Goal: Task Accomplishment & Management: Complete application form

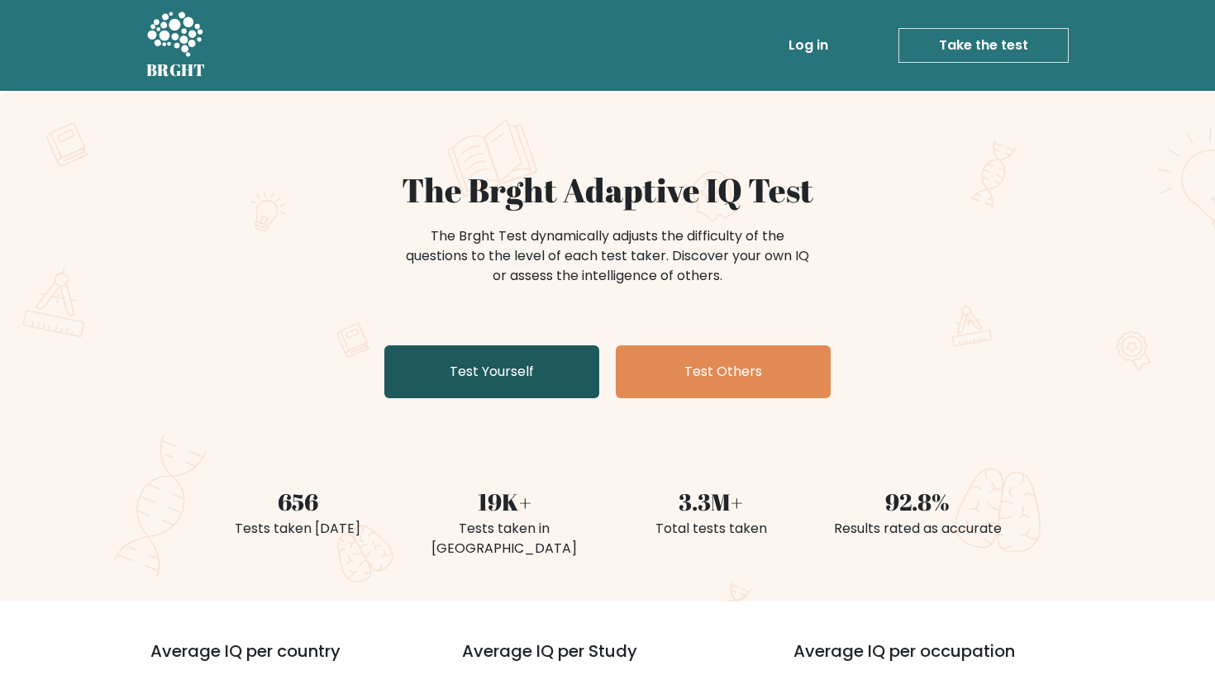
click at [501, 378] on link "Test Yourself" at bounding box center [491, 372] width 215 height 53
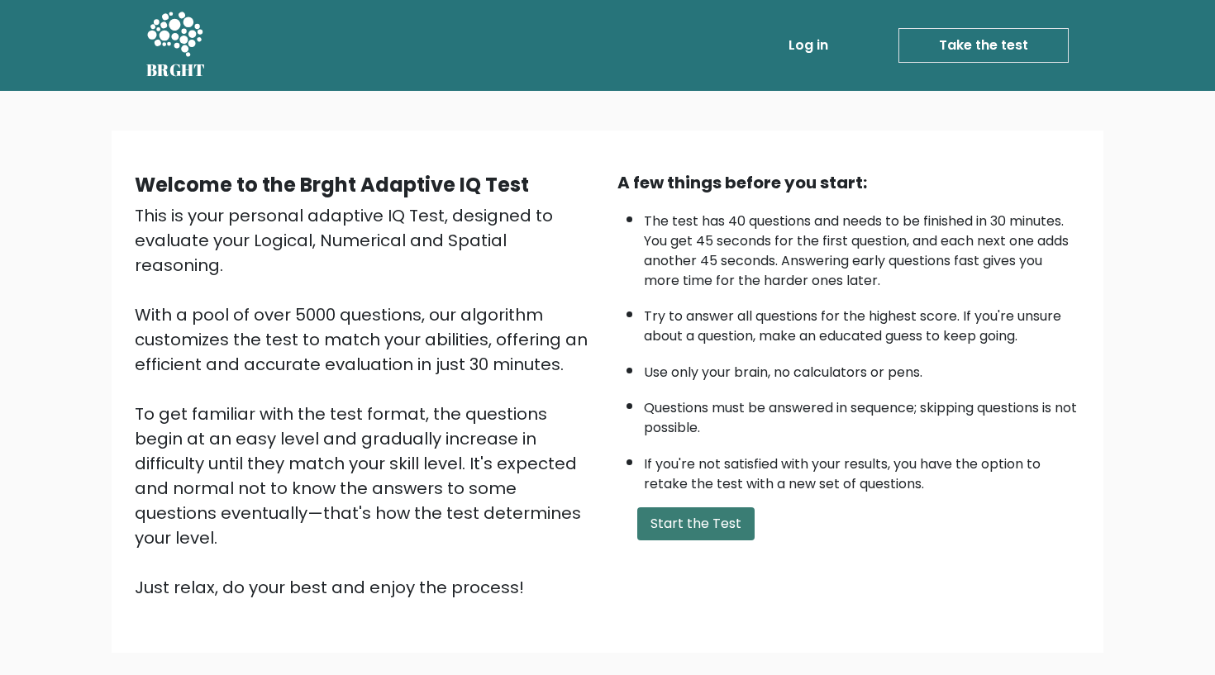
click at [702, 541] on button "Start the Test" at bounding box center [695, 524] width 117 height 33
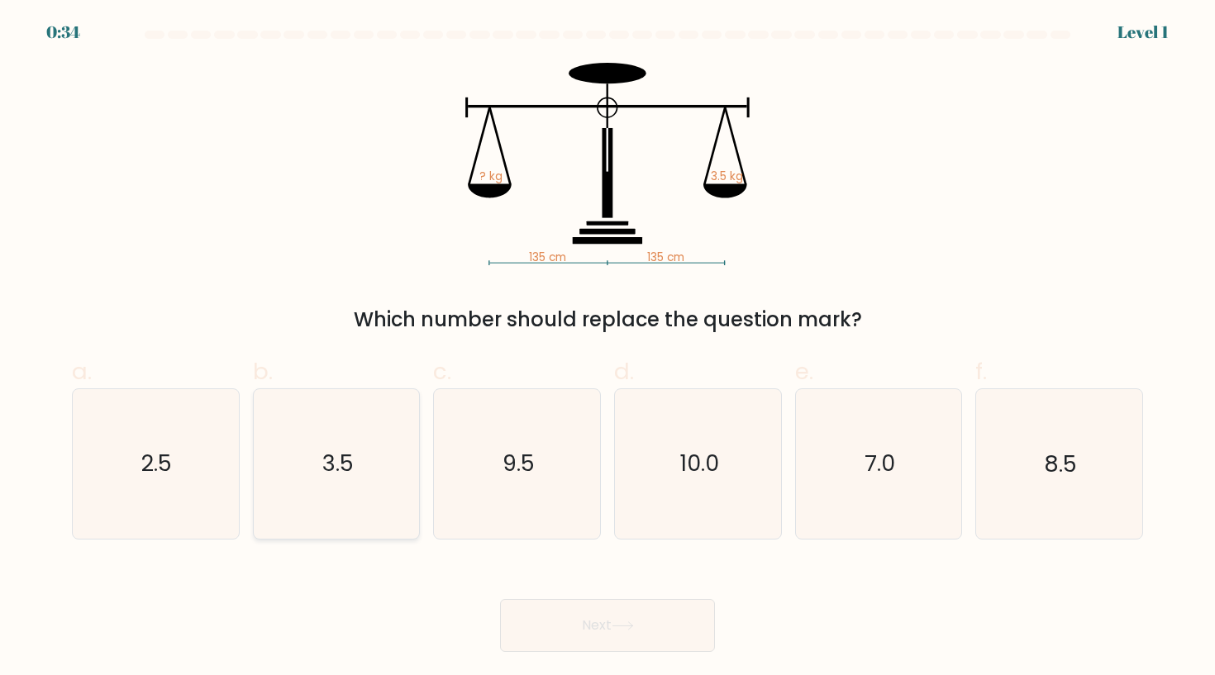
click at [374, 464] on icon "3.5" at bounding box center [336, 463] width 149 height 149
click at [608, 349] on input "b. 3.5" at bounding box center [608, 343] width 1 height 11
radio input "true"
click at [663, 632] on button "Next" at bounding box center [607, 625] width 215 height 53
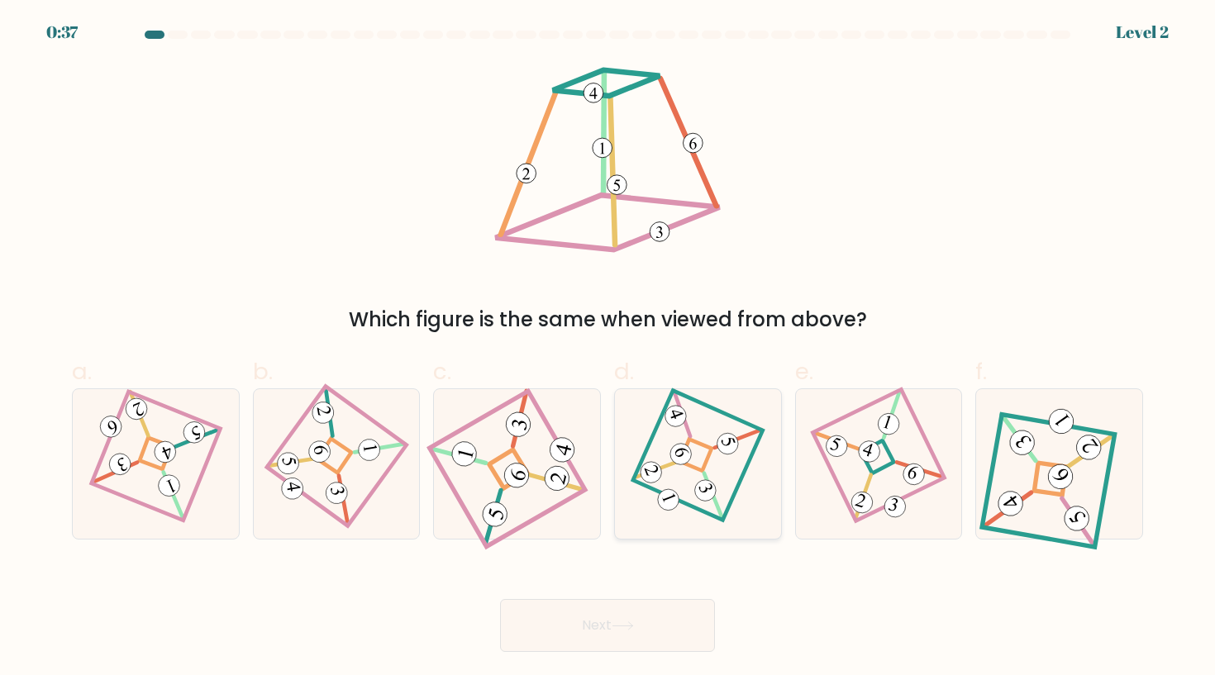
click at [749, 440] on icon at bounding box center [697, 463] width 103 height 119
click at [608, 349] on input "d." at bounding box center [608, 343] width 1 height 11
radio input "true"
click at [894, 453] on icon at bounding box center [879, 463] width 102 height 119
click at [608, 349] on input "e." at bounding box center [608, 343] width 1 height 11
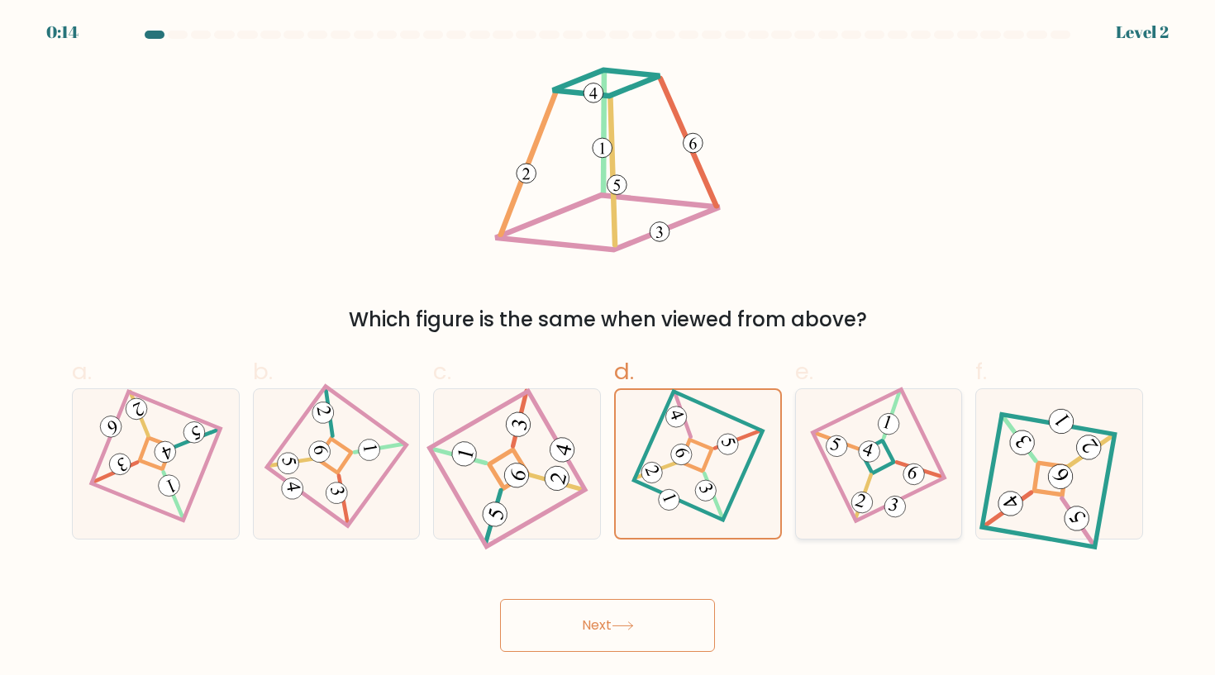
radio input "true"
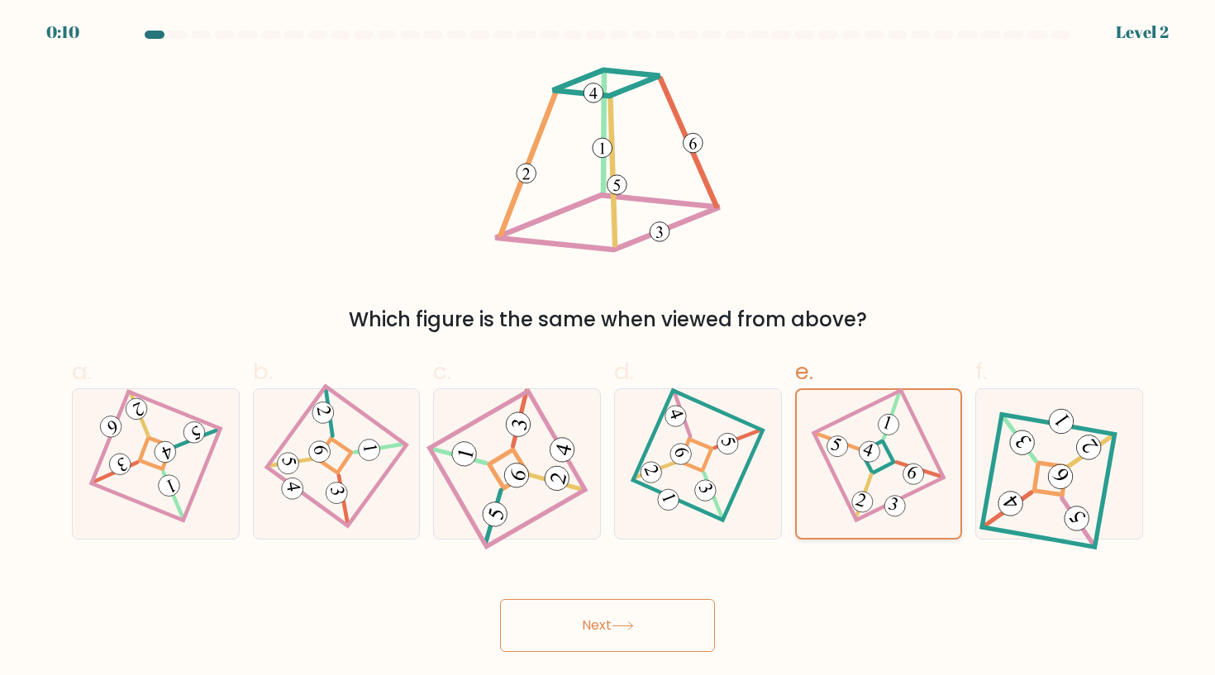
click at [869, 469] on 274 at bounding box center [877, 457] width 33 height 33
click at [608, 349] on input "e." at bounding box center [608, 343] width 1 height 11
click at [672, 632] on button "Next" at bounding box center [607, 625] width 215 height 53
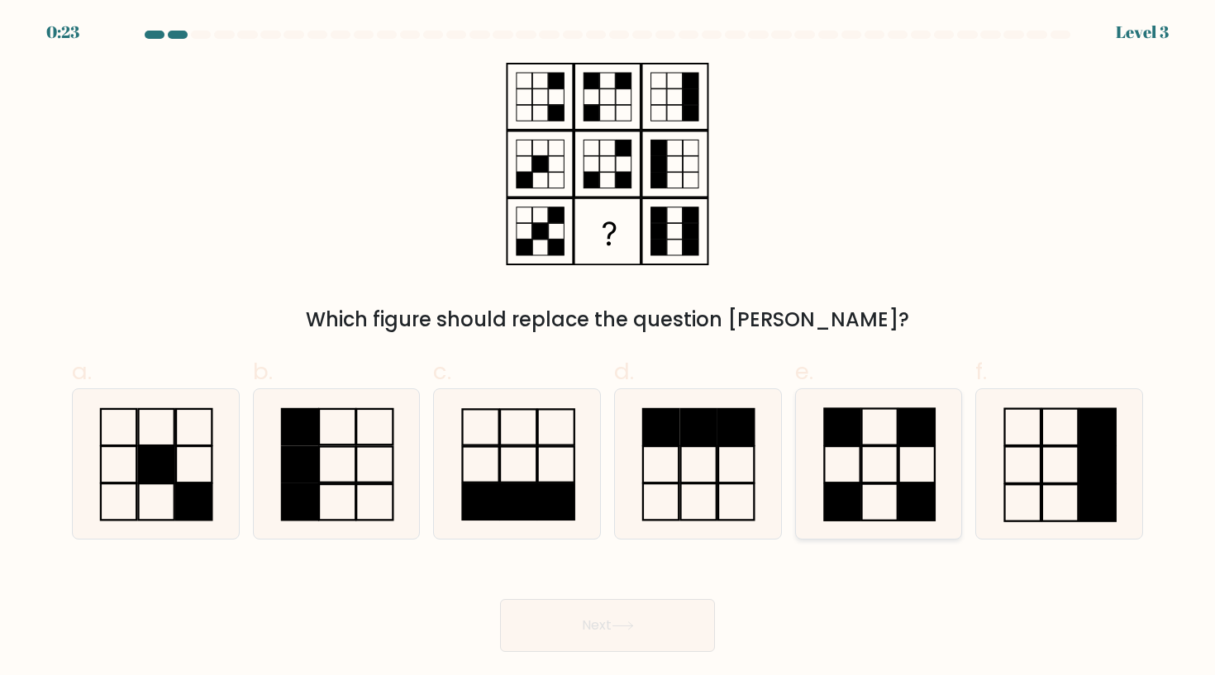
click at [876, 447] on rect at bounding box center [879, 465] width 36 height 36
click at [608, 349] on input "e." at bounding box center [608, 343] width 1 height 11
radio input "true"
click at [667, 634] on button "Next" at bounding box center [607, 625] width 215 height 53
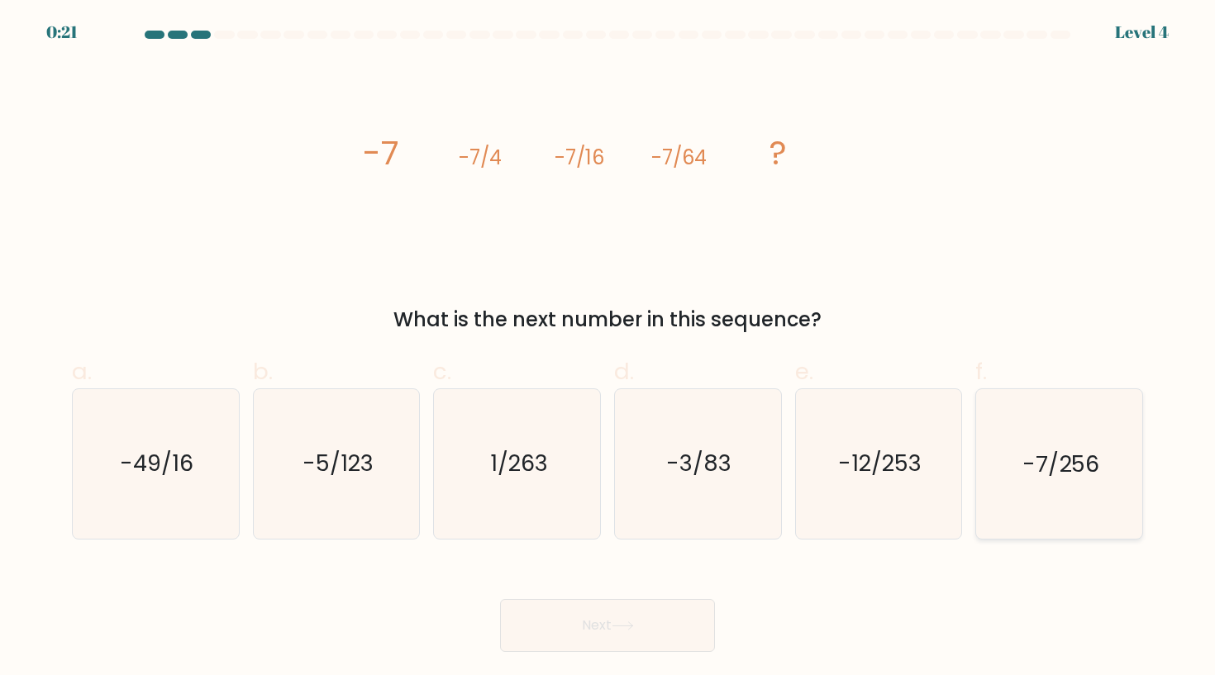
click at [1039, 478] on text "-7/256" at bounding box center [1061, 464] width 77 height 31
click at [608, 349] on input "f. -7/256" at bounding box center [608, 343] width 1 height 11
radio input "true"
click at [646, 623] on button "Next" at bounding box center [607, 625] width 215 height 53
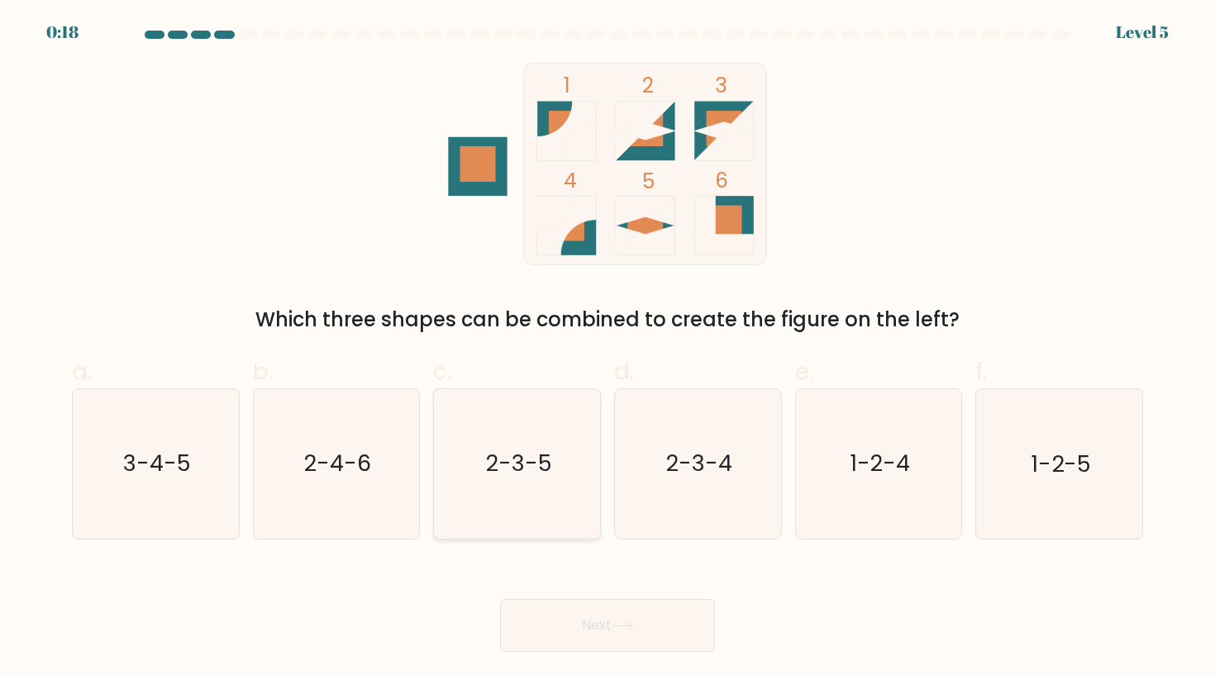
click at [532, 477] on text "2-3-5" at bounding box center [518, 464] width 66 height 31
click at [608, 349] on input "c. 2-3-5" at bounding box center [608, 343] width 1 height 11
radio input "true"
click at [626, 630] on icon at bounding box center [623, 626] width 22 height 9
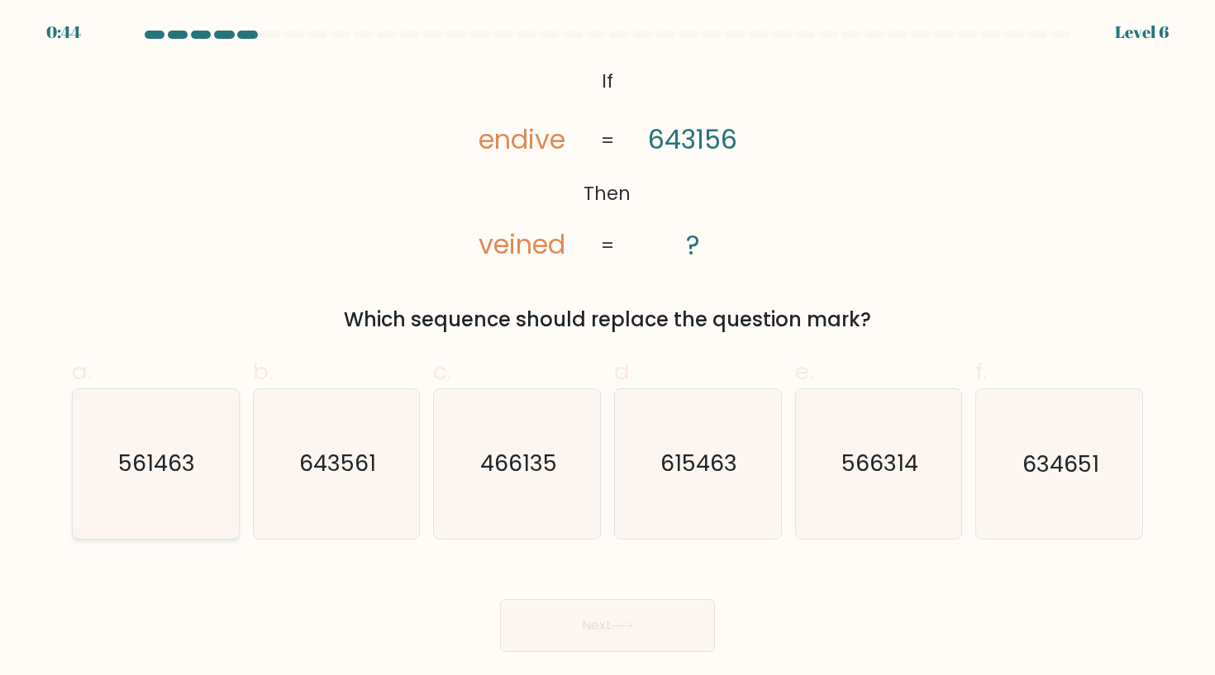
click at [151, 494] on icon "561463" at bounding box center [155, 463] width 149 height 149
click at [608, 349] on input "a. 561463" at bounding box center [608, 343] width 1 height 11
radio input "true"
click at [590, 627] on button "Next" at bounding box center [607, 625] width 215 height 53
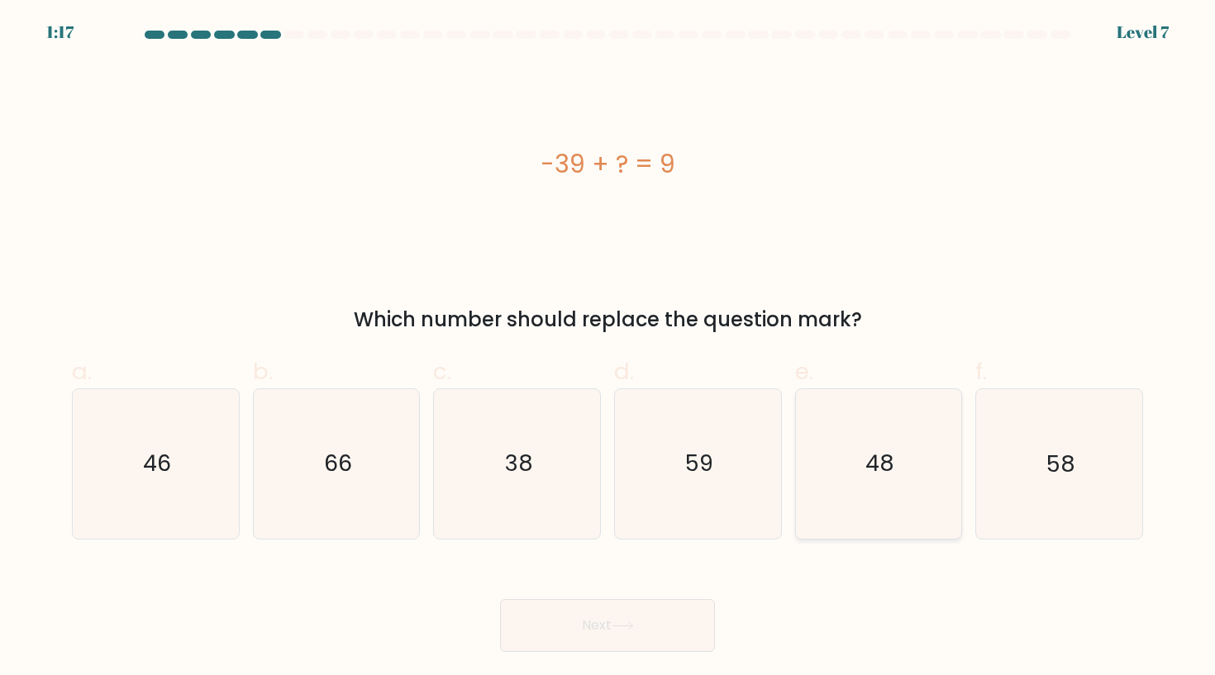
click at [876, 446] on icon "48" at bounding box center [878, 463] width 149 height 149
click at [608, 349] on input "e. 48" at bounding box center [608, 343] width 1 height 11
radio input "true"
click at [667, 619] on button "Next" at bounding box center [607, 625] width 215 height 53
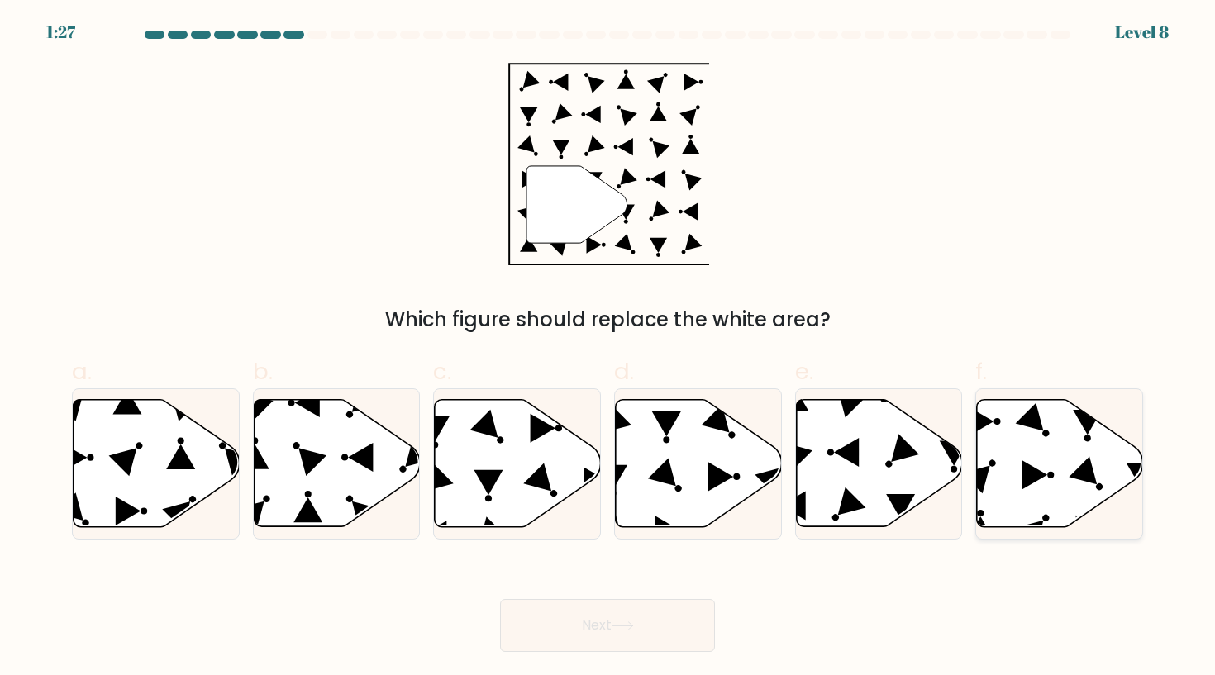
click at [1023, 452] on icon at bounding box center [1060, 463] width 166 height 127
click at [608, 349] on input "f." at bounding box center [608, 343] width 1 height 11
radio input "true"
click at [679, 631] on button "Next" at bounding box center [607, 625] width 215 height 53
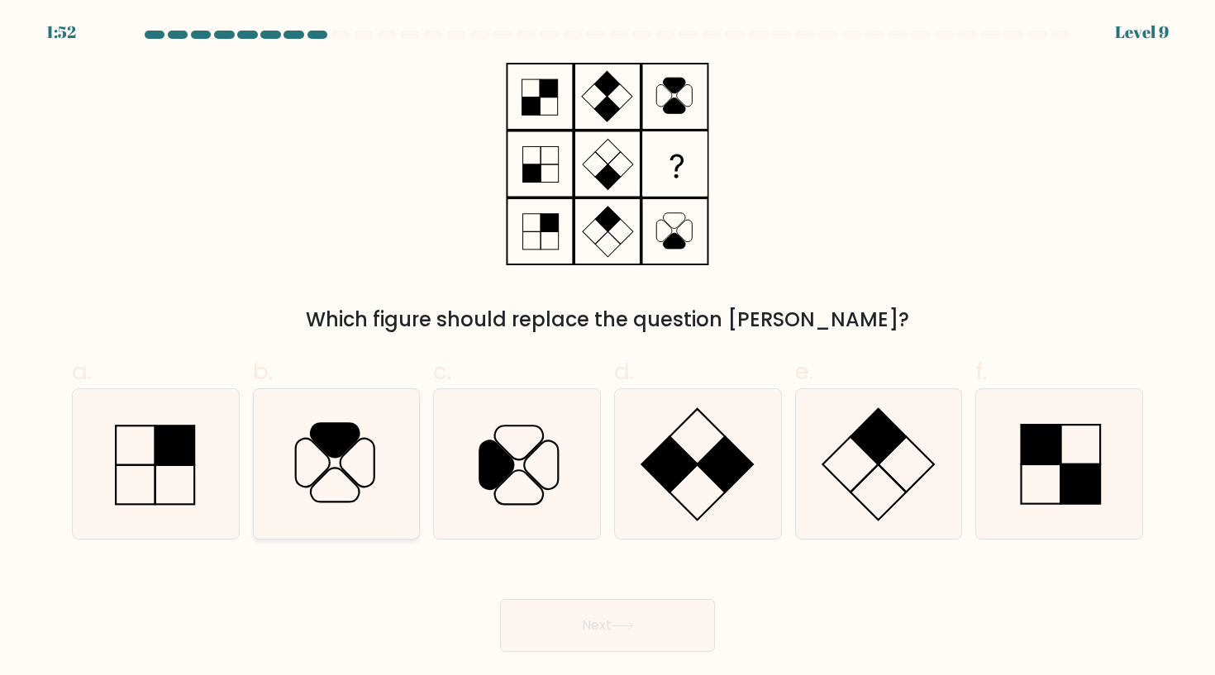
click at [355, 455] on icon at bounding box center [336, 463] width 149 height 149
click at [608, 349] on input "b." at bounding box center [608, 343] width 1 height 11
radio input "true"
click at [656, 626] on button "Next" at bounding box center [607, 625] width 215 height 53
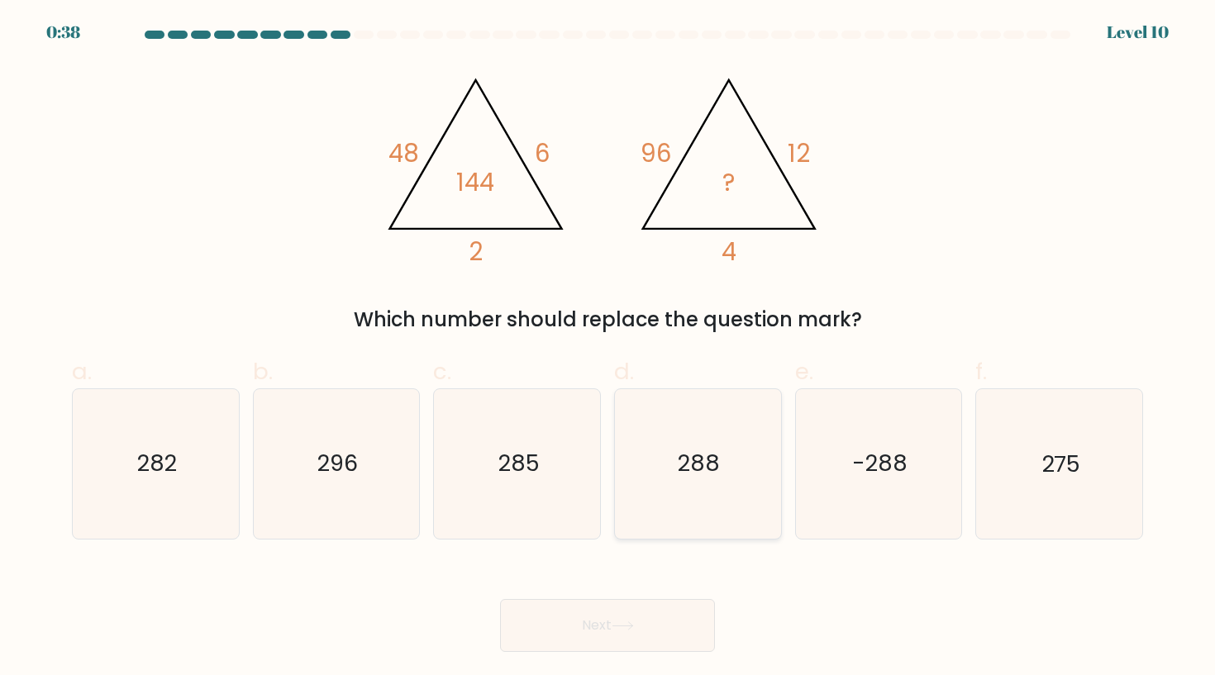
click at [701, 468] on text "288" at bounding box center [700, 464] width 42 height 31
click at [608, 349] on input "d. 288" at bounding box center [608, 343] width 1 height 11
radio input "true"
click at [654, 630] on button "Next" at bounding box center [607, 625] width 215 height 53
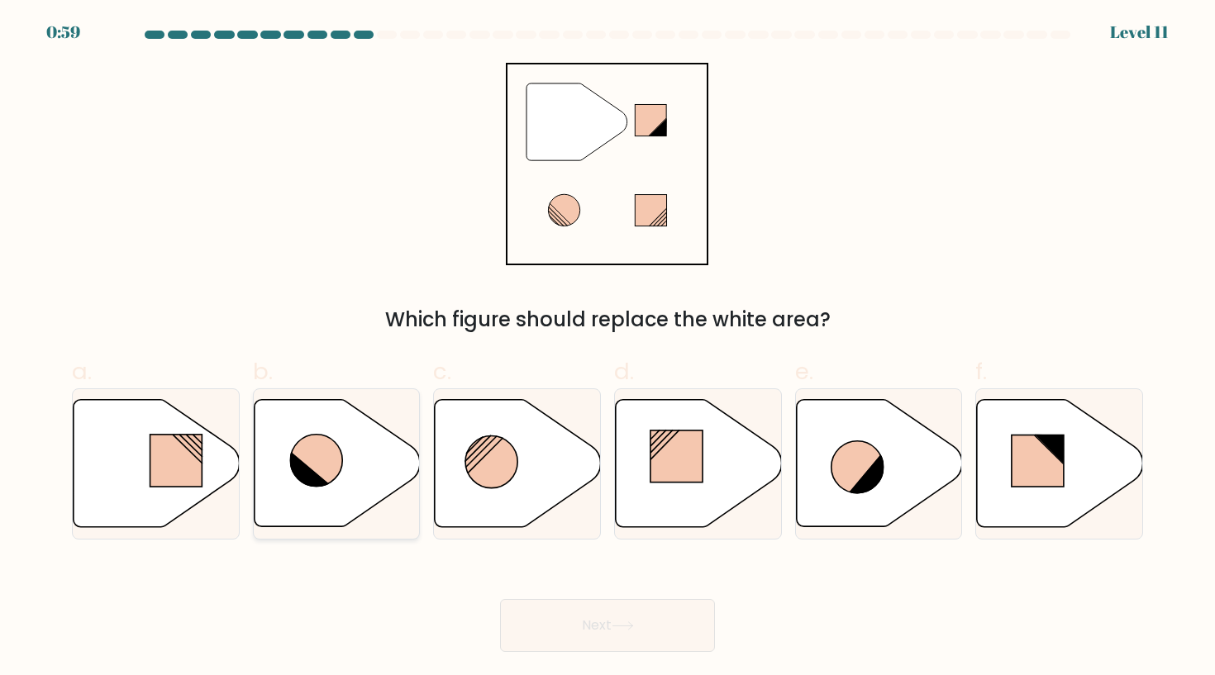
click at [257, 441] on icon at bounding box center [337, 463] width 166 height 127
click at [608, 349] on input "b." at bounding box center [608, 343] width 1 height 11
radio input "true"
click at [615, 622] on button "Next" at bounding box center [607, 625] width 215 height 53
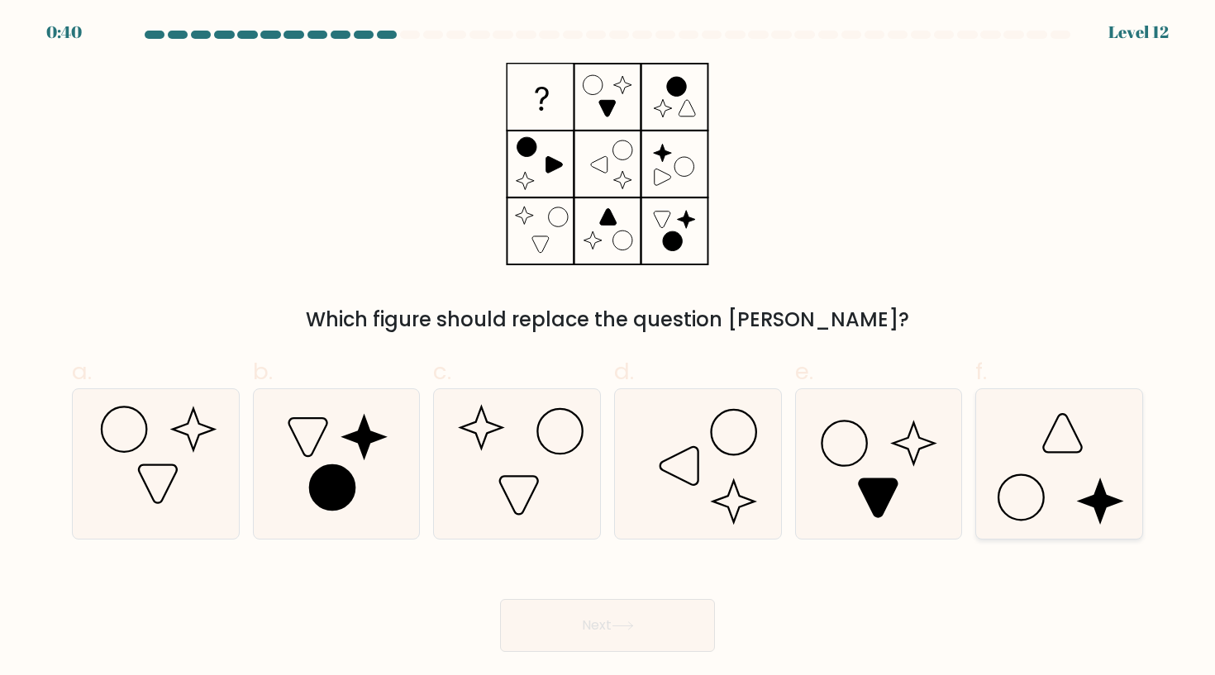
click at [1049, 447] on icon at bounding box center [1059, 463] width 149 height 149
click at [608, 349] on input "f." at bounding box center [608, 343] width 1 height 11
radio input "true"
click at [661, 637] on button "Next" at bounding box center [607, 625] width 215 height 53
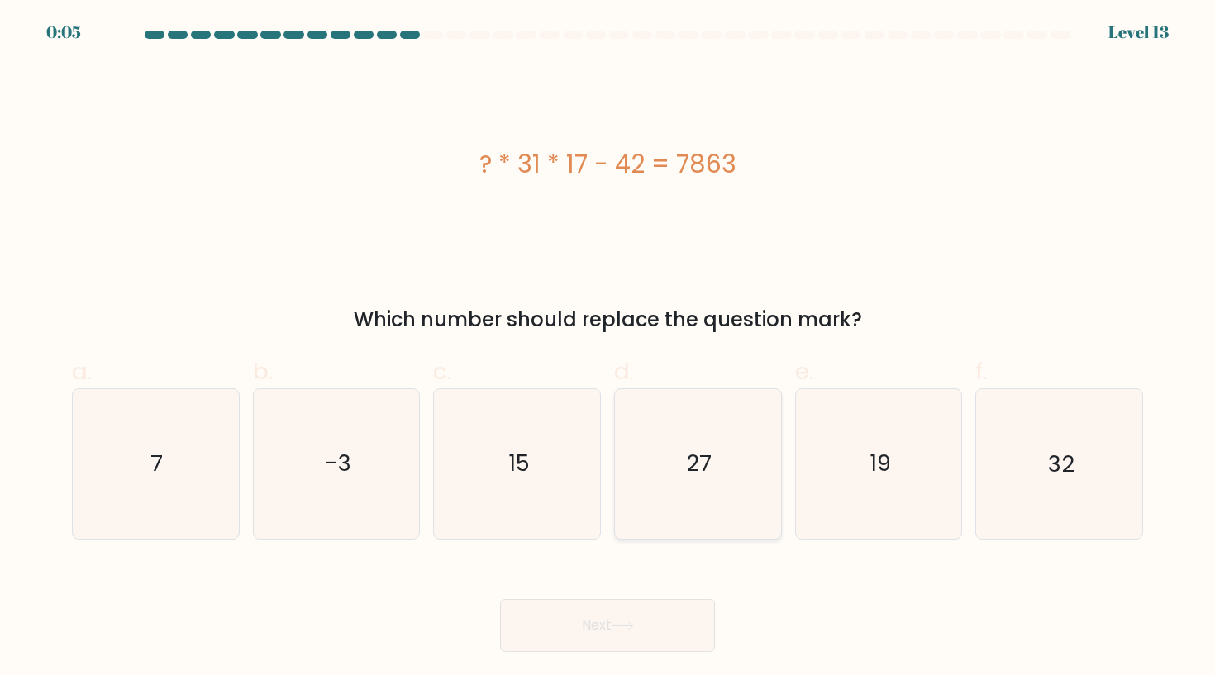
click at [693, 442] on icon "27" at bounding box center [697, 463] width 149 height 149
click at [608, 349] on input "d. 27" at bounding box center [608, 343] width 1 height 11
radio input "true"
click at [556, 467] on icon "15" at bounding box center [517, 463] width 149 height 149
click at [608, 349] on input "c. 15" at bounding box center [608, 343] width 1 height 11
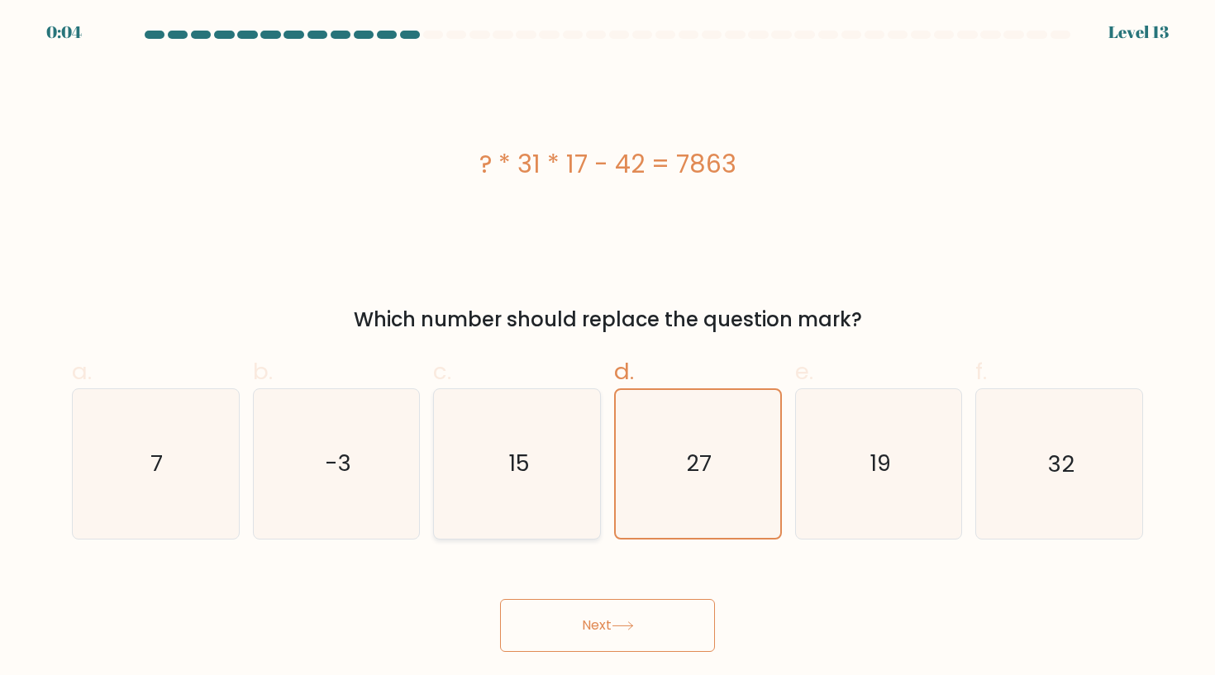
radio input "true"
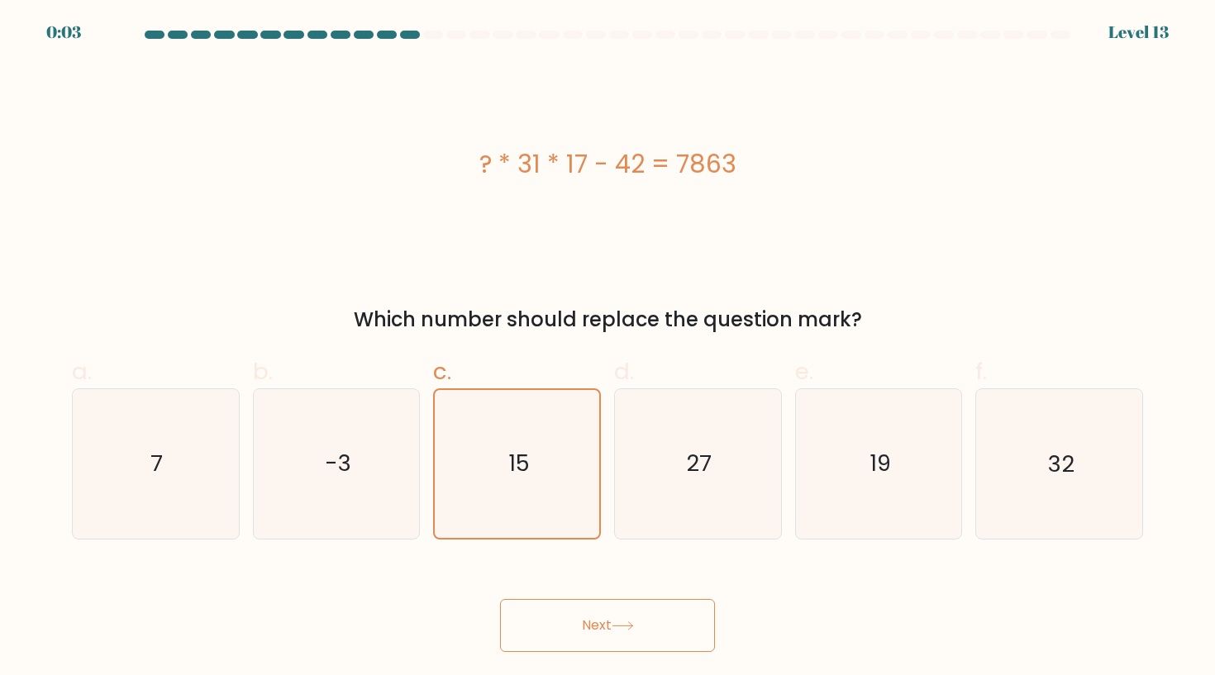
click at [604, 610] on button "Next" at bounding box center [607, 625] width 215 height 53
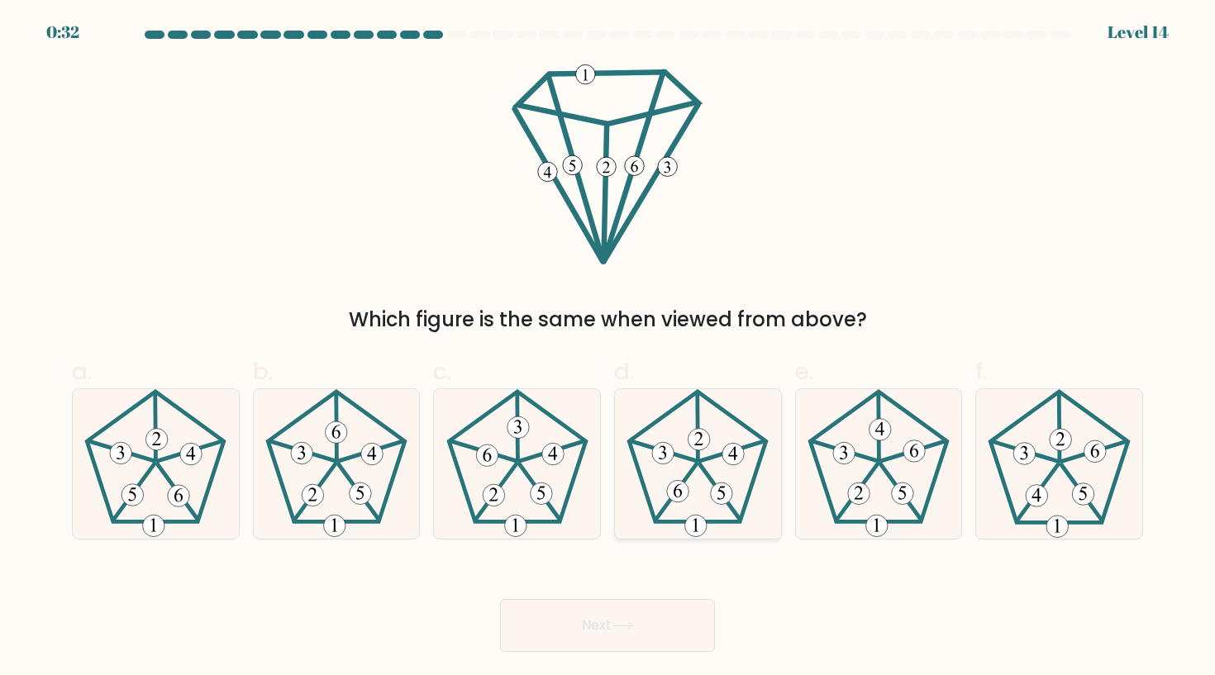
click at [711, 516] on icon at bounding box center [697, 463] width 149 height 149
click at [608, 349] on input "d." at bounding box center [608, 343] width 1 height 11
radio input "true"
click at [660, 618] on button "Next" at bounding box center [607, 625] width 215 height 53
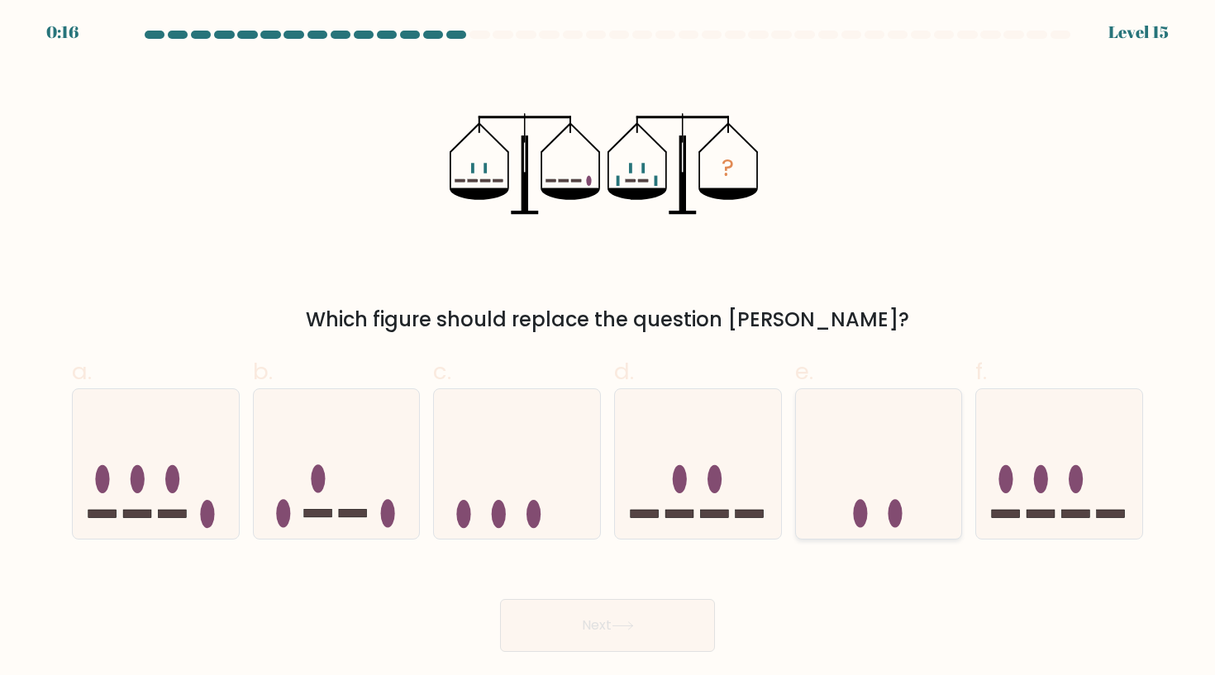
click at [830, 474] on icon at bounding box center [879, 463] width 166 height 137
click at [608, 349] on input "e." at bounding box center [608, 343] width 1 height 11
radio input "true"
click at [643, 635] on button "Next" at bounding box center [607, 625] width 215 height 53
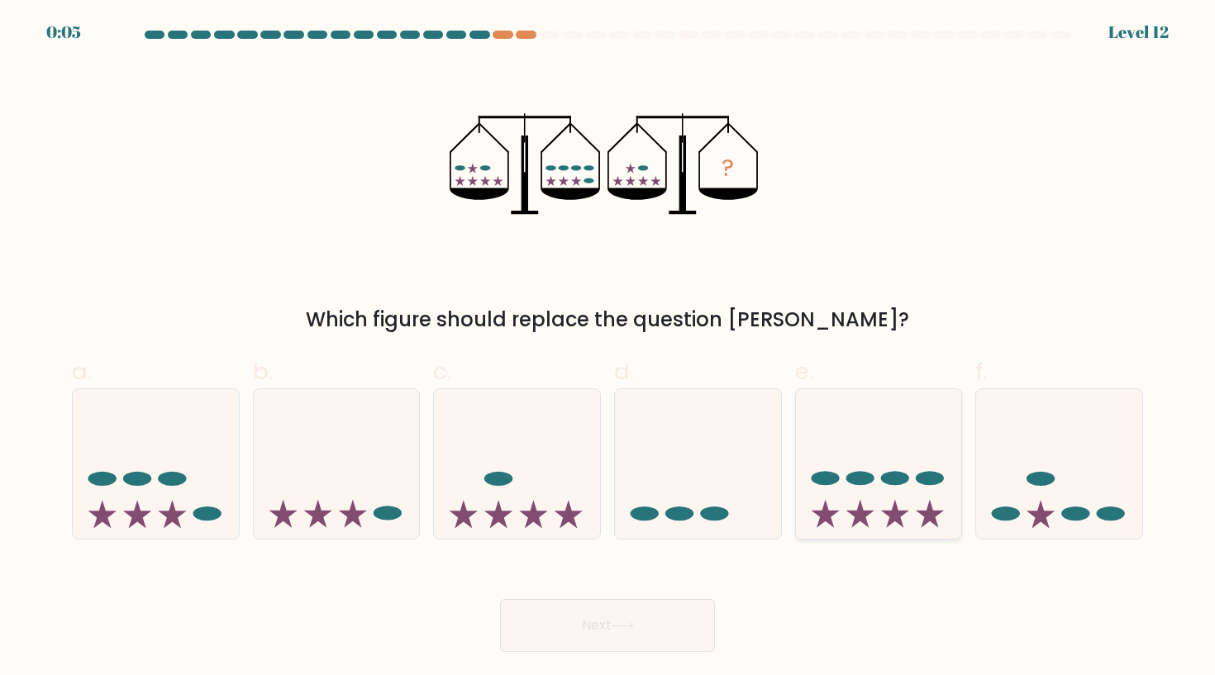
click at [872, 491] on icon at bounding box center [879, 463] width 166 height 137
click at [608, 349] on input "e." at bounding box center [608, 343] width 1 height 11
radio input "true"
click at [221, 493] on icon at bounding box center [156, 463] width 166 height 137
click at [608, 349] on input "a." at bounding box center [608, 343] width 1 height 11
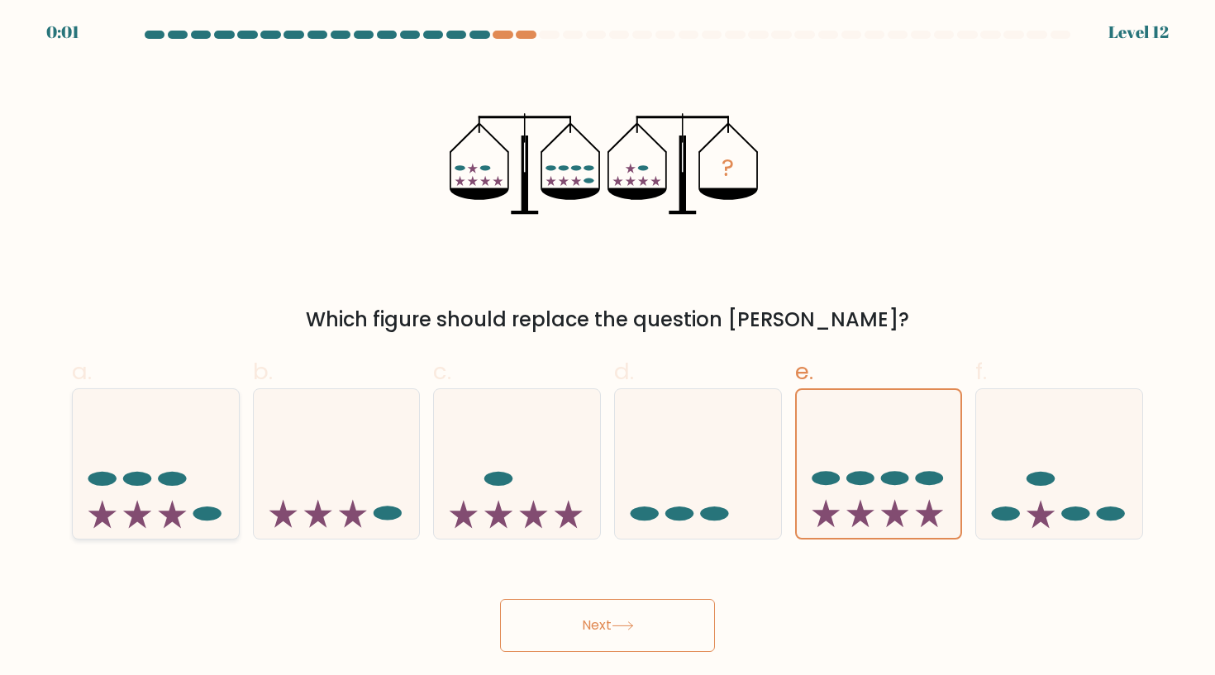
radio input "true"
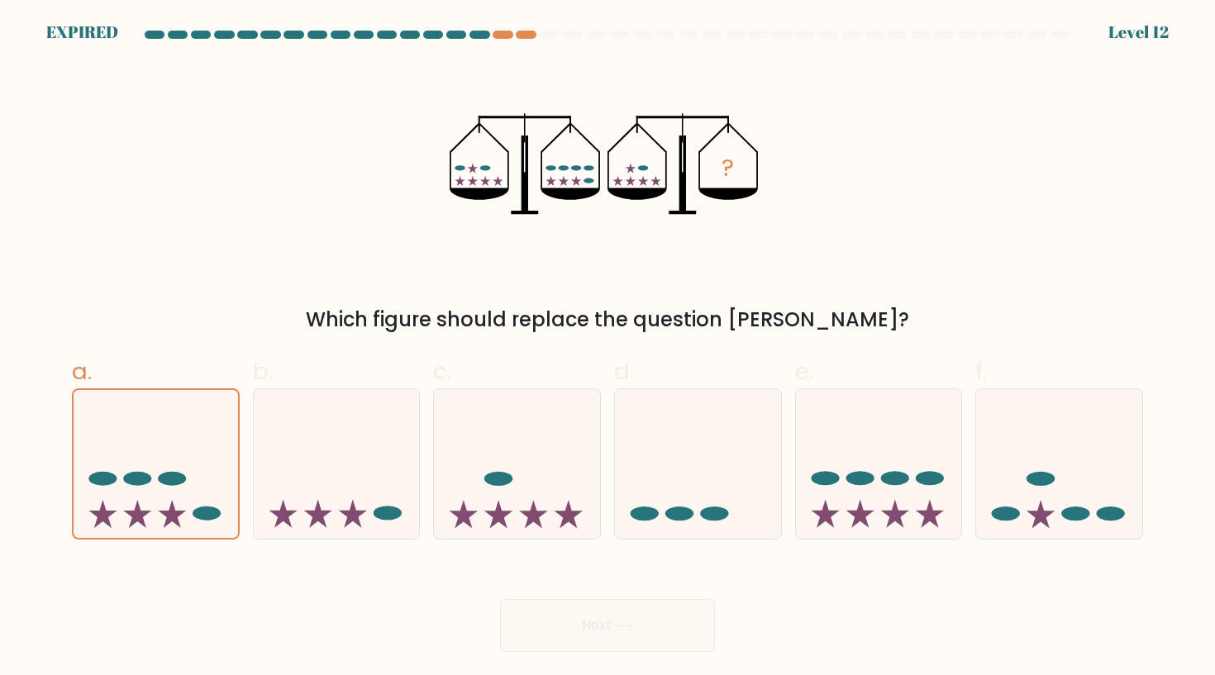
click at [684, 627] on div "Next" at bounding box center [607, 606] width 1091 height 93
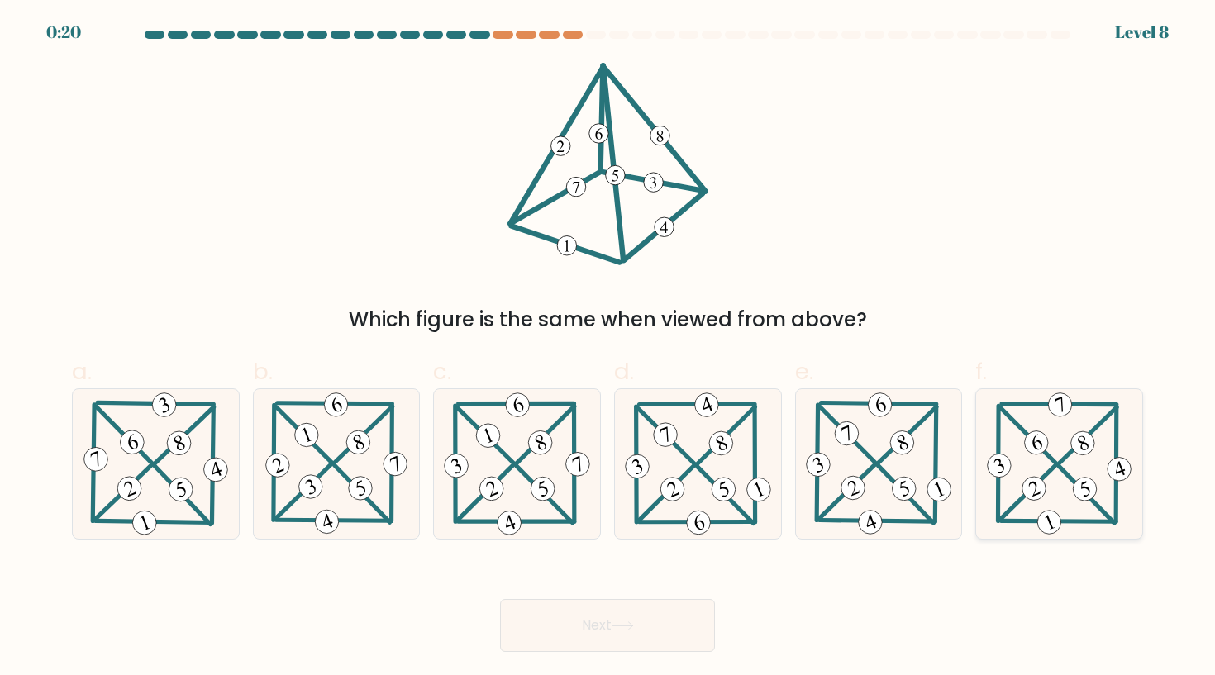
click at [1032, 494] on 221 at bounding box center [1034, 489] width 31 height 31
click at [608, 349] on input "f." at bounding box center [608, 343] width 1 height 11
radio input "true"
click at [676, 600] on button "Next" at bounding box center [607, 625] width 215 height 53
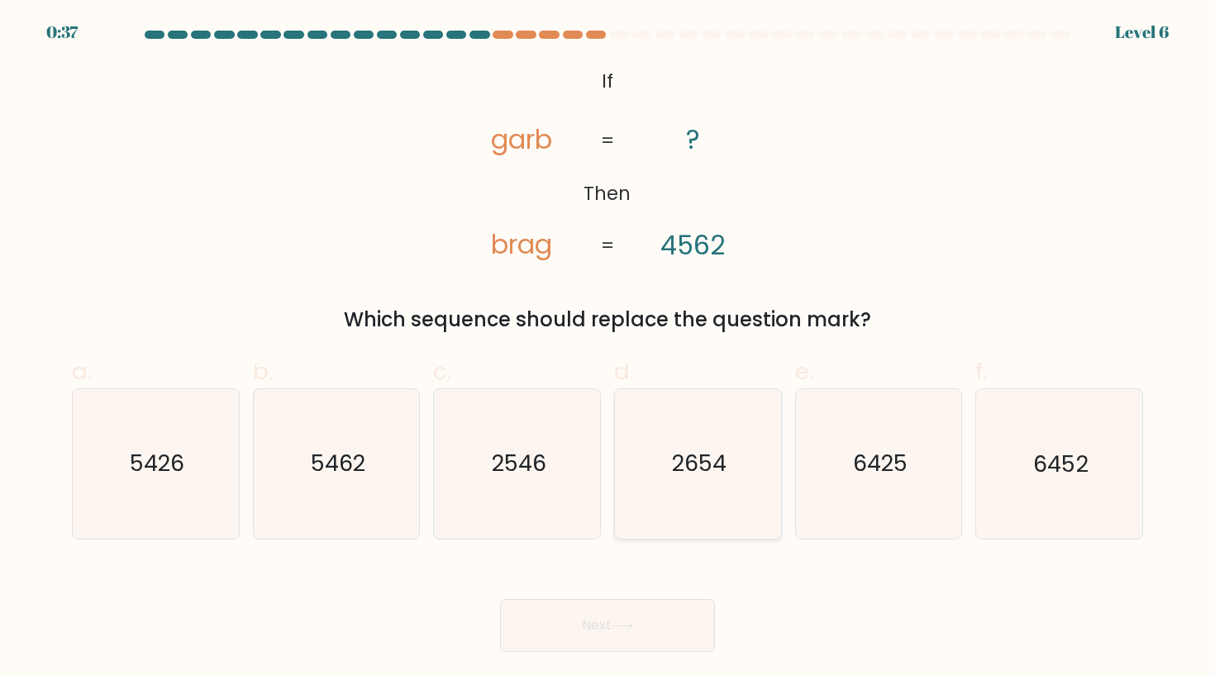
click at [682, 480] on icon "2654" at bounding box center [697, 463] width 149 height 149
click at [608, 349] on input "d. 2654" at bounding box center [608, 343] width 1 height 11
radio input "true"
click at [633, 612] on button "Next" at bounding box center [607, 625] width 215 height 53
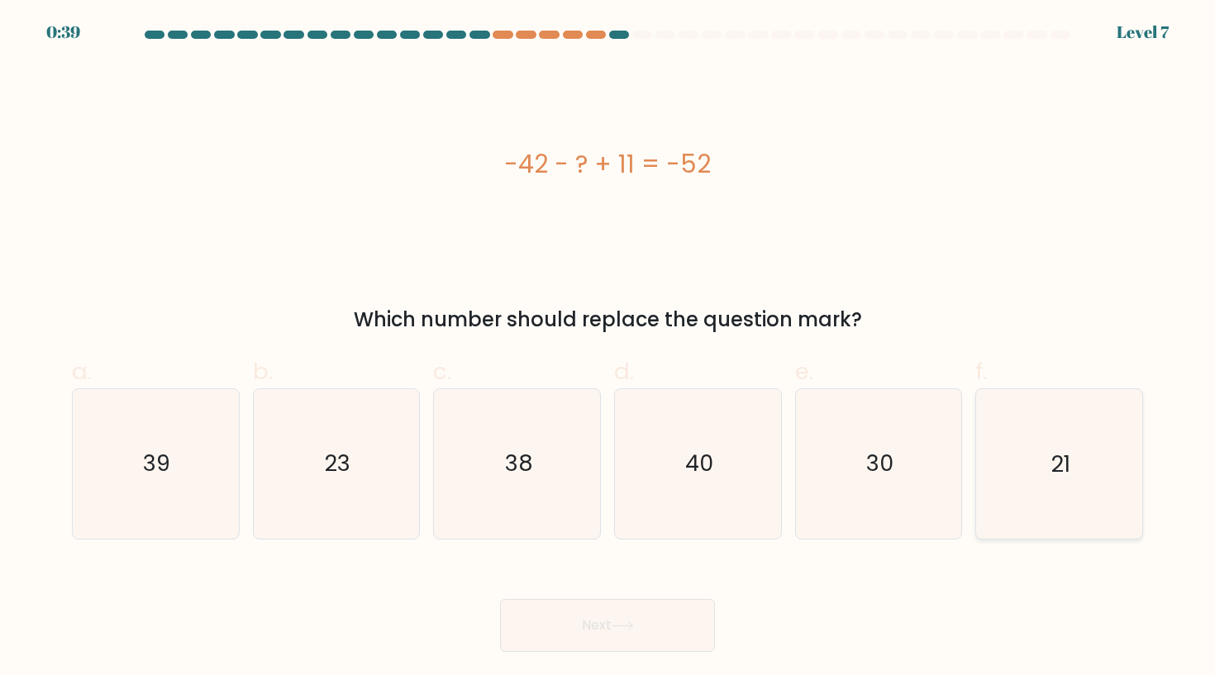
click at [1070, 456] on text "21" at bounding box center [1061, 464] width 20 height 31
click at [608, 349] on input "f. 21" at bounding box center [608, 343] width 1 height 11
radio input "true"
click at [650, 620] on button "Next" at bounding box center [607, 625] width 215 height 53
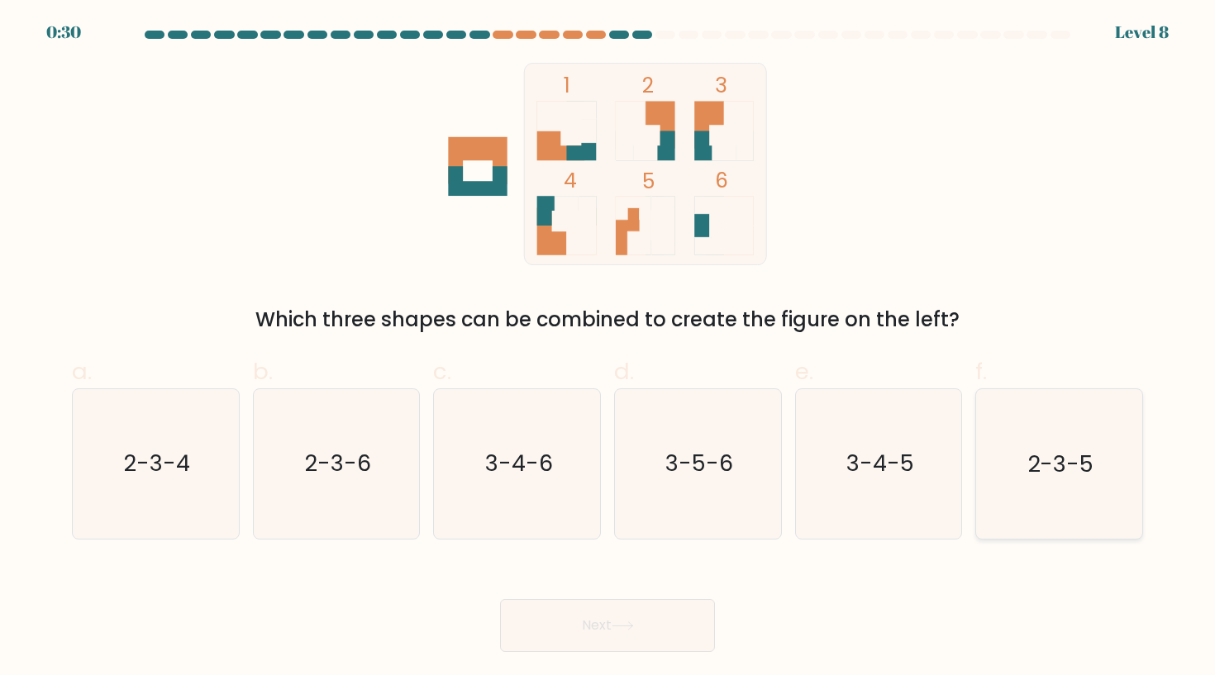
click at [1100, 442] on icon "2-3-5" at bounding box center [1059, 463] width 149 height 149
click at [608, 349] on input "f. 2-3-5" at bounding box center [608, 343] width 1 height 11
radio input "true"
click at [614, 618] on button "Next" at bounding box center [607, 625] width 215 height 53
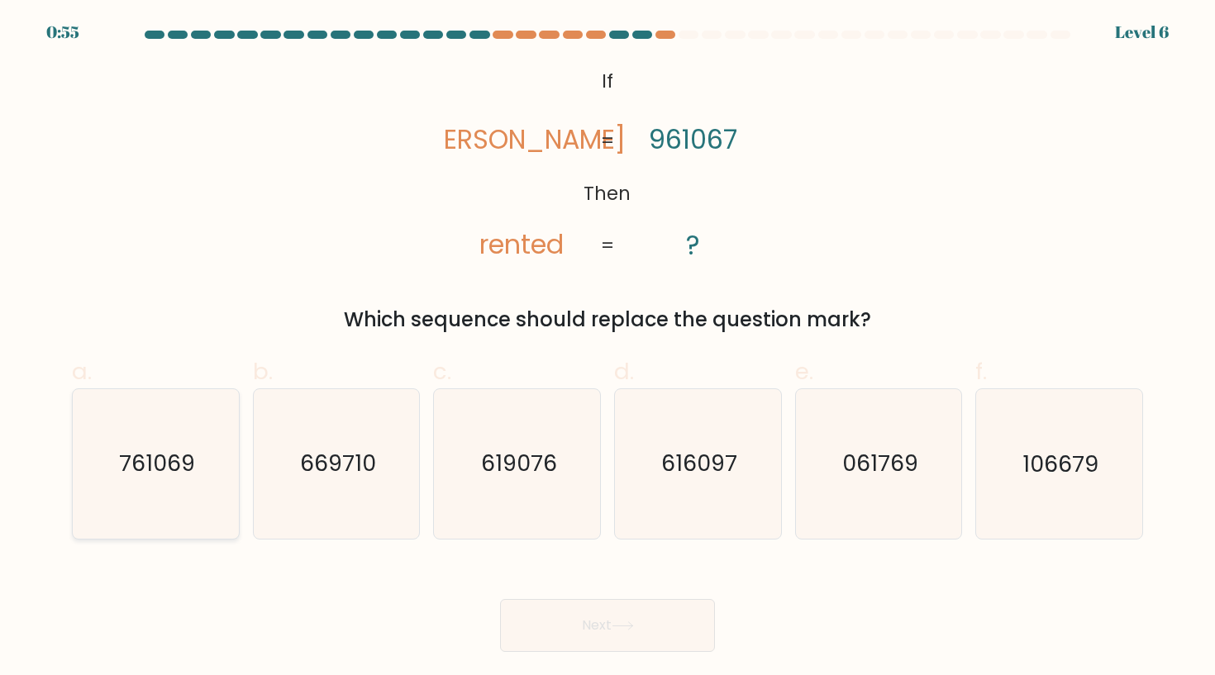
click at [140, 490] on icon "761069" at bounding box center [155, 463] width 149 height 149
click at [608, 349] on input "a. 761069" at bounding box center [608, 343] width 1 height 11
radio input "true"
click at [587, 625] on button "Next" at bounding box center [607, 625] width 215 height 53
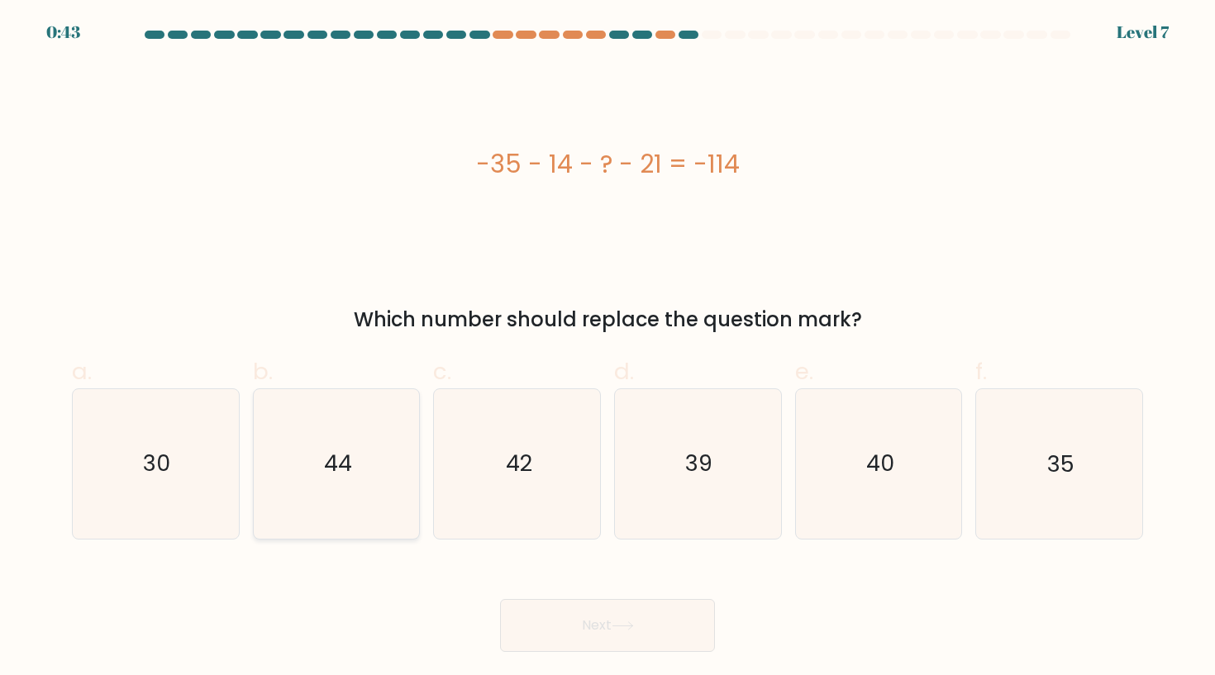
click at [375, 489] on icon "44" at bounding box center [336, 463] width 149 height 149
click at [608, 349] on input "b. 44" at bounding box center [608, 343] width 1 height 11
radio input "true"
click at [674, 627] on button "Next" at bounding box center [607, 625] width 215 height 53
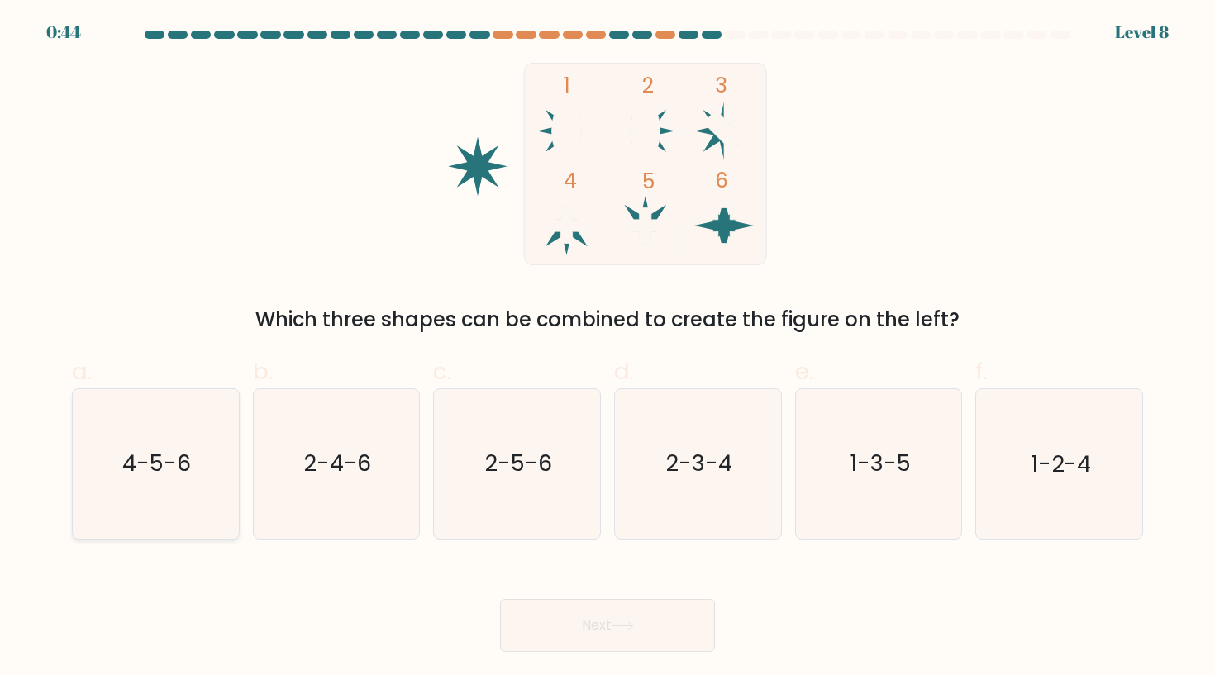
click at [188, 472] on text "4-5-6" at bounding box center [157, 464] width 69 height 31
click at [608, 349] on input "a. 4-5-6" at bounding box center [608, 343] width 1 height 11
radio input "true"
click at [648, 632] on button "Next" at bounding box center [607, 625] width 215 height 53
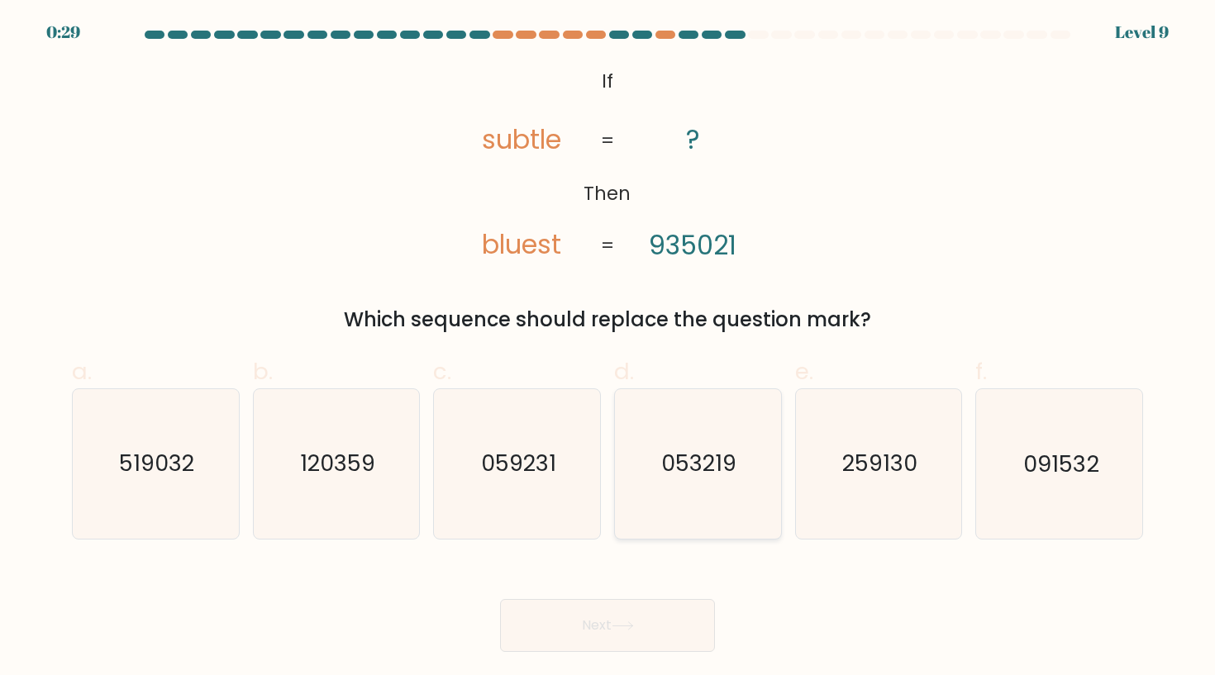
click at [725, 486] on icon "053219" at bounding box center [697, 463] width 149 height 149
click at [608, 349] on input "d. 053219" at bounding box center [608, 343] width 1 height 11
radio input "true"
click at [652, 623] on button "Next" at bounding box center [607, 625] width 215 height 53
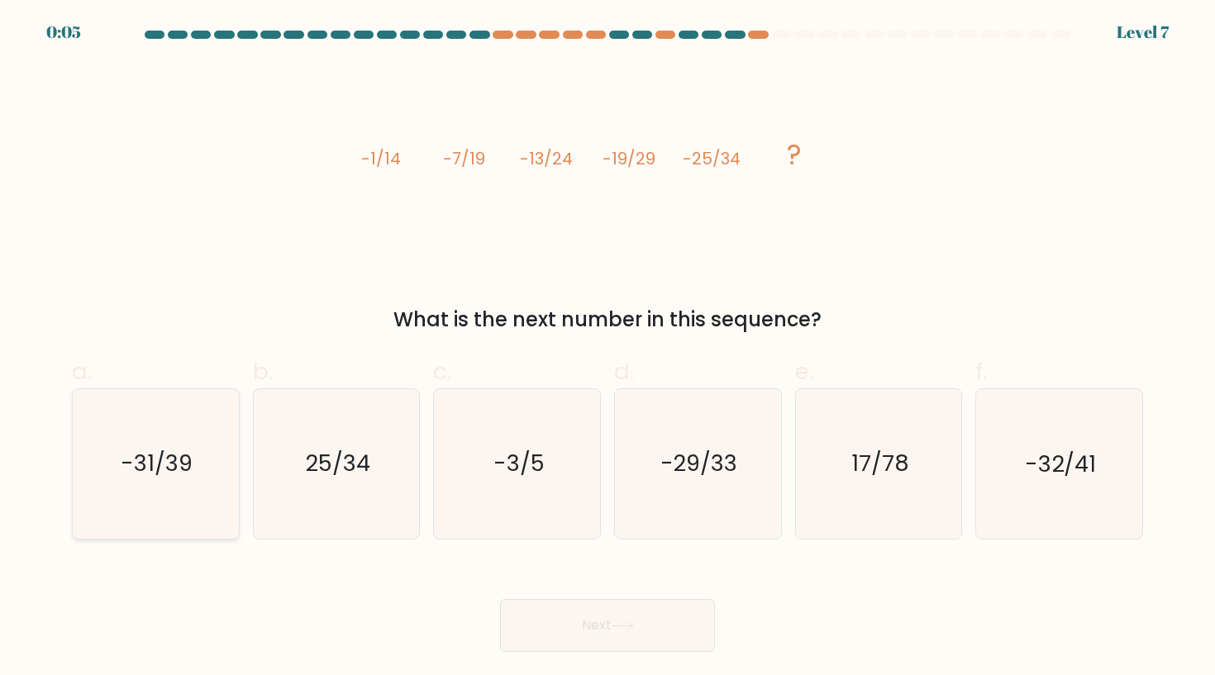
click at [194, 492] on icon "-31/39" at bounding box center [155, 463] width 149 height 149
click at [608, 349] on input "a. -31/39" at bounding box center [608, 343] width 1 height 11
radio input "true"
click at [646, 620] on button "Next" at bounding box center [607, 625] width 215 height 53
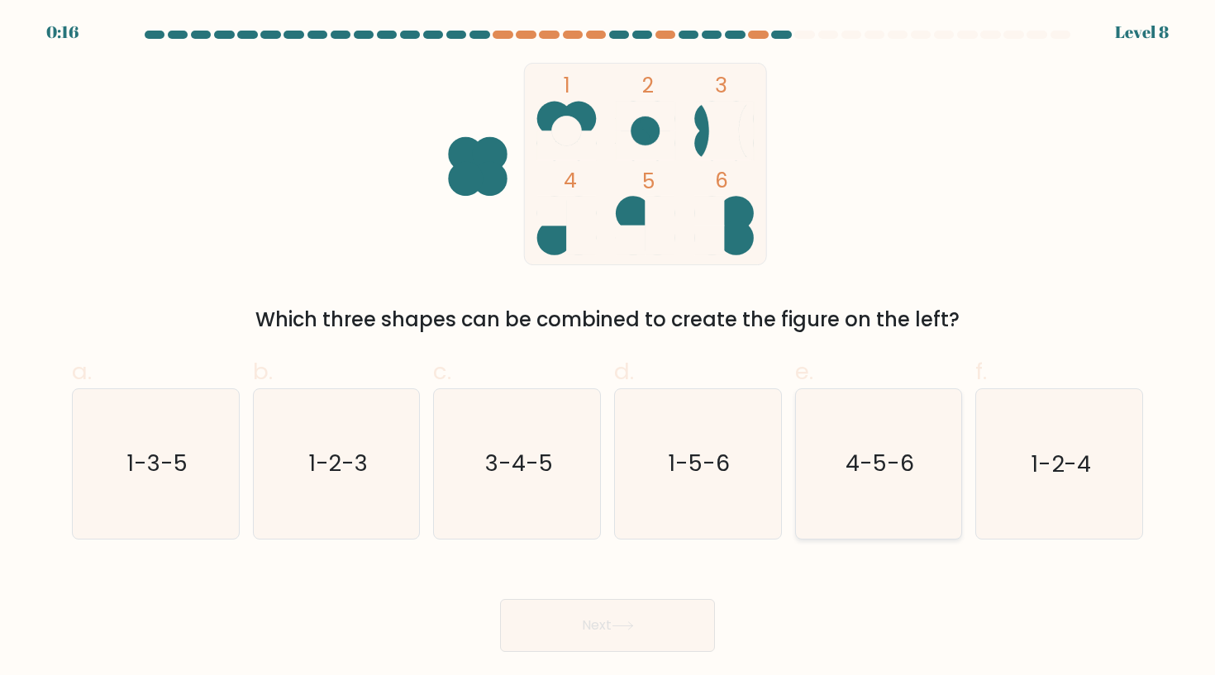
click at [863, 462] on text "4-5-6" at bounding box center [880, 464] width 69 height 31
click at [608, 349] on input "e. 4-5-6" at bounding box center [608, 343] width 1 height 11
radio input "true"
click at [616, 641] on button "Next" at bounding box center [607, 625] width 215 height 53
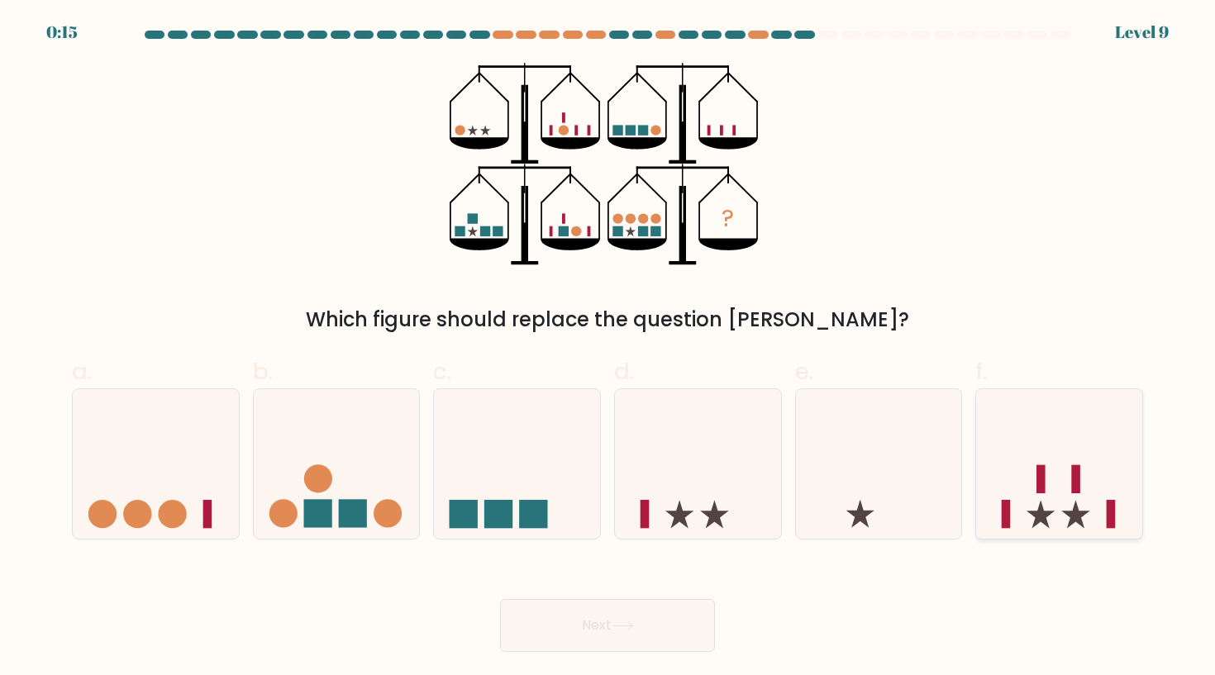
click at [1025, 447] on icon at bounding box center [1059, 463] width 166 height 137
click at [608, 349] on input "f." at bounding box center [608, 343] width 1 height 11
radio input "true"
click at [611, 604] on button "Next" at bounding box center [607, 625] width 215 height 53
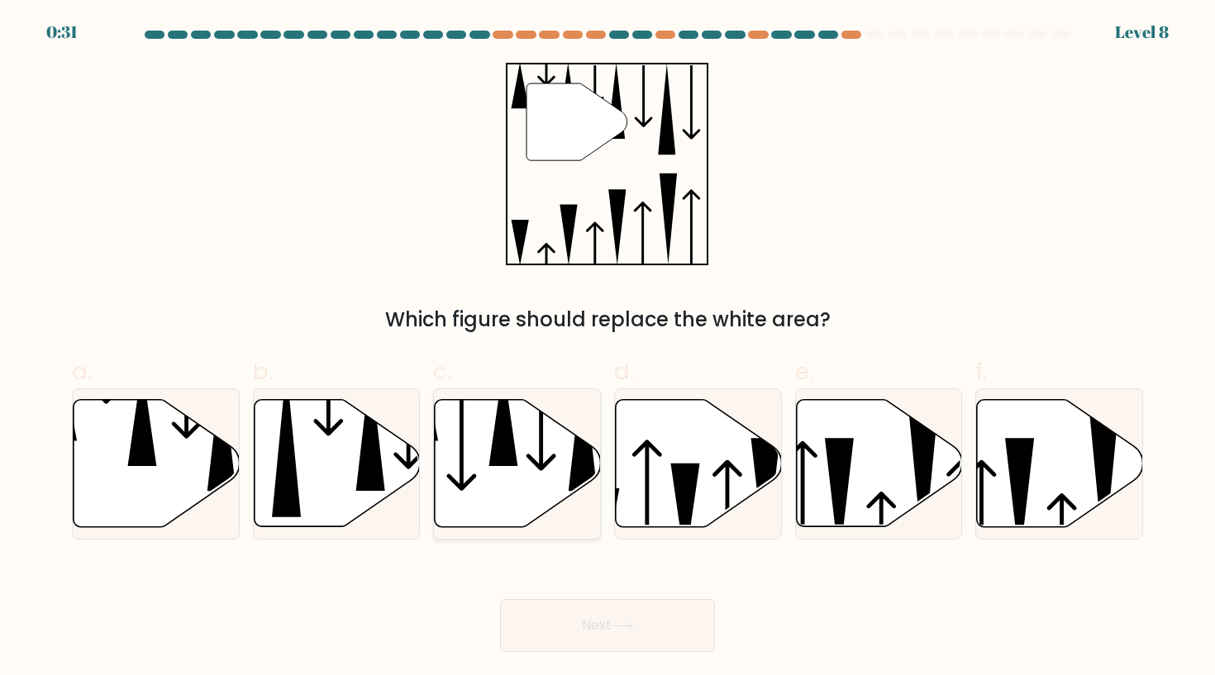
click at [478, 430] on icon at bounding box center [518, 463] width 166 height 127
click at [608, 349] on input "c." at bounding box center [608, 343] width 1 height 11
radio input "true"
click at [656, 629] on button "Next" at bounding box center [607, 625] width 215 height 53
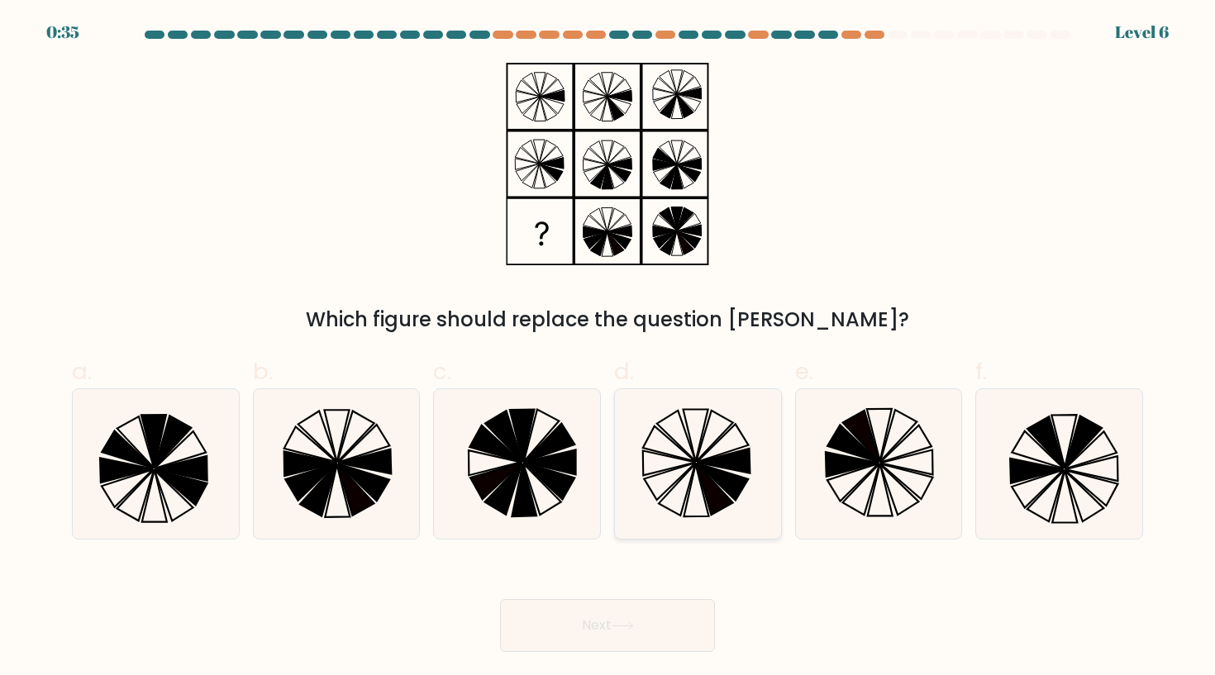
click at [700, 494] on icon at bounding box center [697, 463] width 149 height 149
click at [608, 349] on input "d." at bounding box center [608, 343] width 1 height 11
radio input "true"
click at [632, 628] on icon at bounding box center [623, 626] width 22 height 9
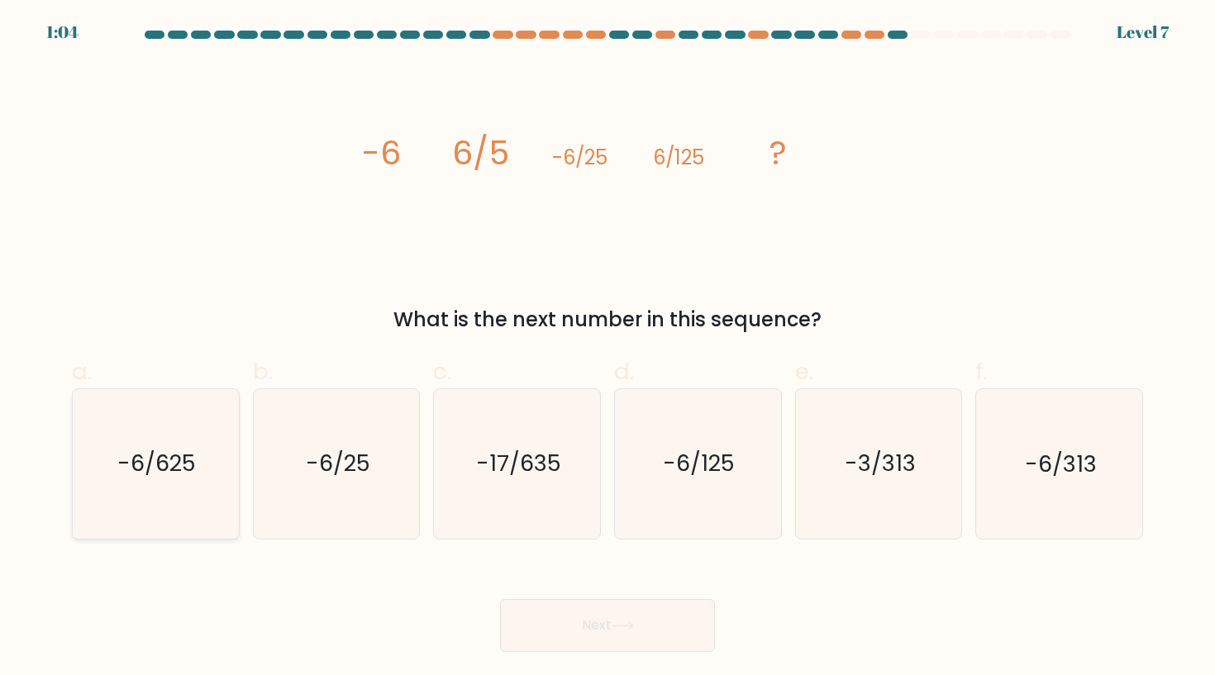
click at [199, 519] on icon "-6/625" at bounding box center [155, 463] width 149 height 149
click at [608, 349] on input "a. -6/625" at bounding box center [608, 343] width 1 height 11
radio input "true"
click at [637, 618] on button "Next" at bounding box center [607, 625] width 215 height 53
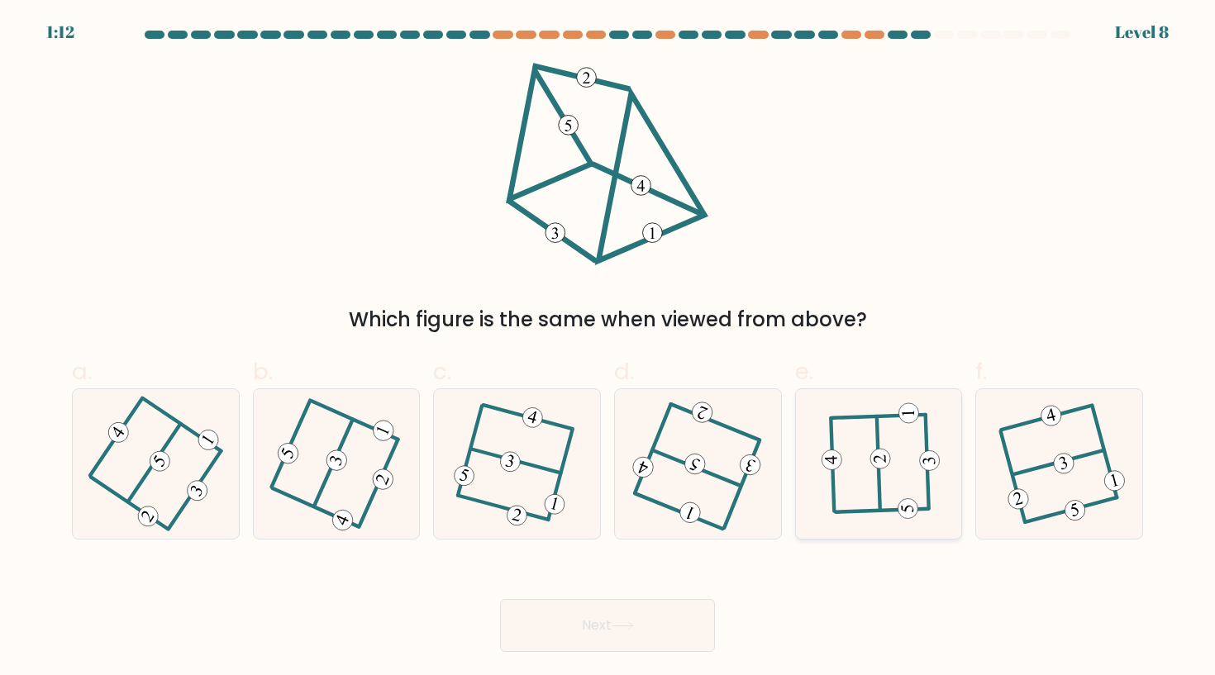
click at [886, 484] on icon at bounding box center [879, 463] width 116 height 119
click at [608, 349] on input "e." at bounding box center [608, 343] width 1 height 11
radio input "true"
click at [684, 620] on button "Next" at bounding box center [607, 625] width 215 height 53
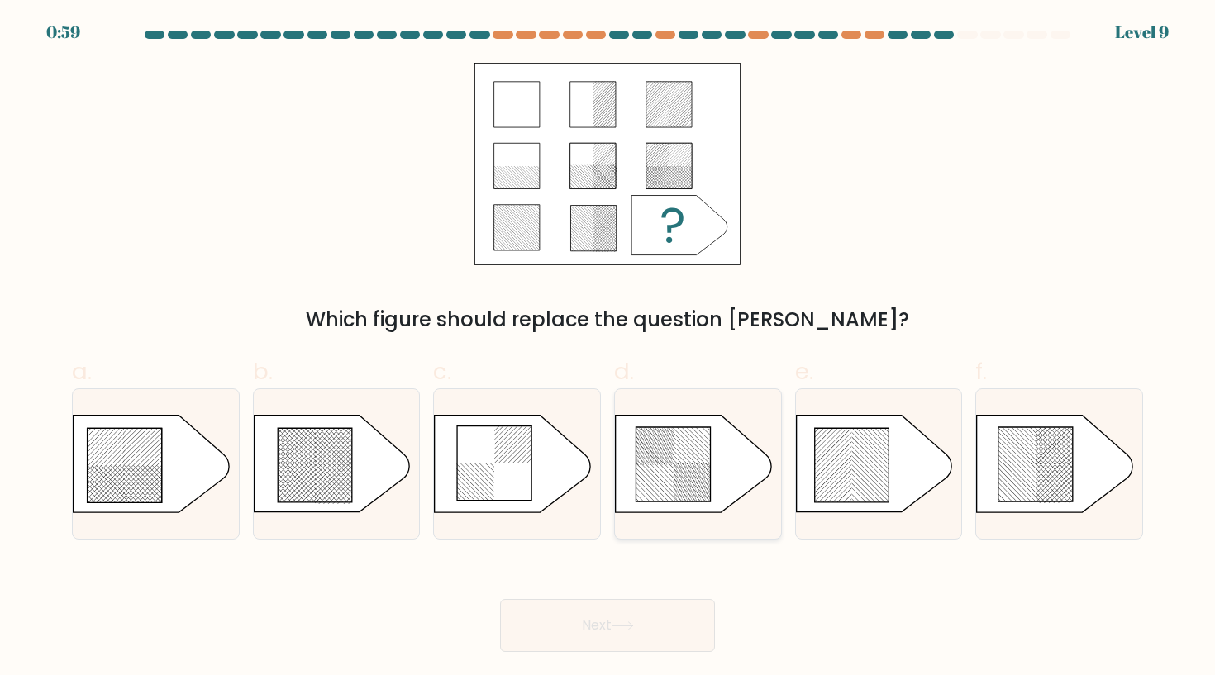
click at [699, 478] on icon at bounding box center [673, 464] width 74 height 74
click at [608, 349] on input "d." at bounding box center [608, 343] width 1 height 11
radio input "true"
click at [630, 627] on icon at bounding box center [623, 626] width 22 height 9
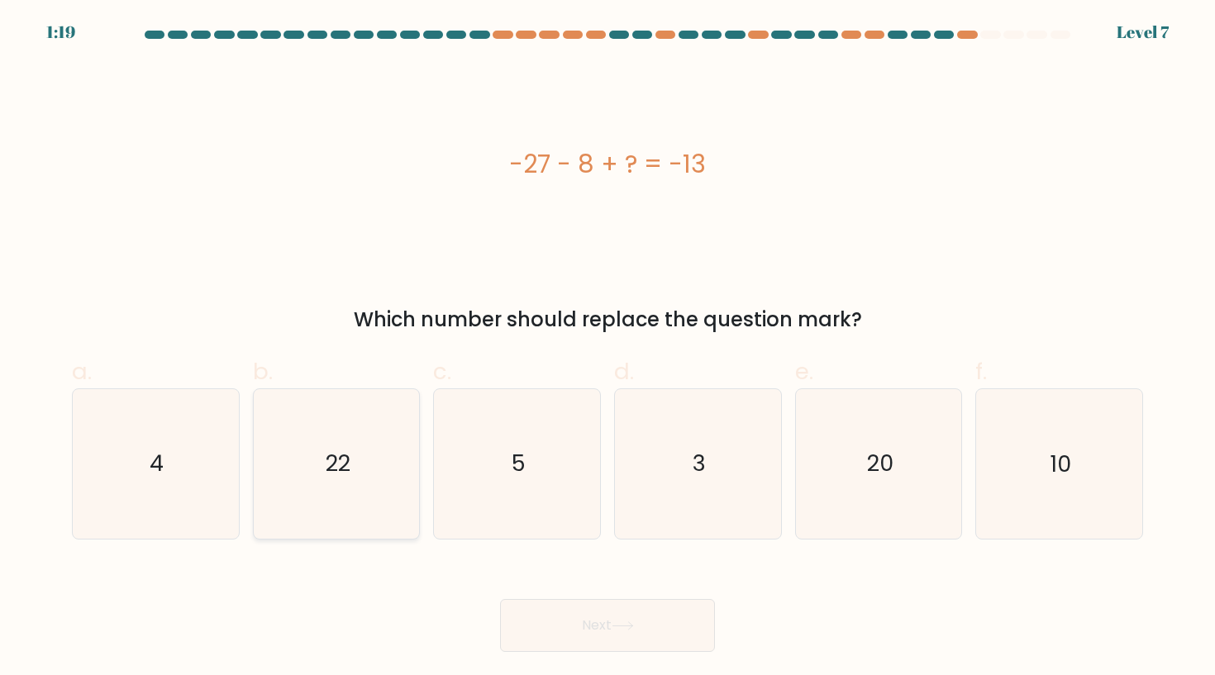
click at [363, 514] on icon "22" at bounding box center [336, 463] width 149 height 149
click at [608, 349] on input "b. 22" at bounding box center [608, 343] width 1 height 11
radio input "true"
click at [594, 628] on button "Next" at bounding box center [607, 625] width 215 height 53
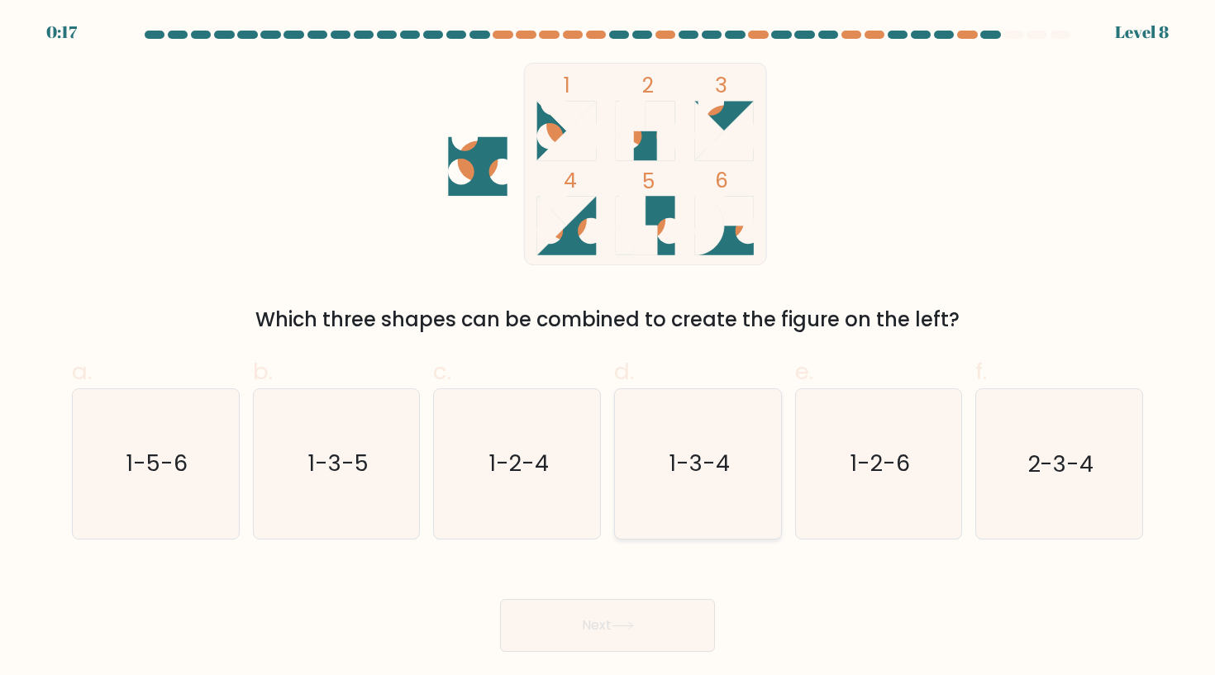
click at [680, 437] on icon "1-3-4" at bounding box center [697, 463] width 149 height 149
click at [608, 349] on input "d. 1-3-4" at bounding box center [608, 343] width 1 height 11
radio input "true"
click at [605, 628] on button "Next" at bounding box center [607, 625] width 215 height 53
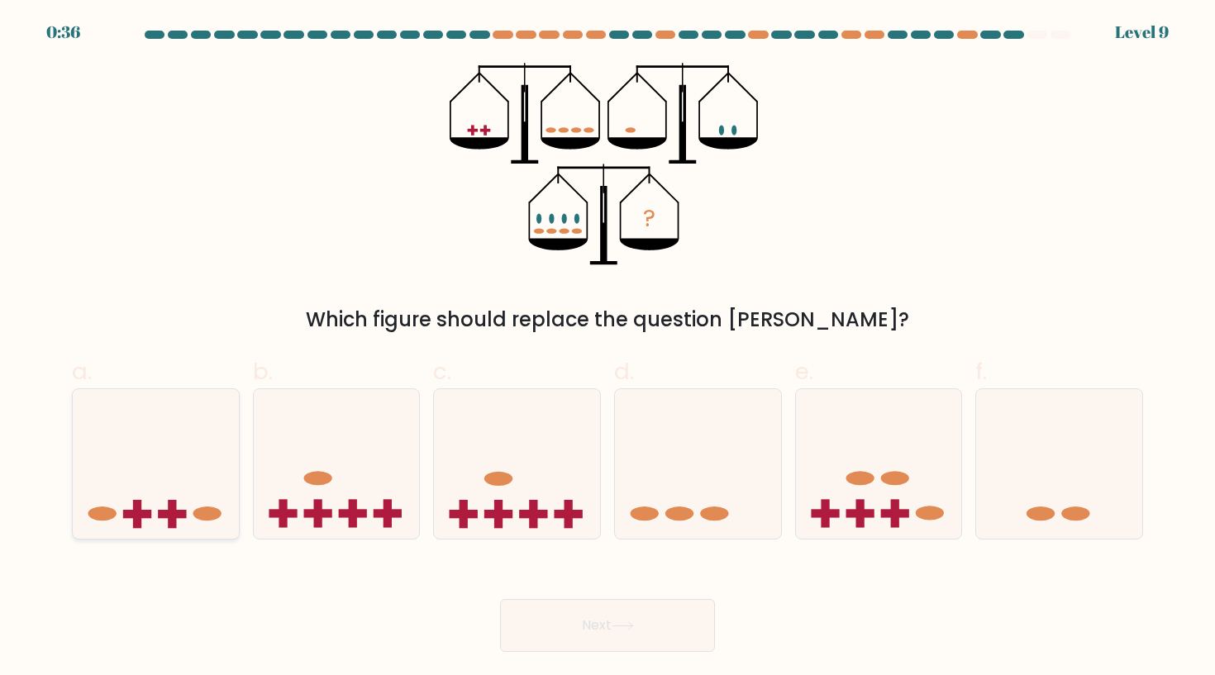
click at [201, 463] on icon at bounding box center [156, 463] width 166 height 137
click at [608, 349] on input "a." at bounding box center [608, 343] width 1 height 11
radio input "true"
click at [563, 627] on button "Next" at bounding box center [607, 625] width 215 height 53
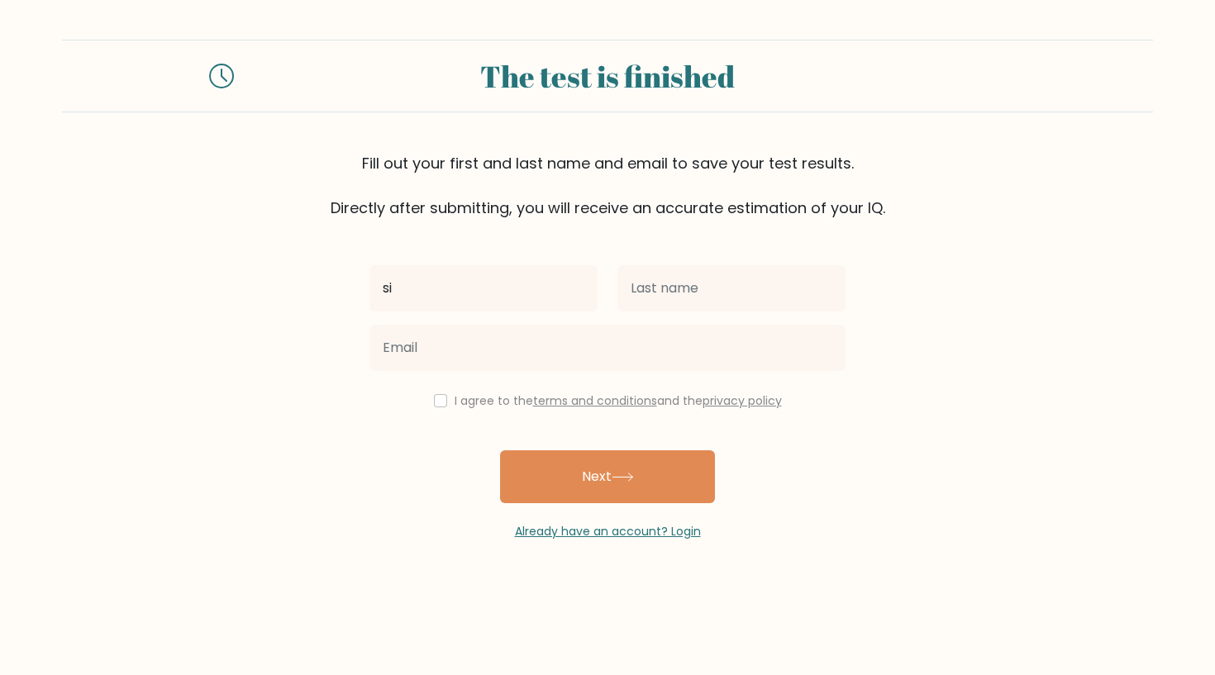
type input "sid"
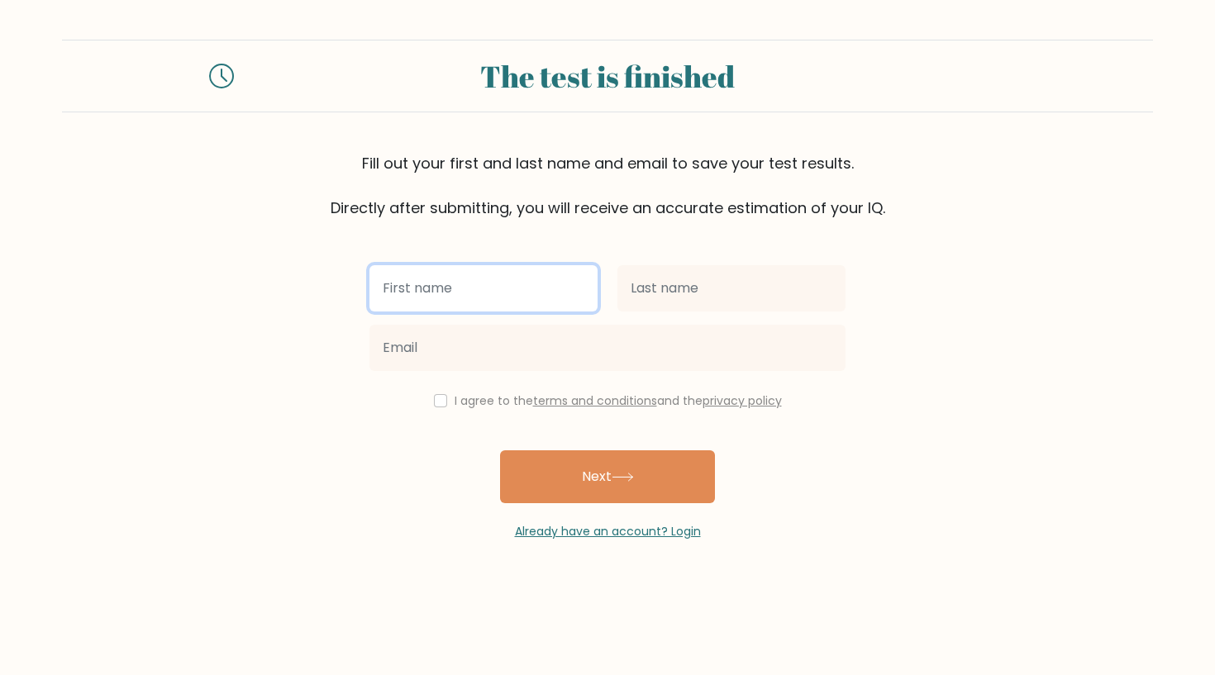
type input "Siddhartha"
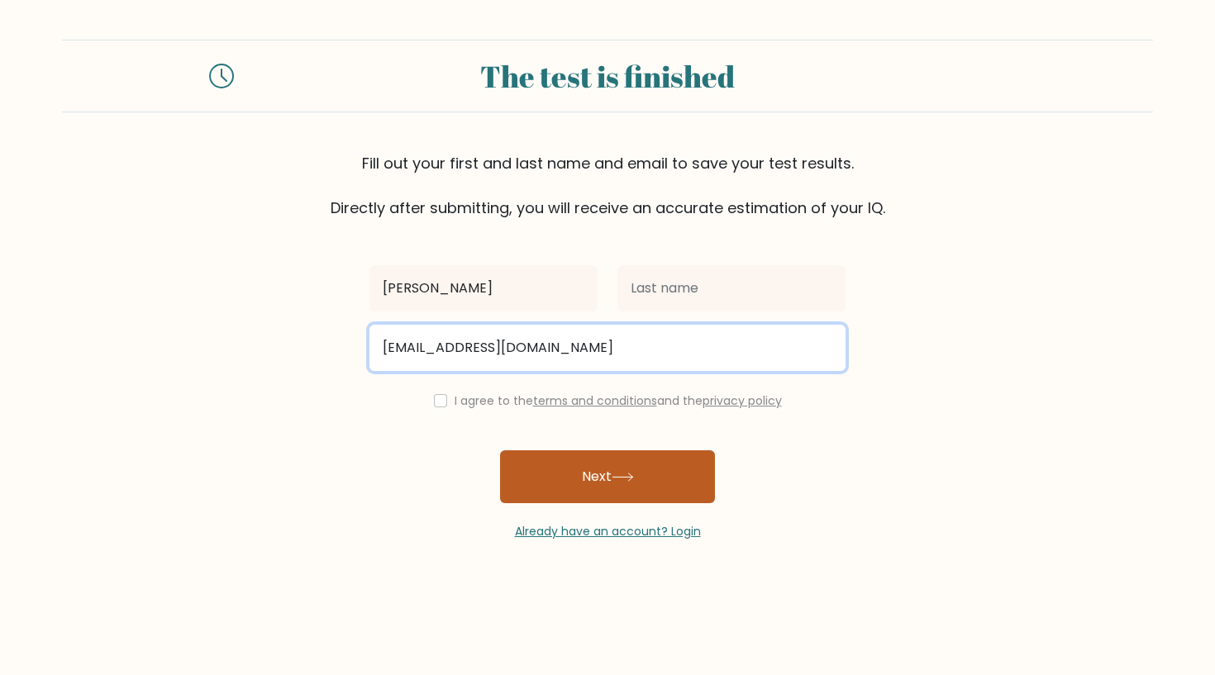
type input "siddharthamdhr@gmail.com"
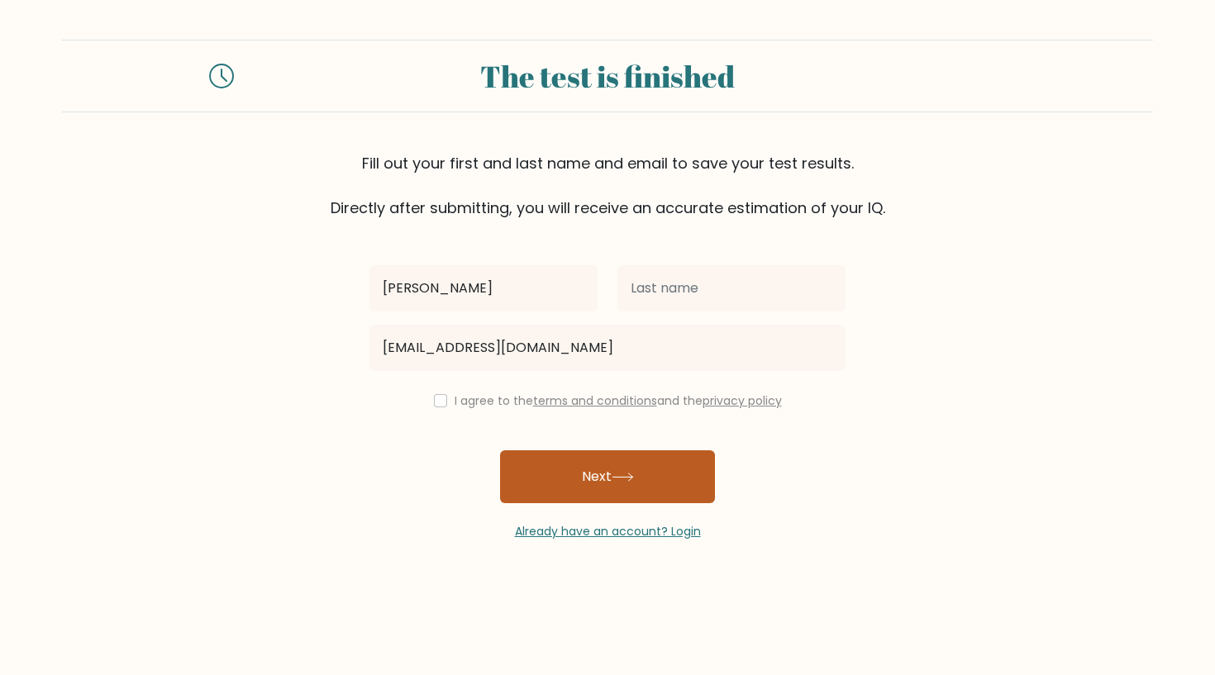
click at [608, 468] on button "Next" at bounding box center [607, 477] width 215 height 53
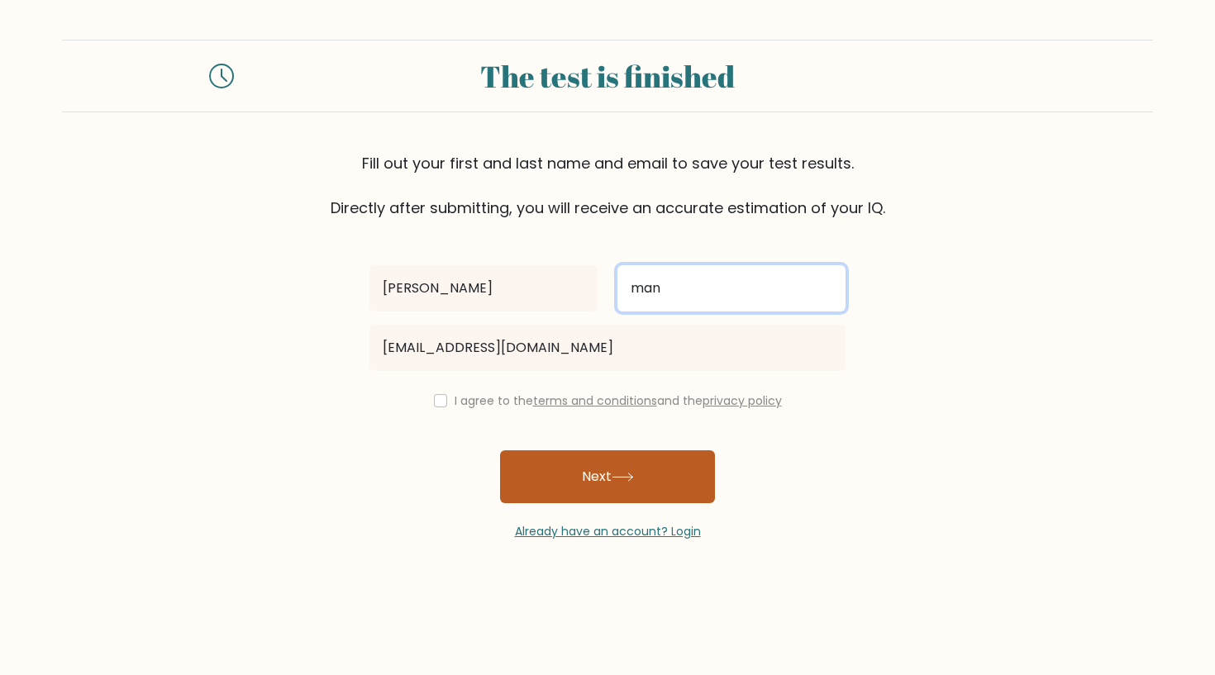
type input "man"
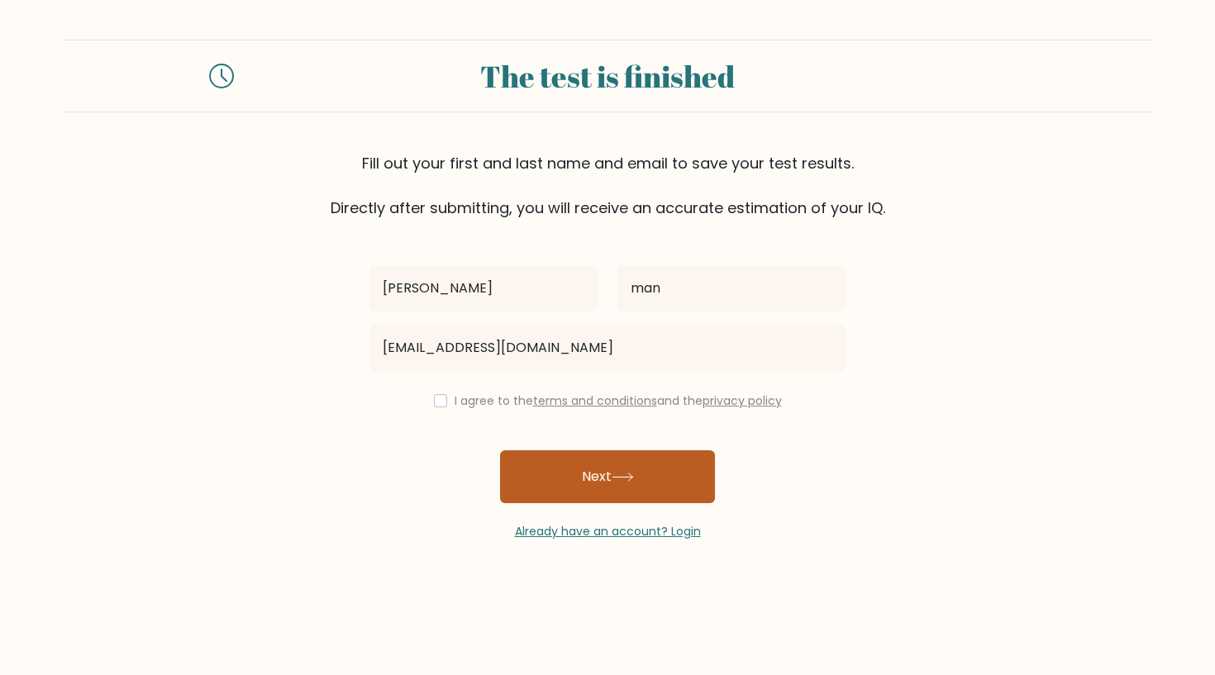
click at [631, 473] on button "Next" at bounding box center [607, 477] width 215 height 53
click at [589, 468] on button "Next" at bounding box center [607, 477] width 215 height 53
click at [604, 477] on button "Next" at bounding box center [607, 477] width 215 height 53
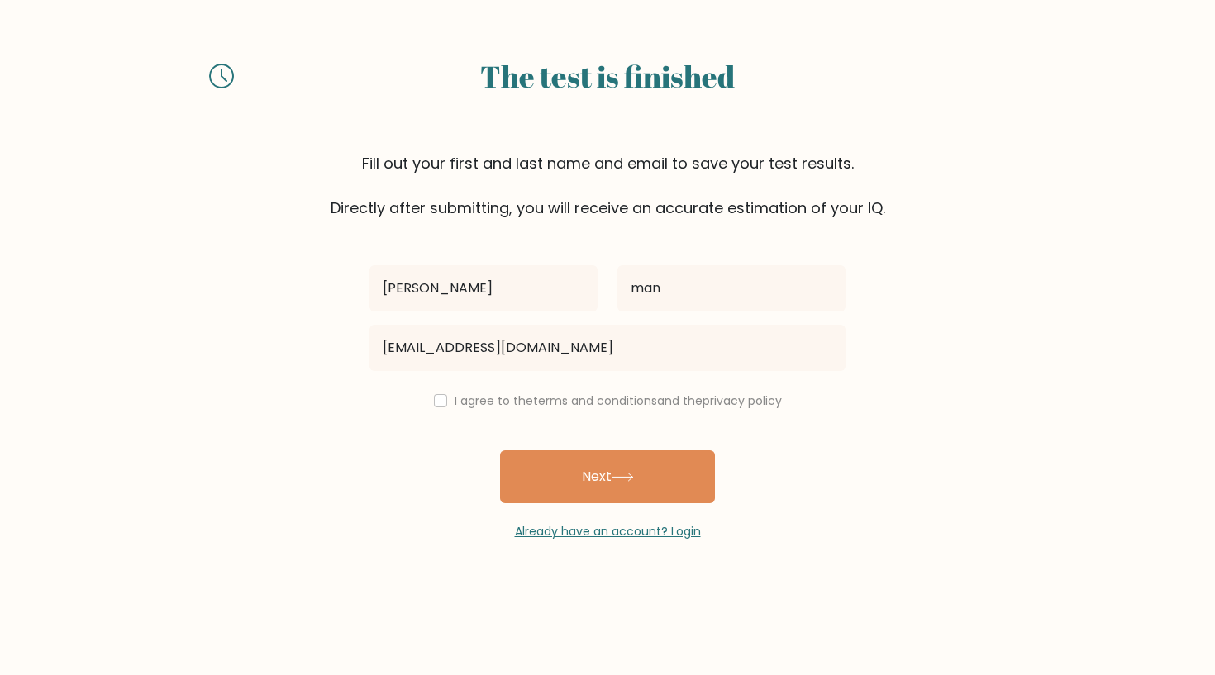
click at [436, 404] on input "checkbox" at bounding box center [440, 400] width 13 height 13
checkbox input "true"
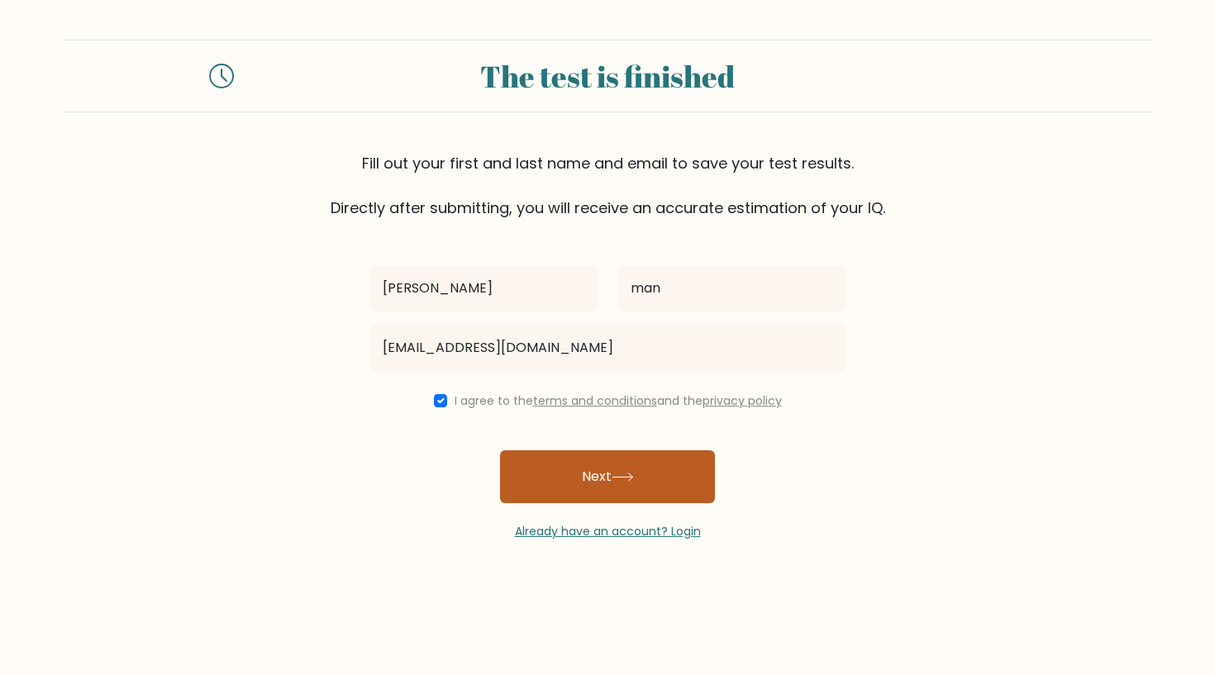
click at [535, 471] on button "Next" at bounding box center [607, 477] width 215 height 53
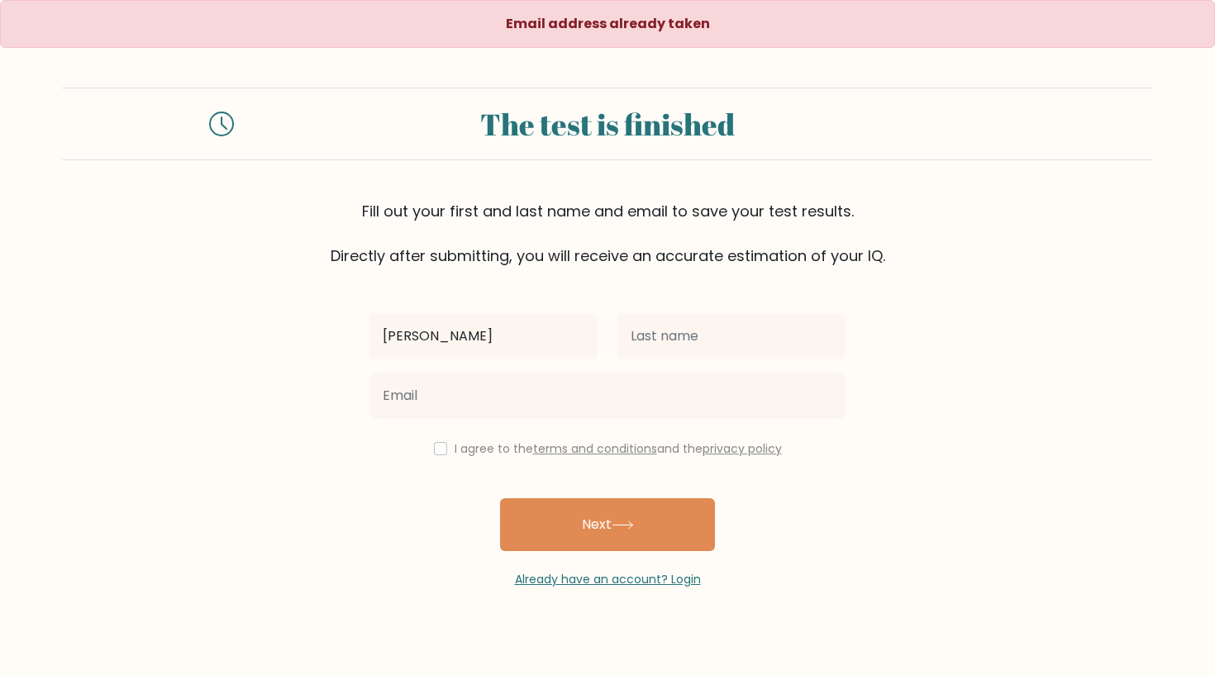
type input "[PERSON_NAME]"
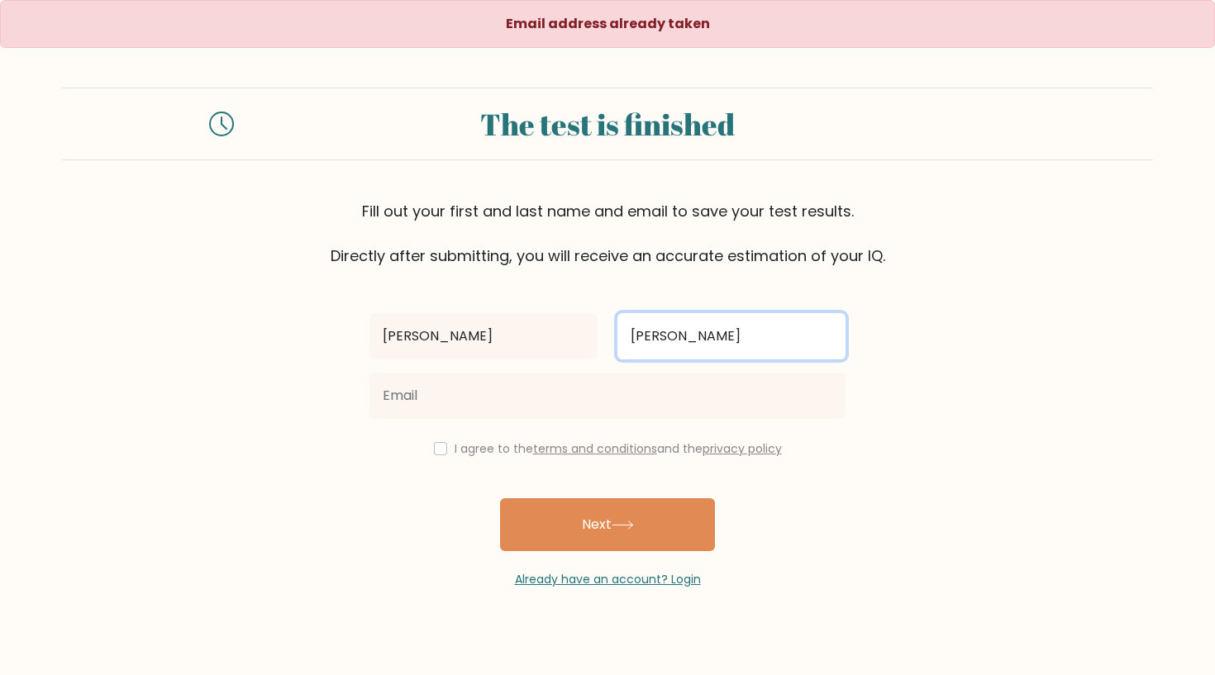
type input "[PERSON_NAME]"
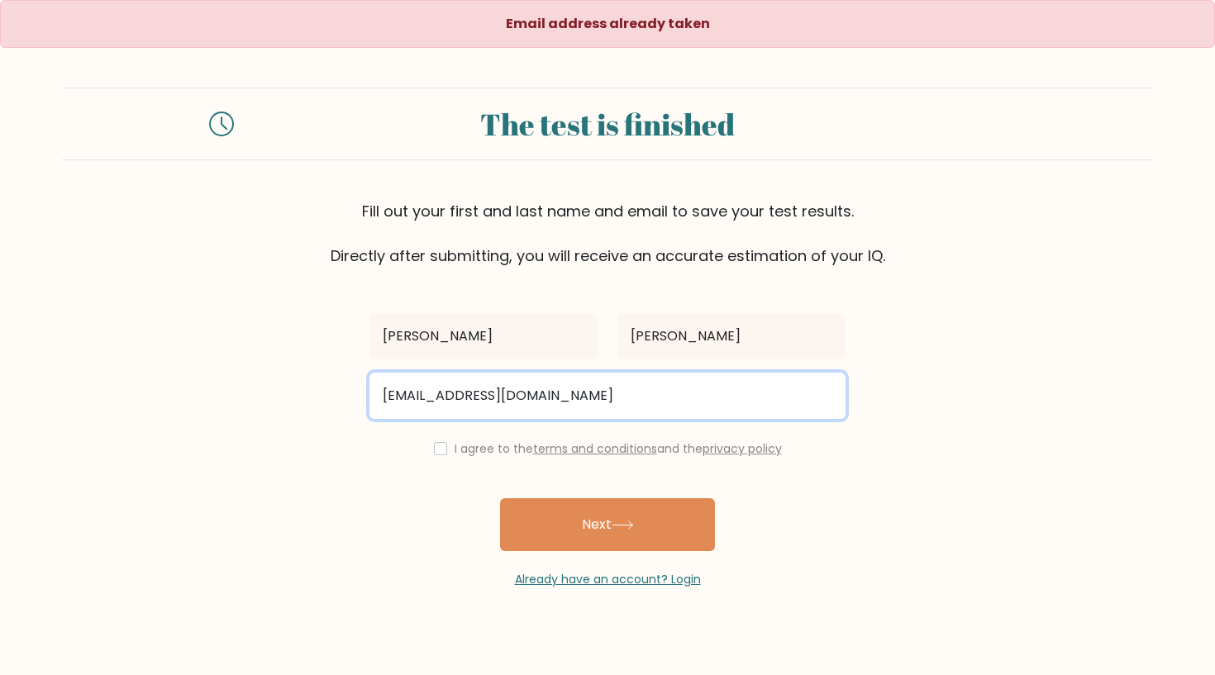
type input "[EMAIL_ADDRESS][DOMAIN_NAME]"
click at [608, 527] on button "Next" at bounding box center [607, 525] width 215 height 53
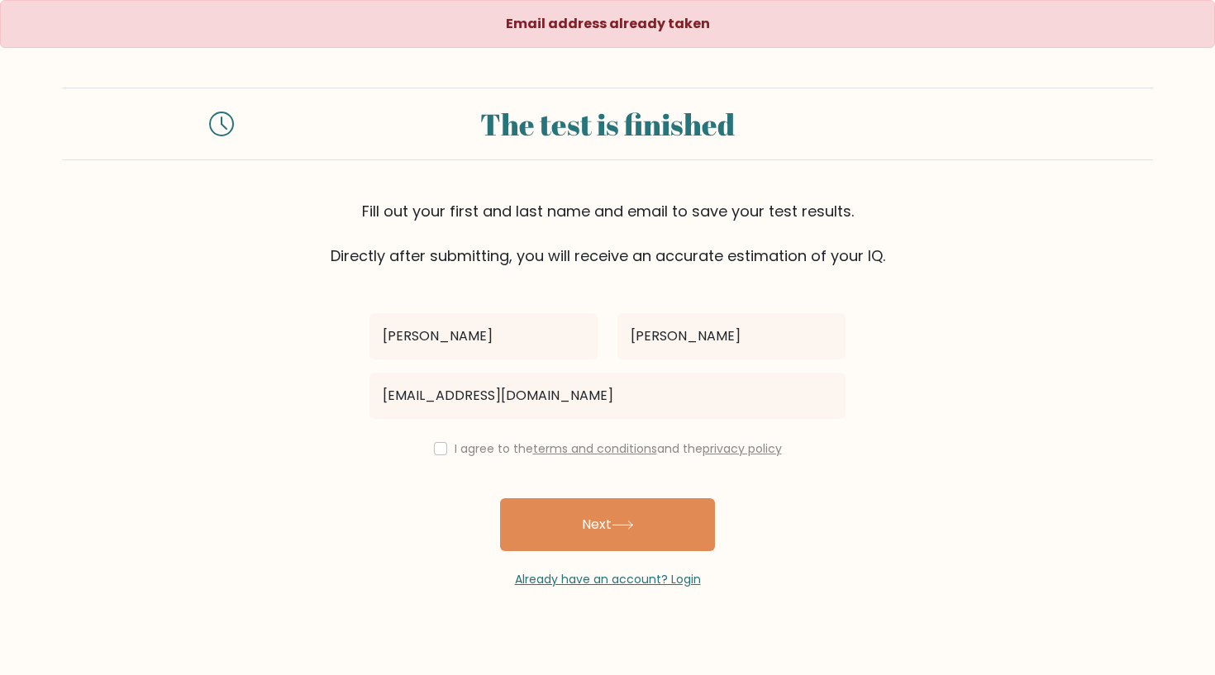
click at [431, 442] on div "I agree to the terms and conditions and the privacy policy" at bounding box center [608, 449] width 496 height 20
click at [439, 446] on input "checkbox" at bounding box center [440, 448] width 13 height 13
checkbox input "true"
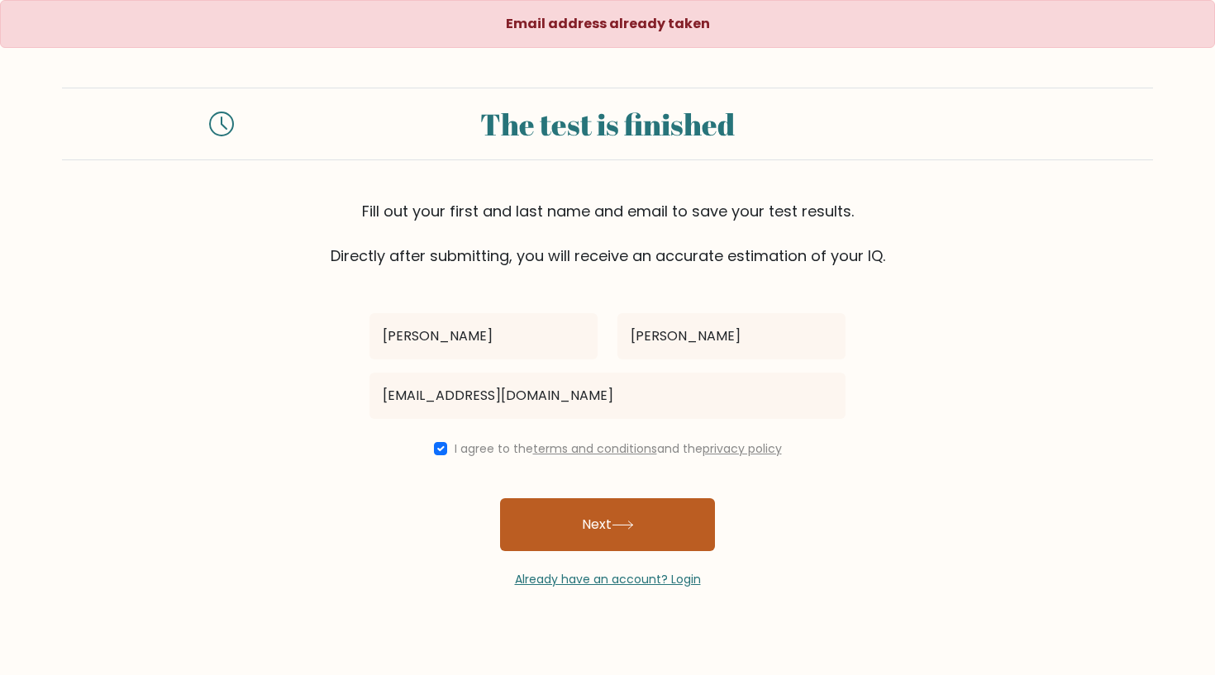
click at [575, 533] on button "Next" at bounding box center [607, 525] width 215 height 53
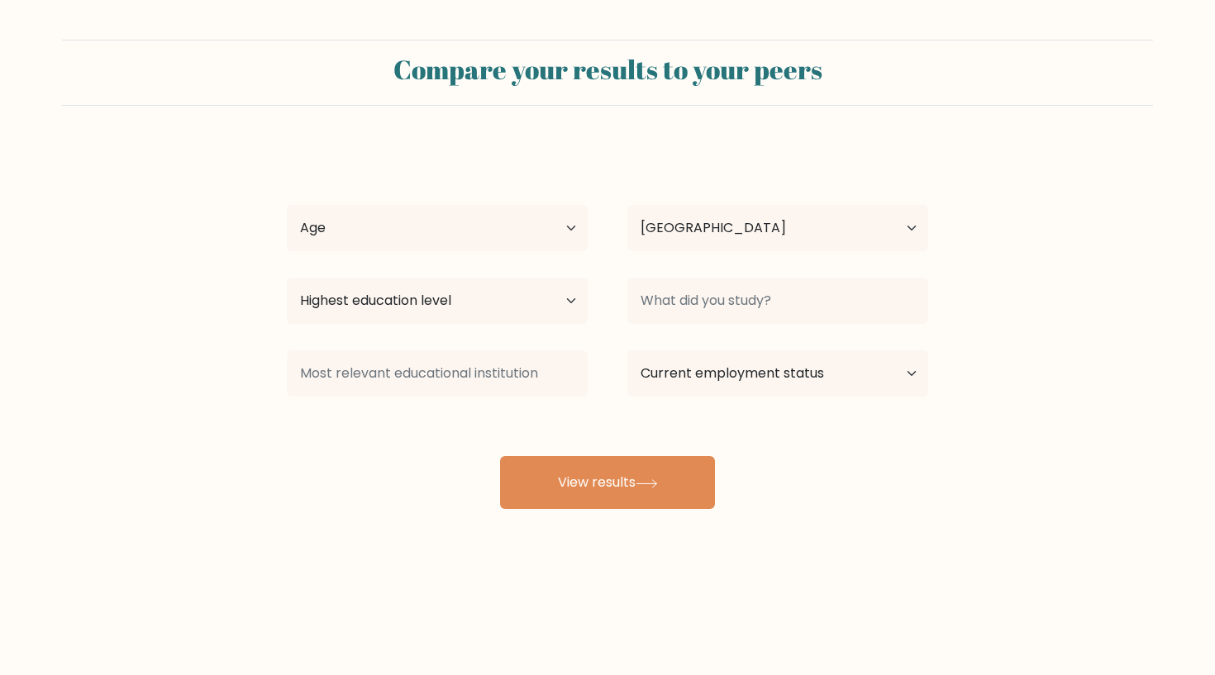
select select "NP"
select select "upper_secondary"
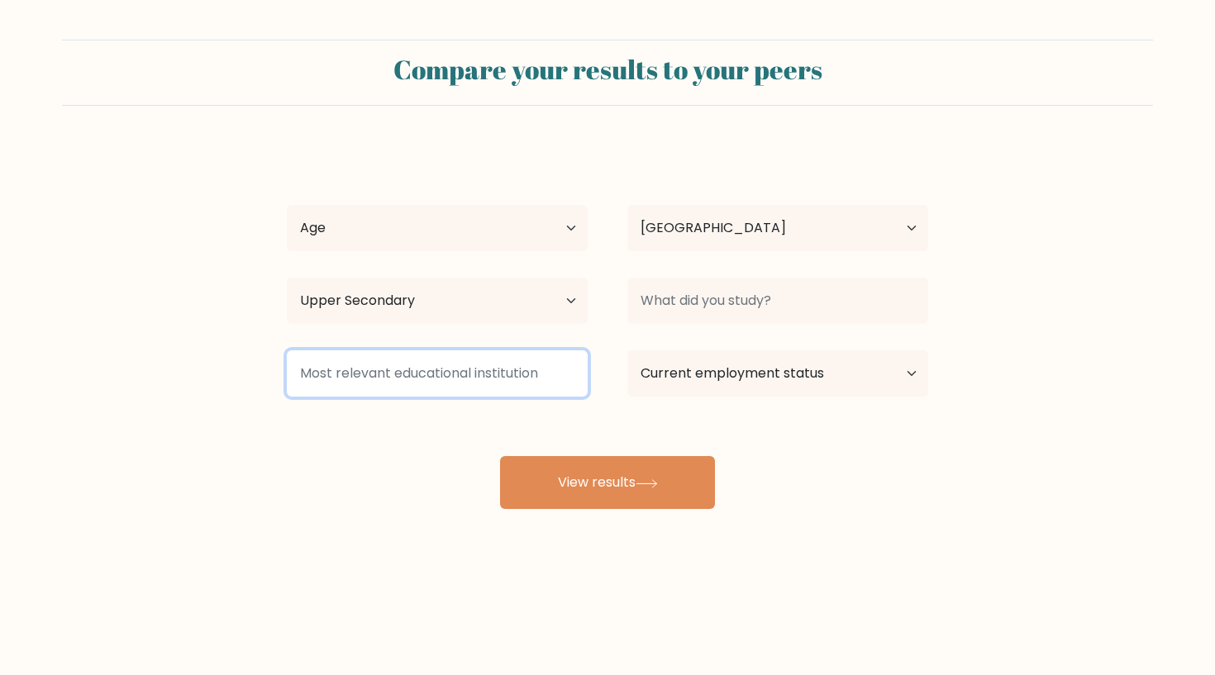
click at [485, 380] on input at bounding box center [437, 374] width 301 height 46
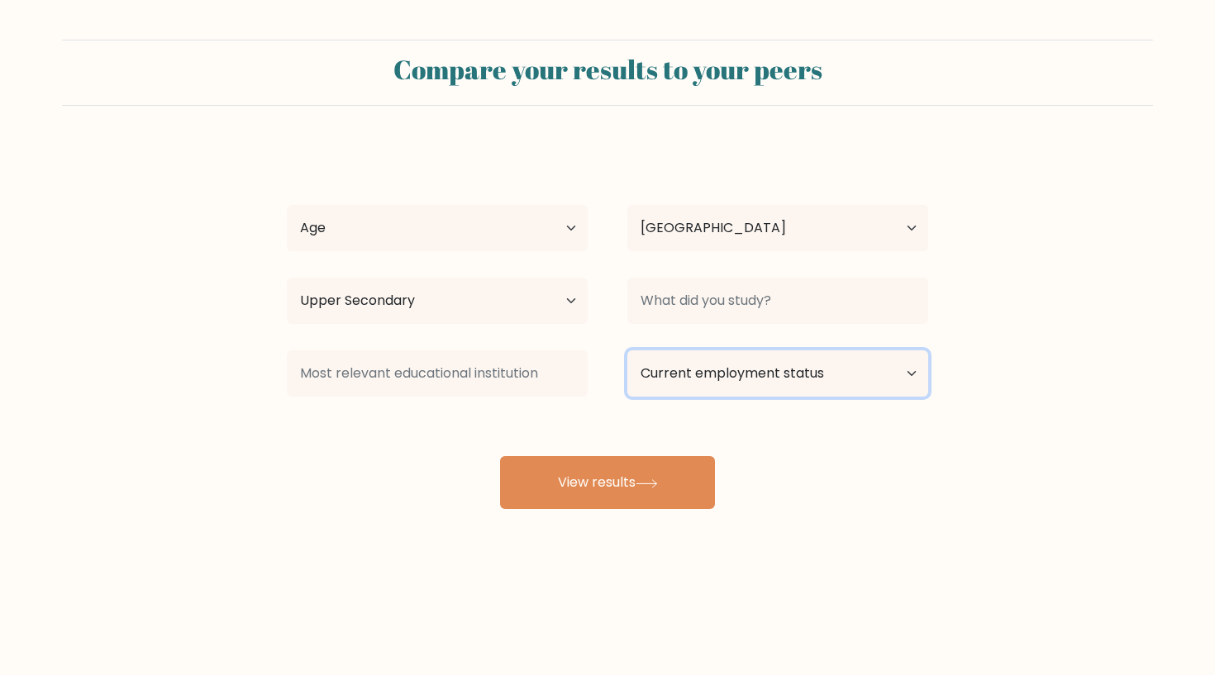
select select "employed"
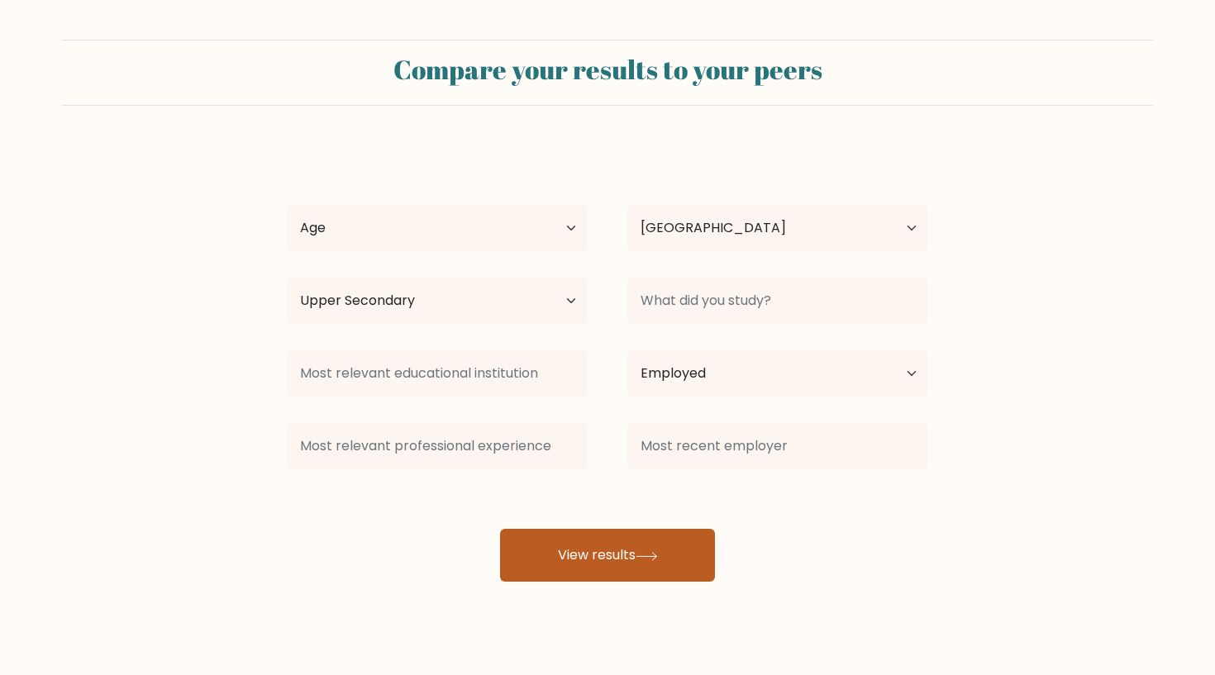
click at [670, 547] on button "View results" at bounding box center [607, 555] width 215 height 53
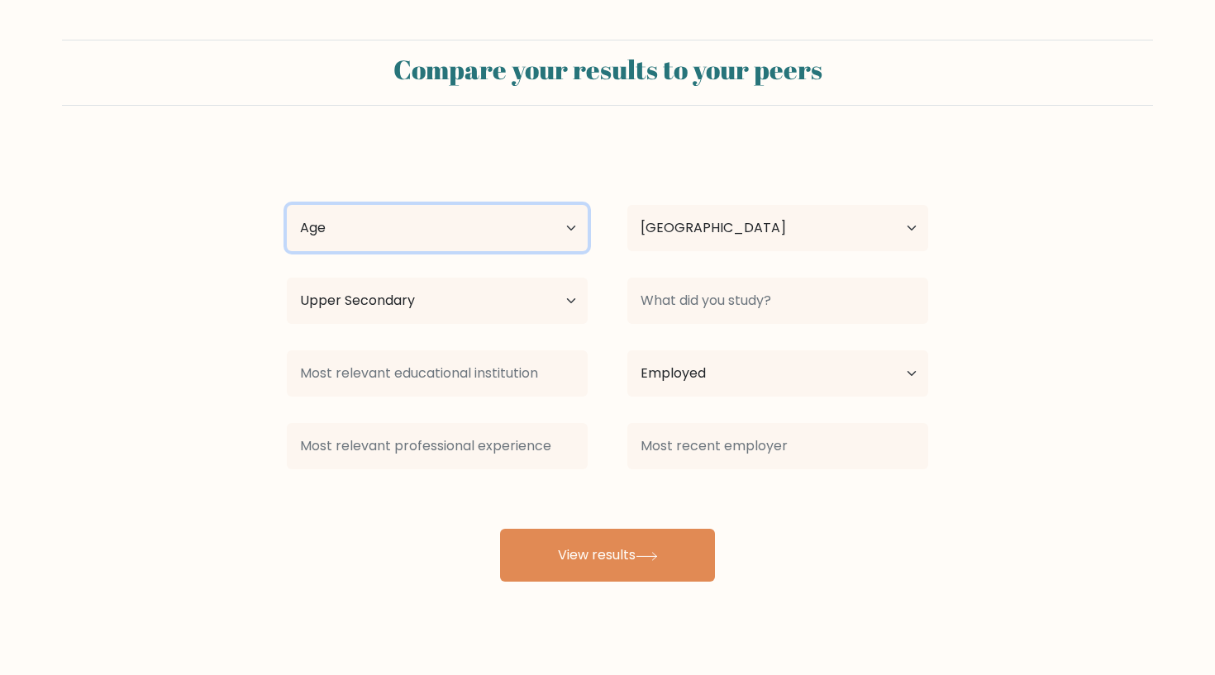
select select "18_24"
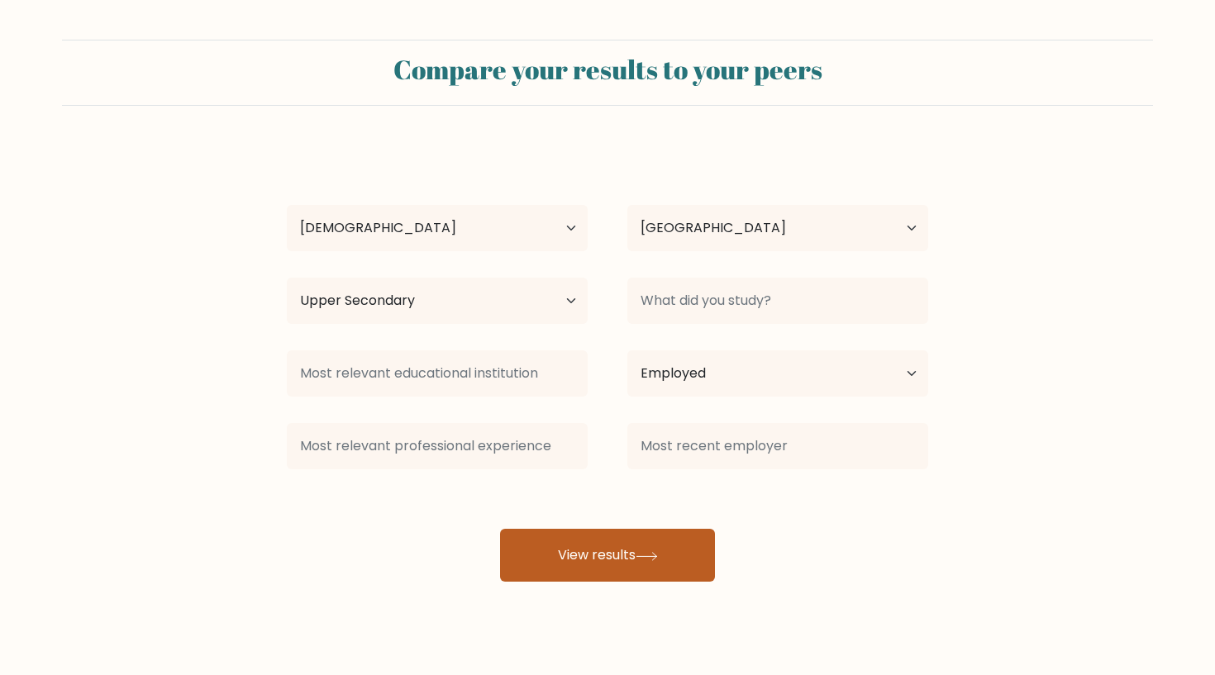
click at [622, 560] on button "View results" at bounding box center [607, 555] width 215 height 53
click at [688, 575] on button "View results" at bounding box center [607, 555] width 215 height 53
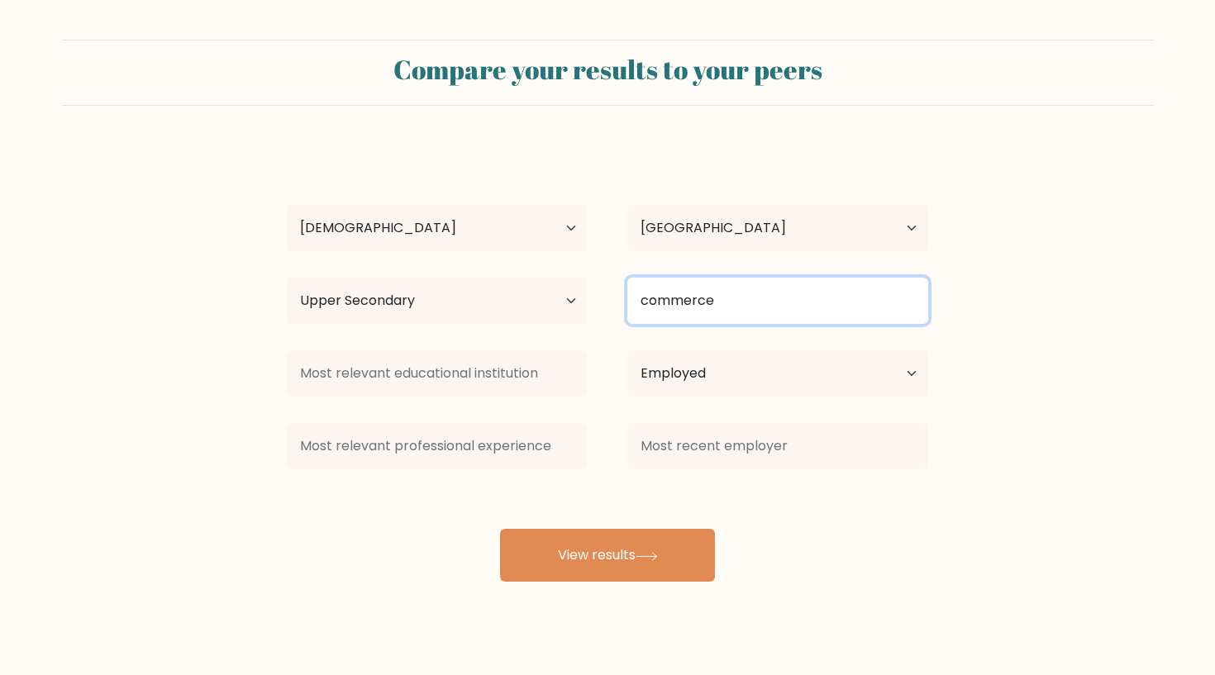
click at [791, 316] on input "commerce" at bounding box center [777, 301] width 301 height 46
type input "c"
type input "management"
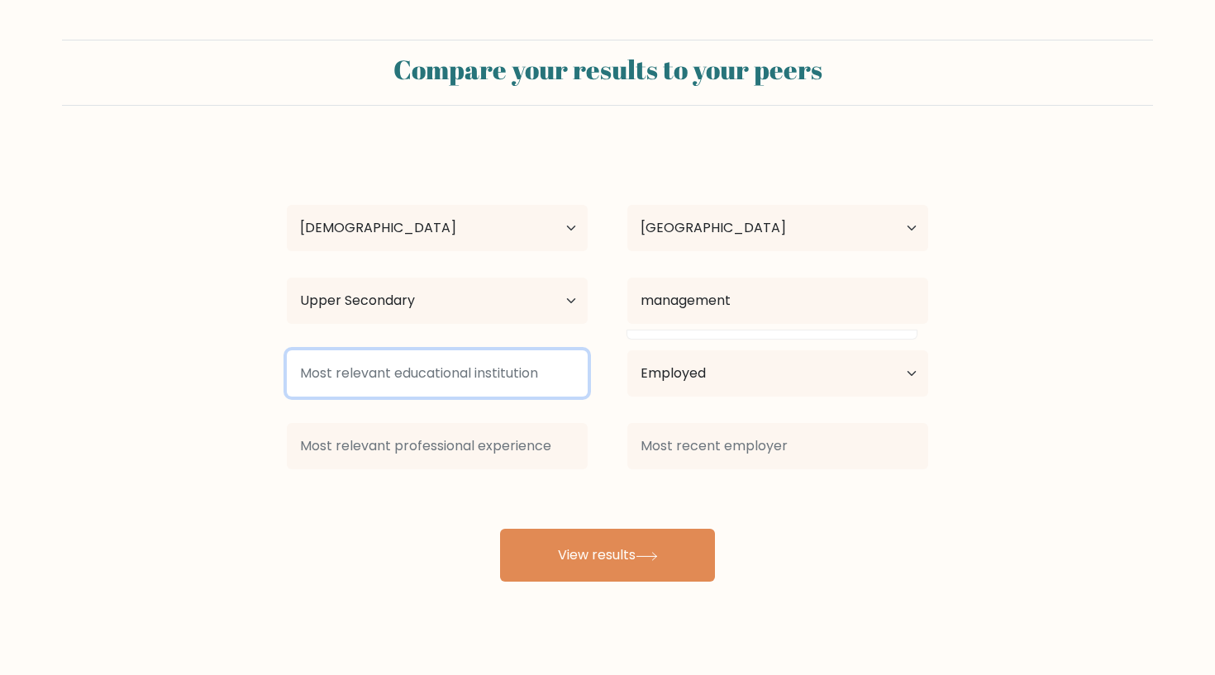
drag, startPoint x: 791, startPoint y: 316, endPoint x: 521, endPoint y: 387, distance: 279.5
click at [521, 387] on input at bounding box center [437, 374] width 301 height 46
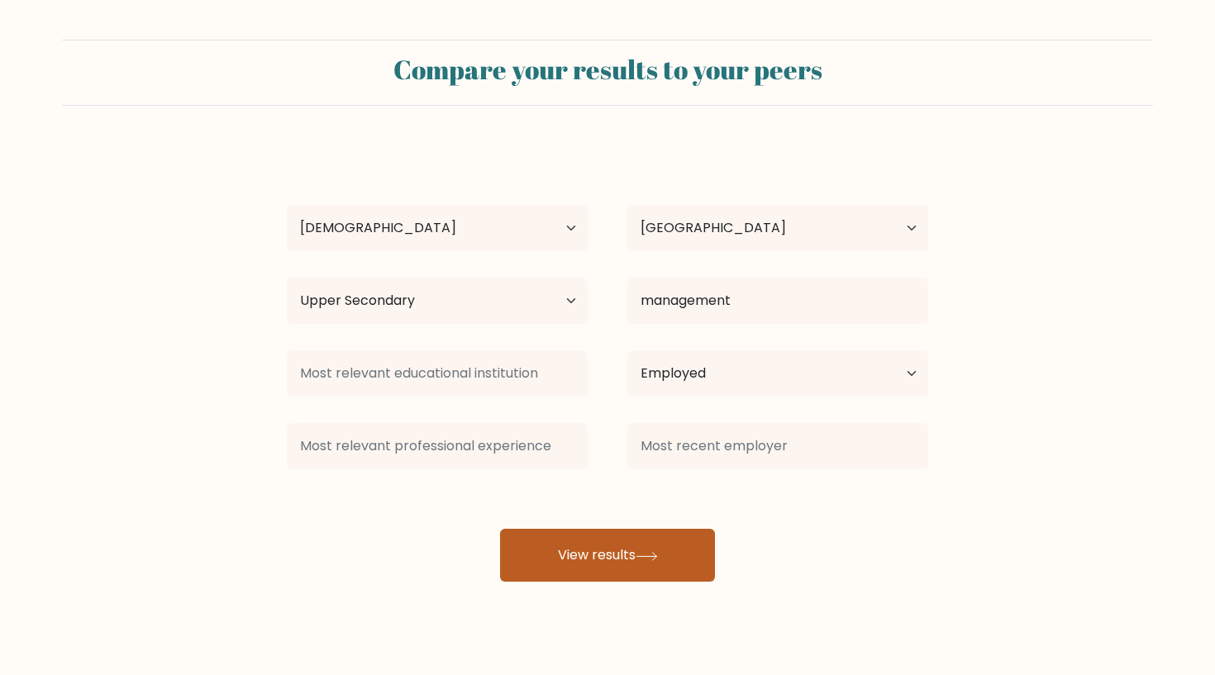
click at [588, 561] on button "View results" at bounding box center [607, 555] width 215 height 53
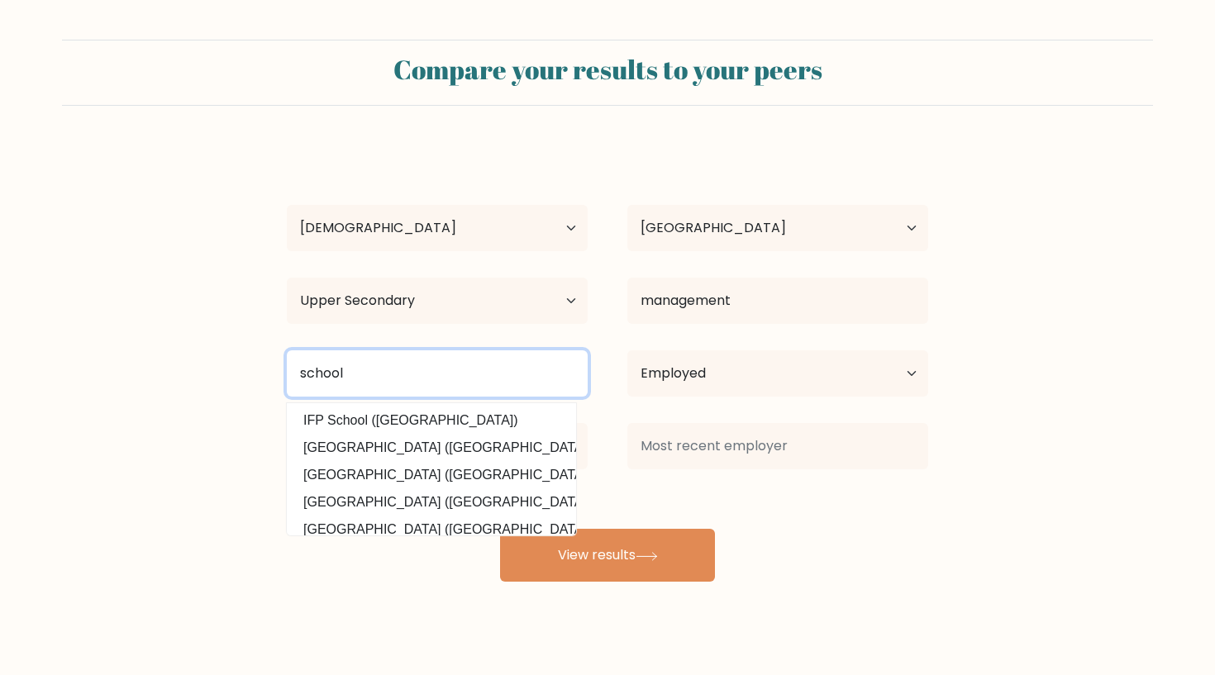
type input "school"
click at [608, 558] on button "View results" at bounding box center [607, 555] width 215 height 53
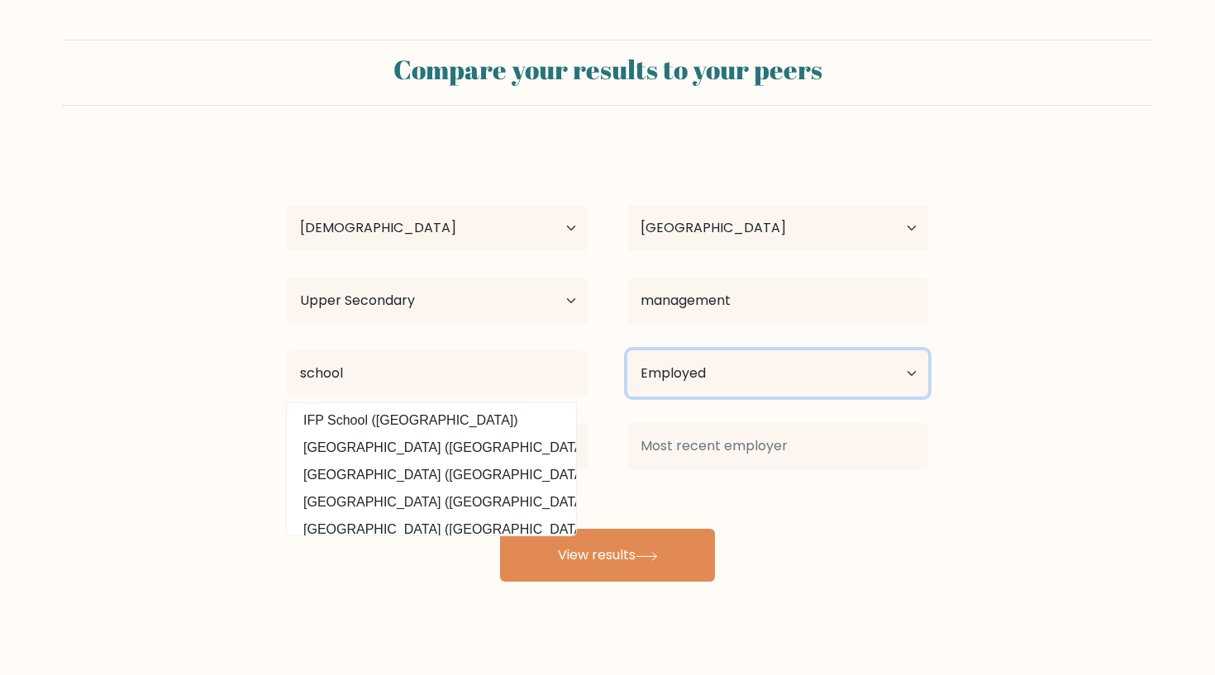
select select "retired"
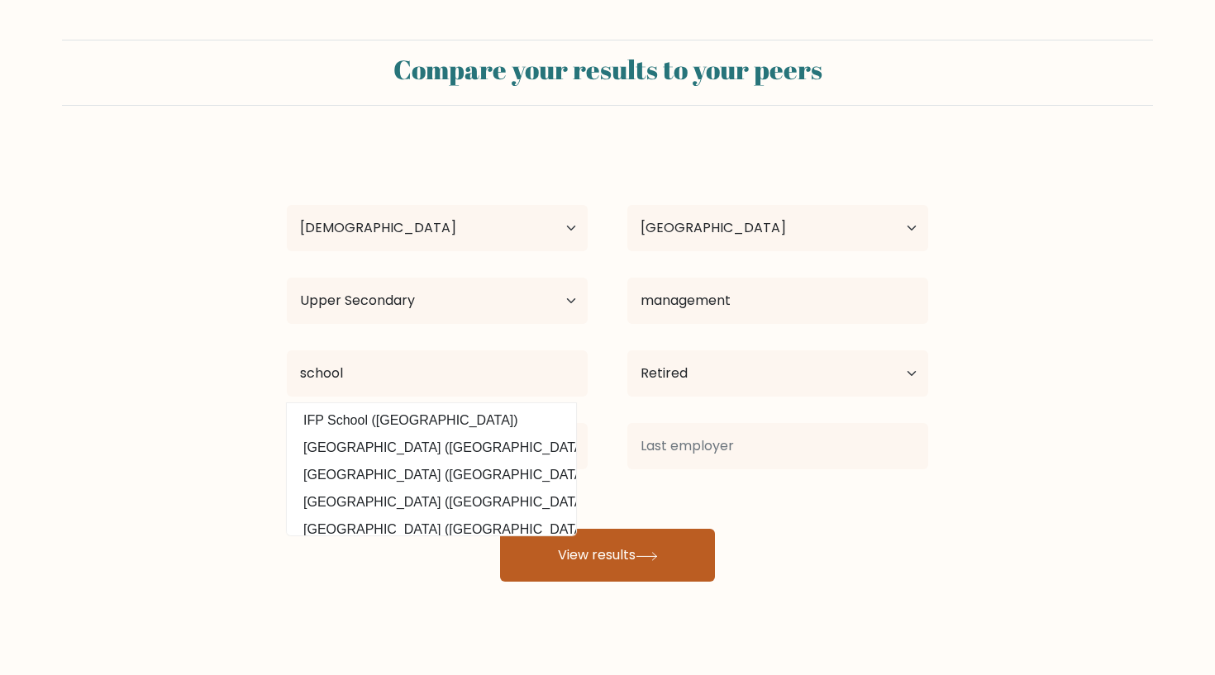
click at [621, 570] on button "View results" at bounding box center [607, 555] width 215 height 53
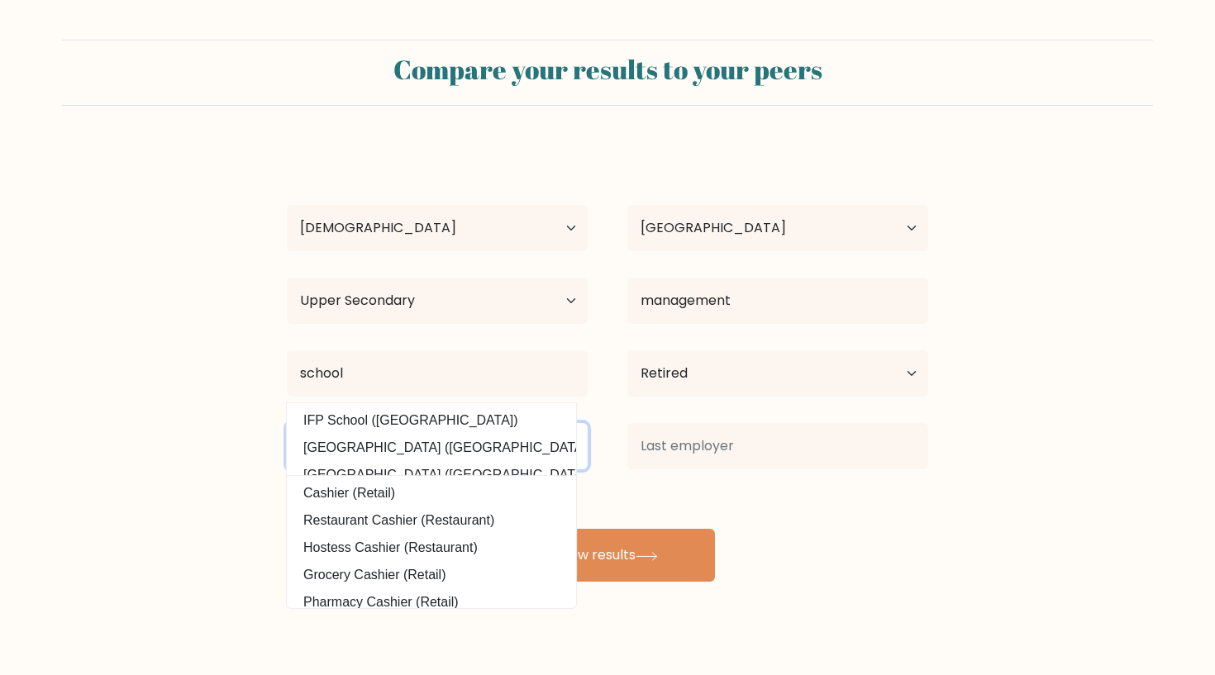
type input "cashier"
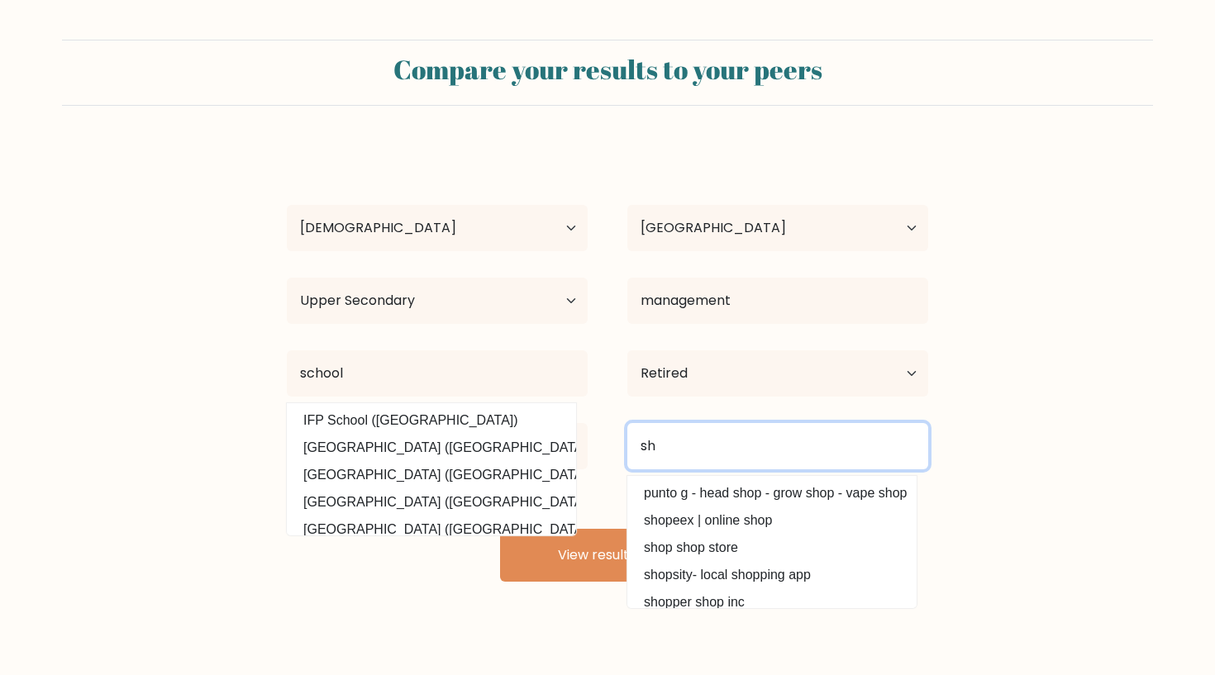
type input "s"
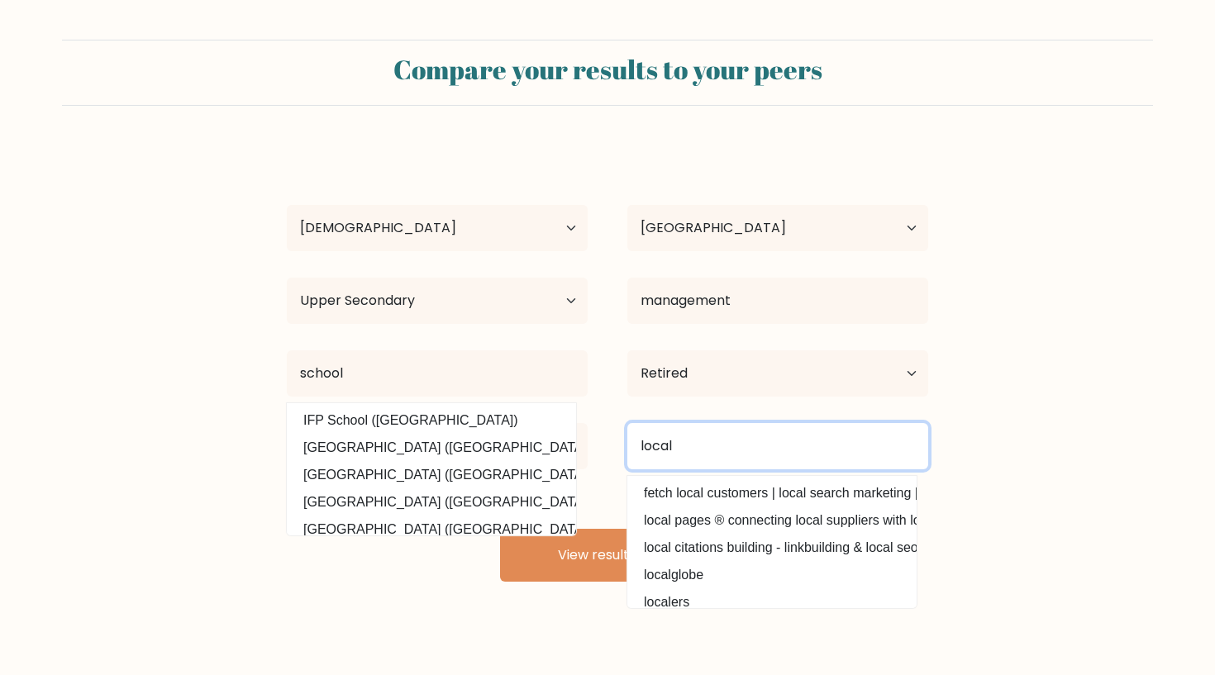
type input "local"
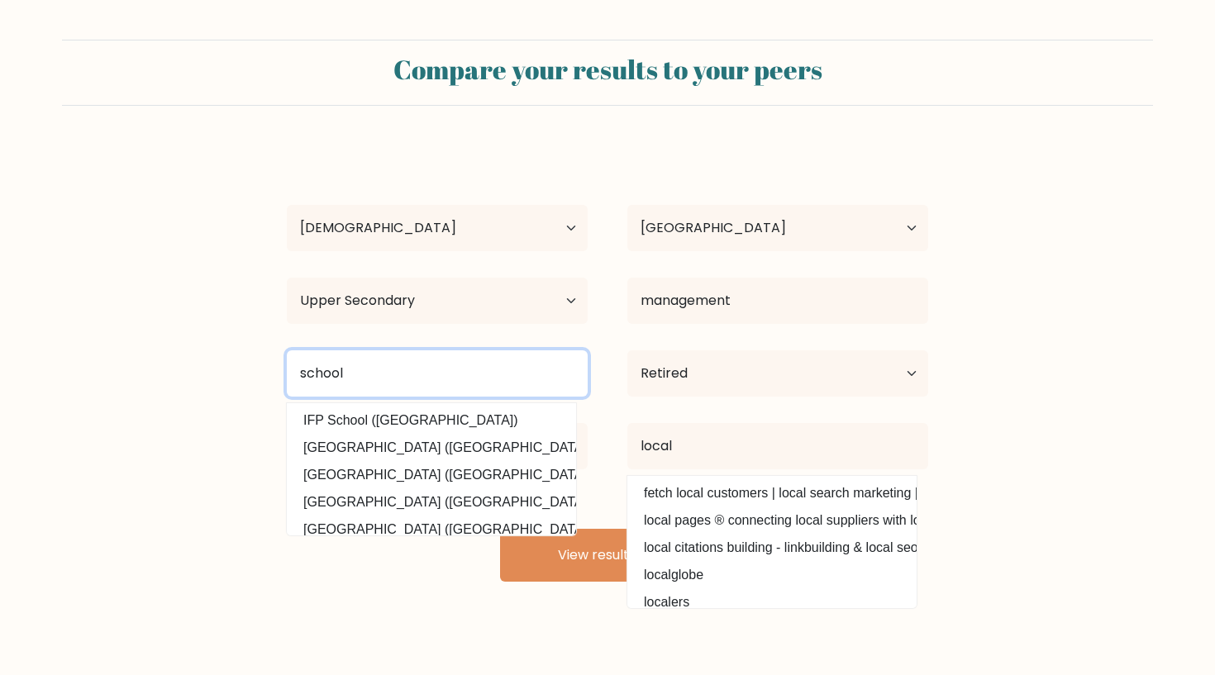
click at [298, 375] on input "school" at bounding box center [437, 374] width 301 height 46
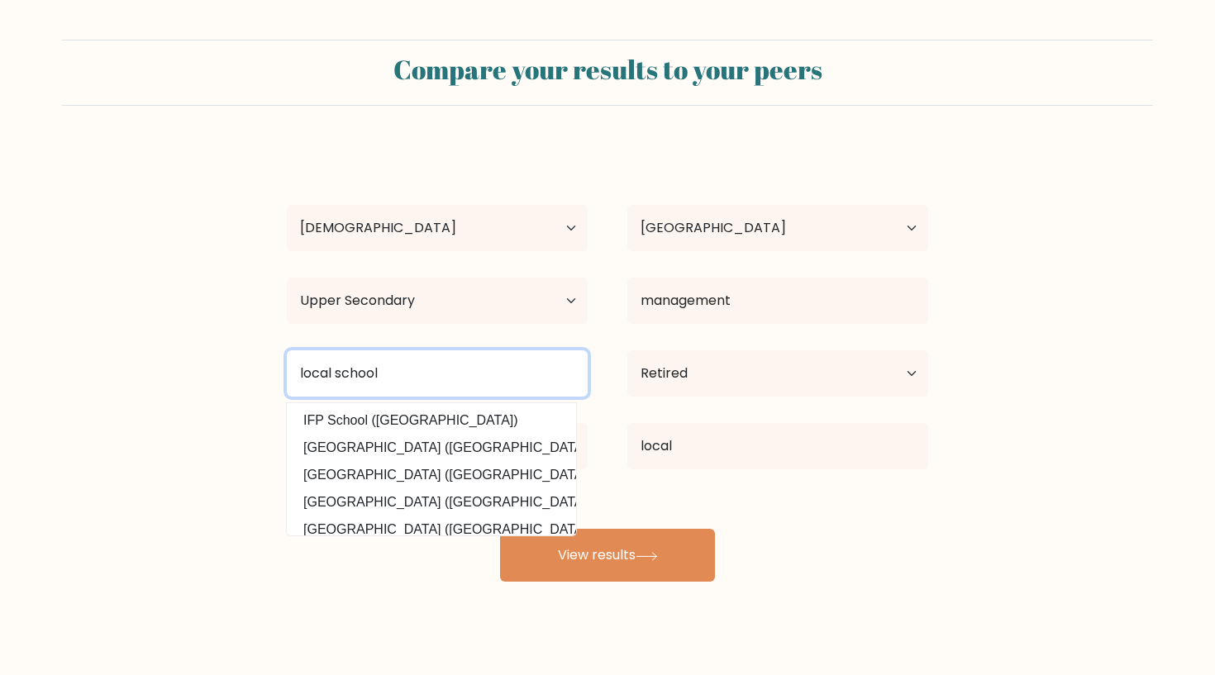
type input "local school"
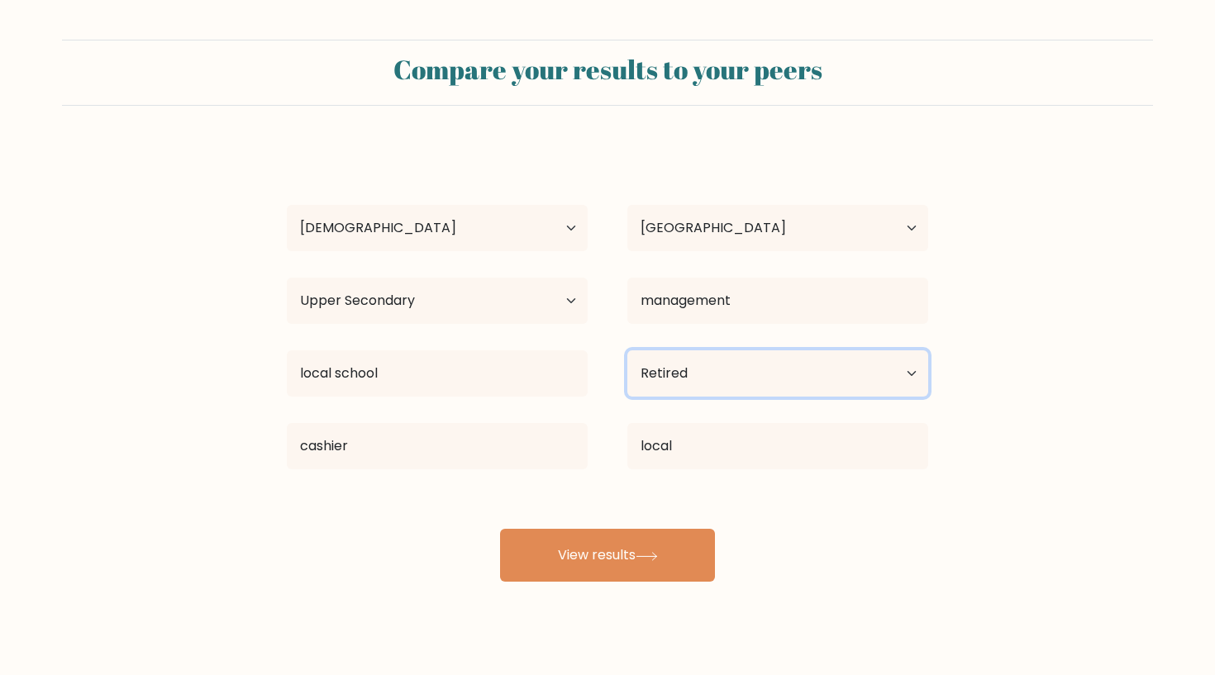
select select "employed"
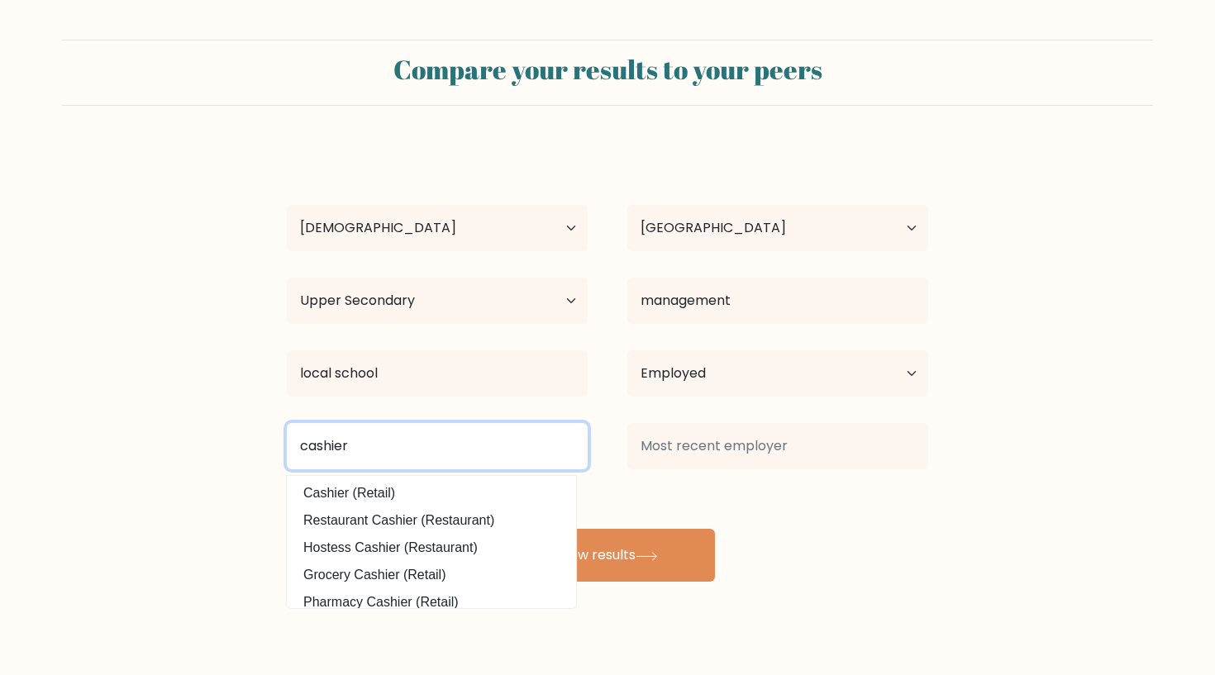
type input "cashier"
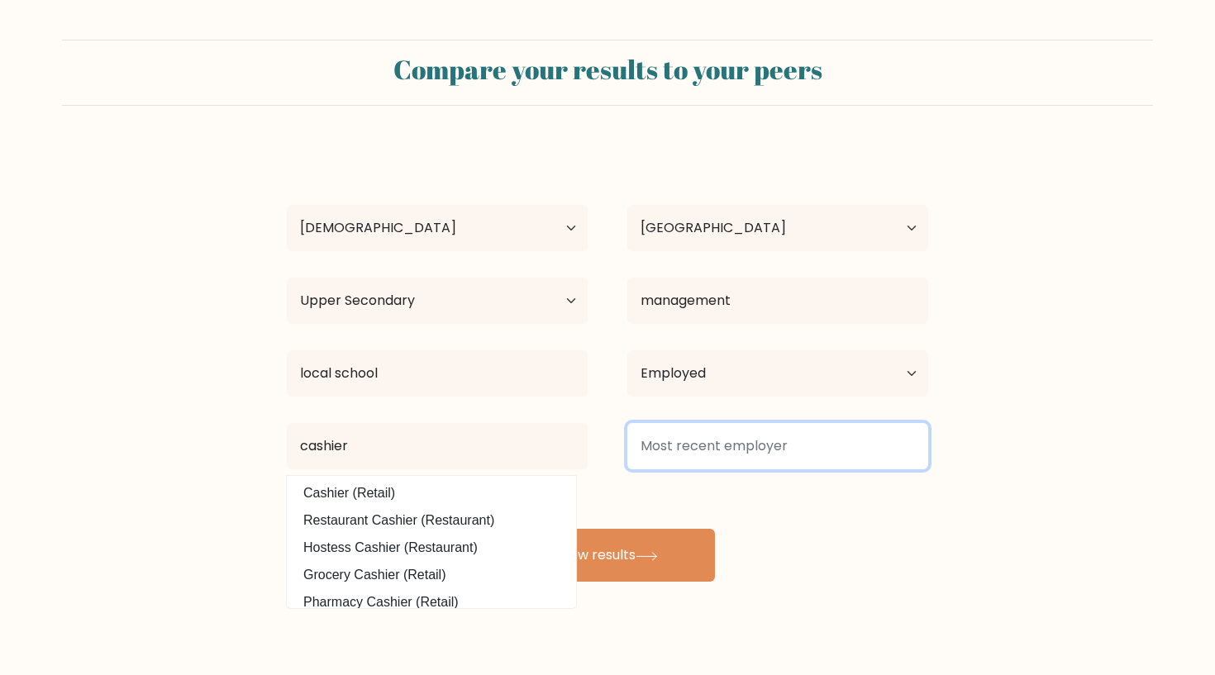
click at [696, 453] on input at bounding box center [777, 446] width 301 height 46
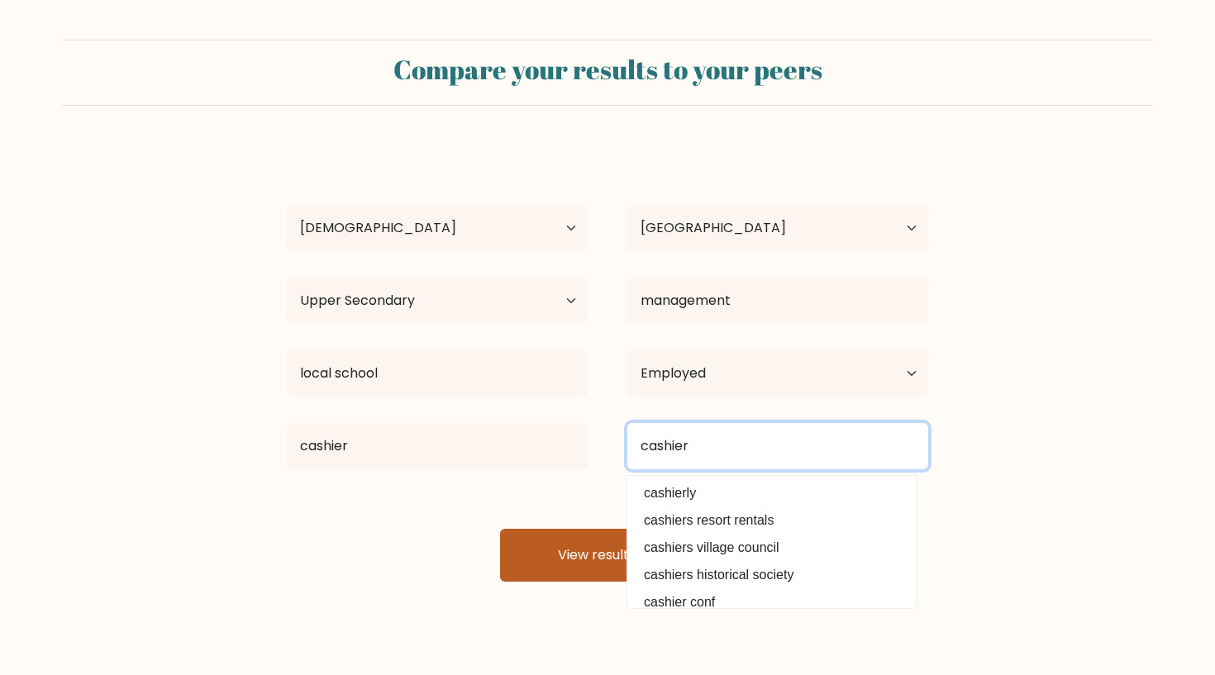
type input "cashier"
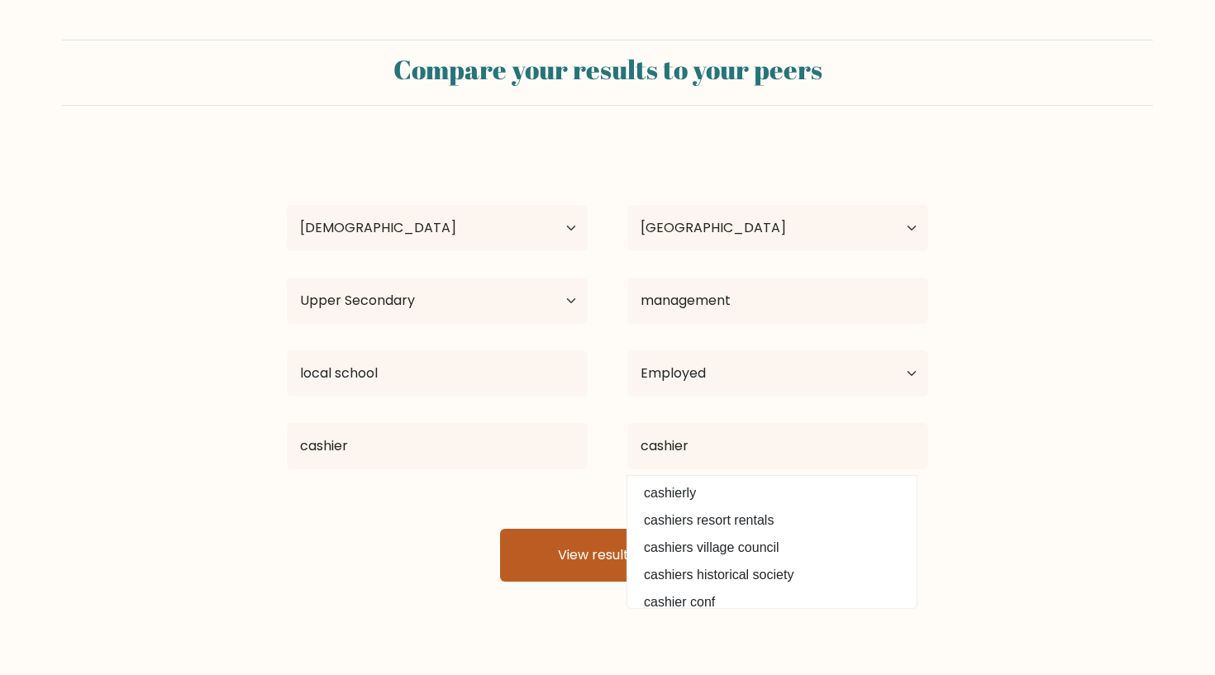
click at [682, 544] on button "View results" at bounding box center [607, 555] width 215 height 53
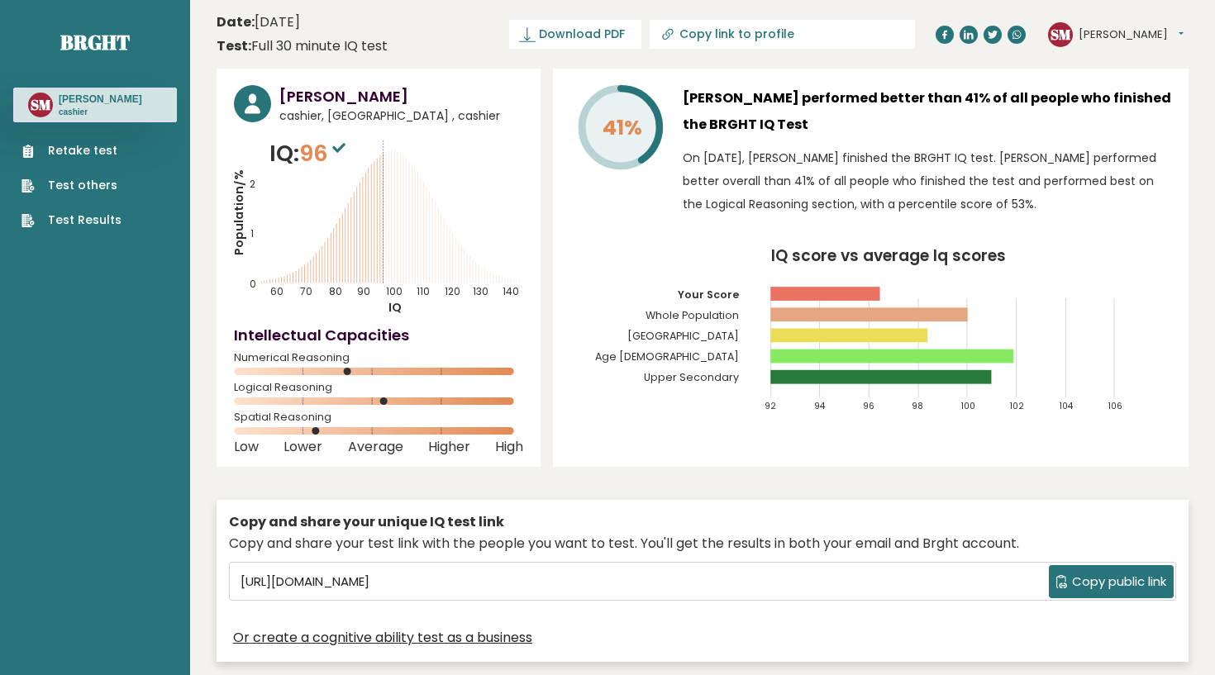
click at [870, 351] on rect at bounding box center [892, 357] width 243 height 14
drag, startPoint x: 878, startPoint y: 184, endPoint x: 1047, endPoint y: 190, distance: 168.8
click at [1047, 190] on p "On October 09, 2025, Siddhartha Manandhar finished the BRGHT IQ test. Siddharth…" at bounding box center [927, 180] width 489 height 69
click at [1086, 244] on div "41% Siddhartha Manandhar performed better than 41% of all people who finished t…" at bounding box center [871, 268] width 636 height 398
click at [347, 165] on span "96" at bounding box center [324, 153] width 50 height 31
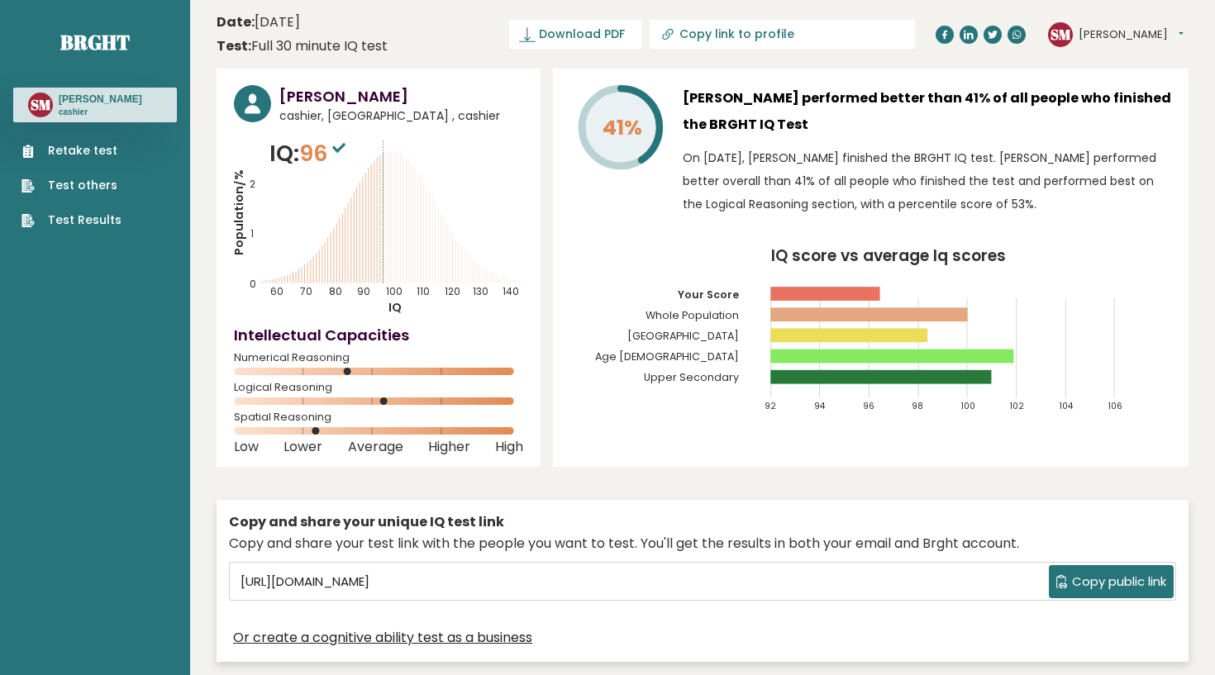
click at [79, 103] on h3 "Siddhartha Manandhar" at bounding box center [100, 99] width 83 height 13
